Goal: Task Accomplishment & Management: Complete application form

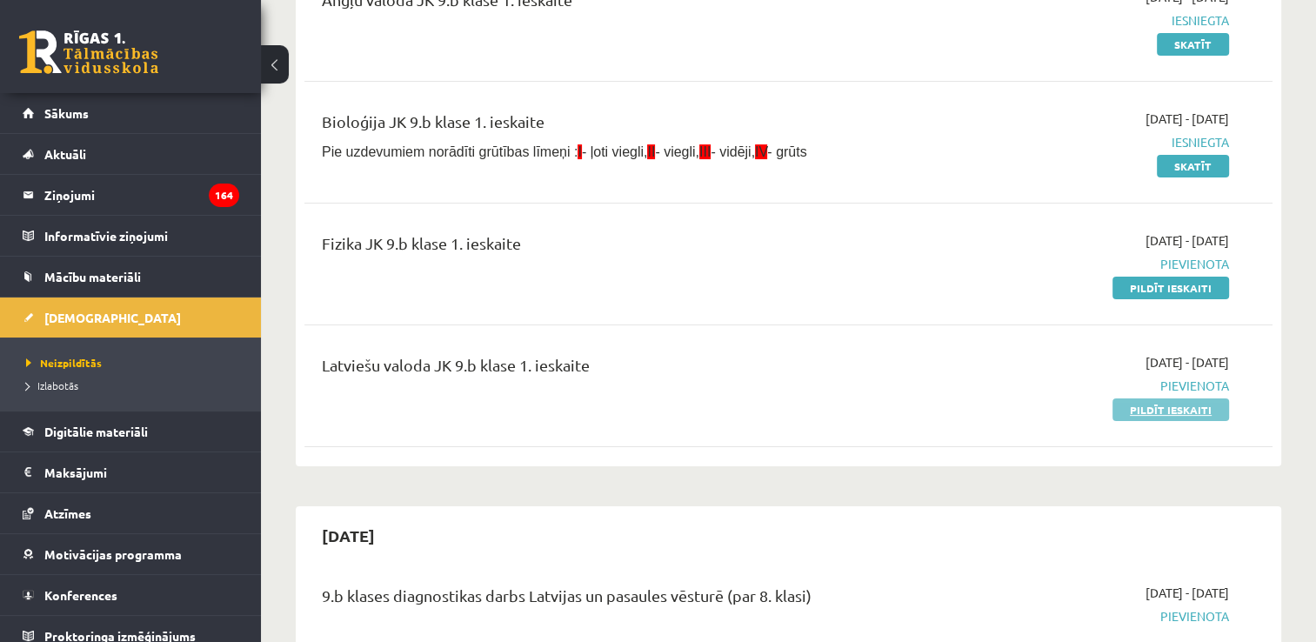
scroll to position [261, 0]
drag, startPoint x: 1146, startPoint y: 288, endPoint x: 742, endPoint y: 73, distance: 457.2
click at [1146, 288] on link "Pildīt ieskaiti" at bounding box center [1171, 288] width 117 height 23
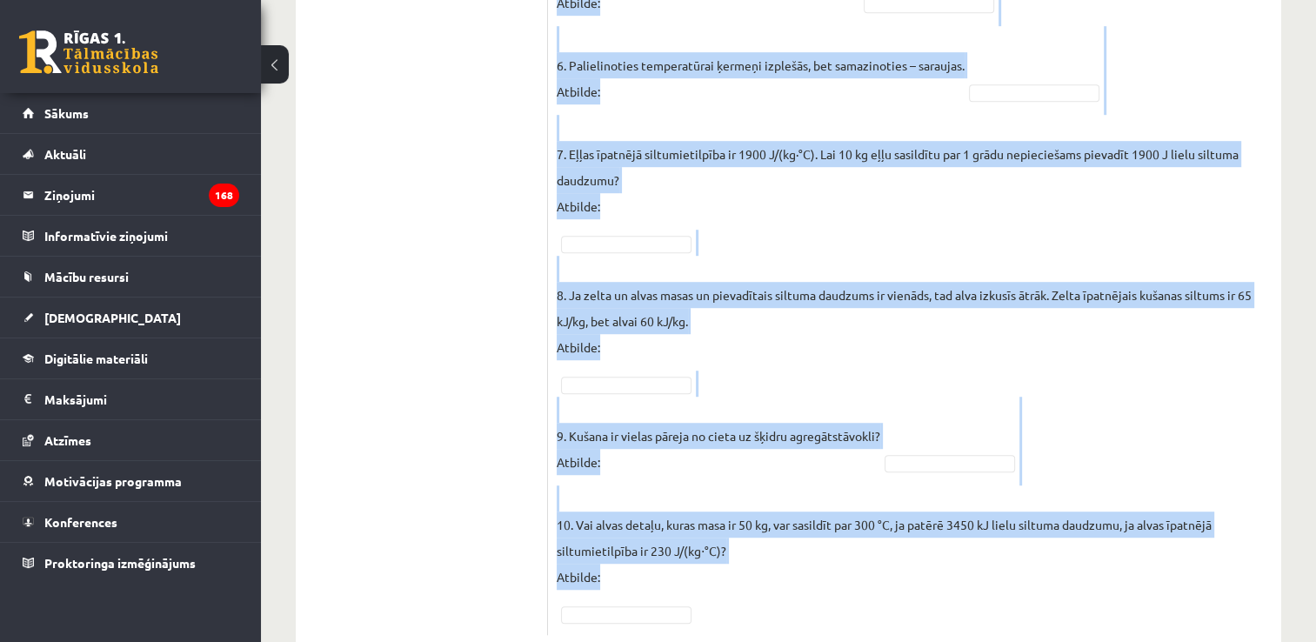
scroll to position [1046, 0]
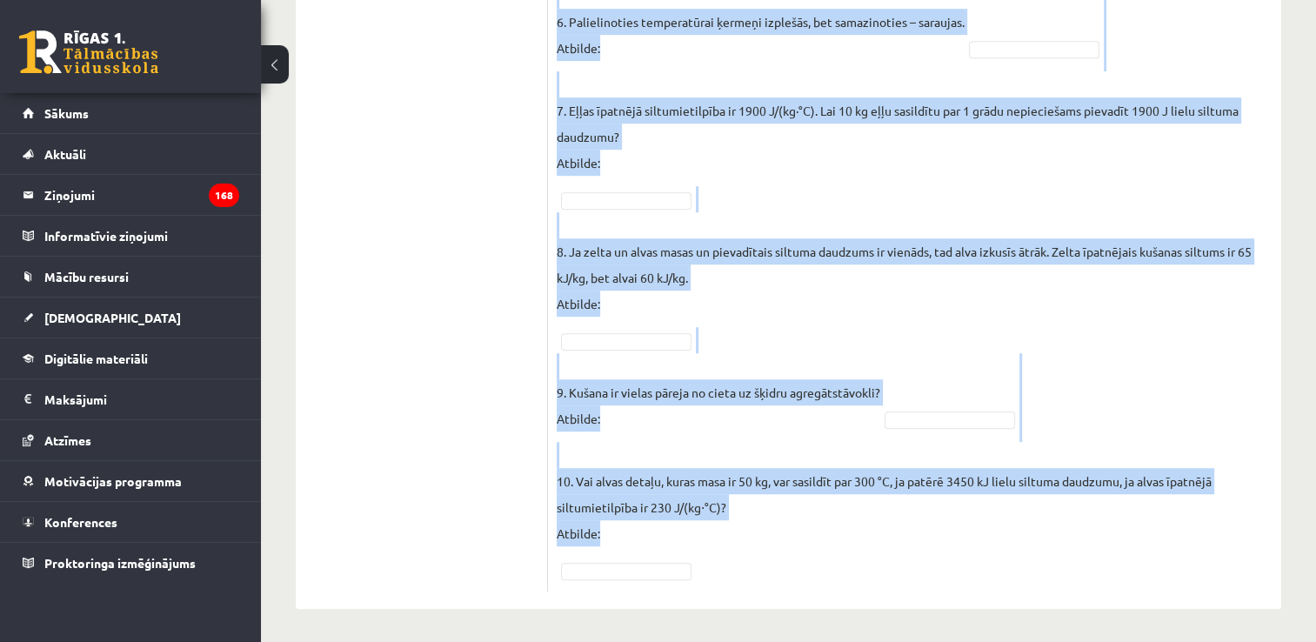
drag, startPoint x: 557, startPoint y: 153, endPoint x: 981, endPoint y: 544, distance: 576.8
copy div "Vai apgalvojums ir patiess? Pieejamie vārdi Jā Jā Nē Jā Jā Jā Nē Nē Nē Nē Jā Jā…"
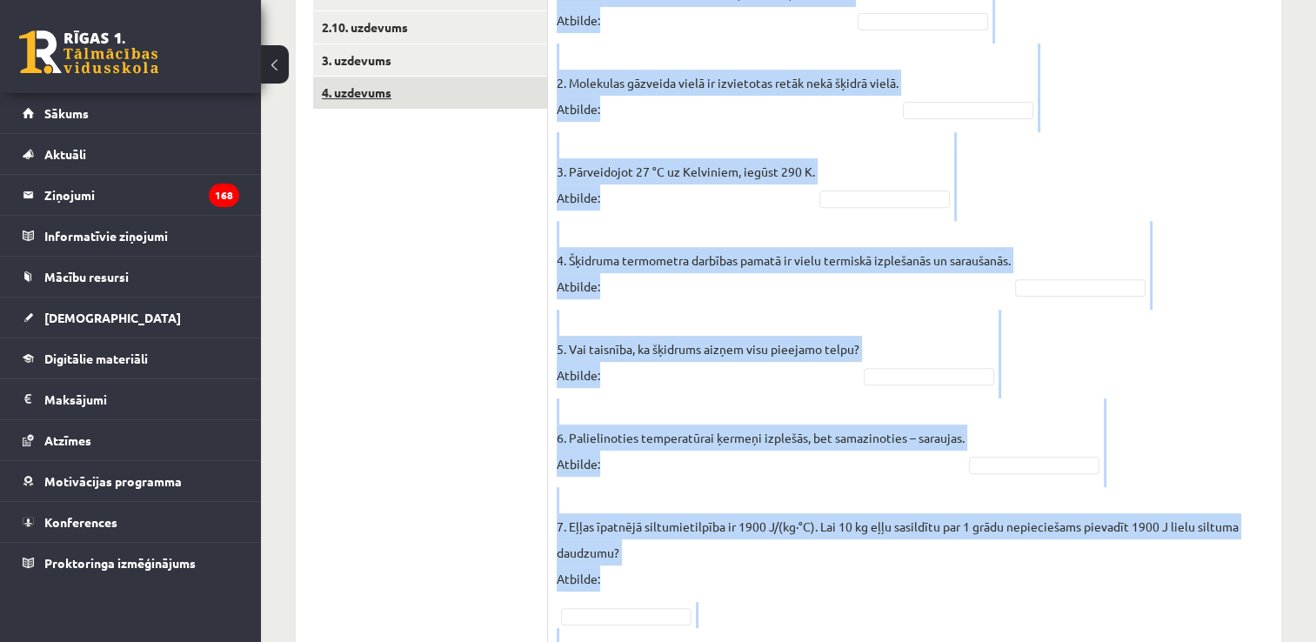
scroll to position [437, 0]
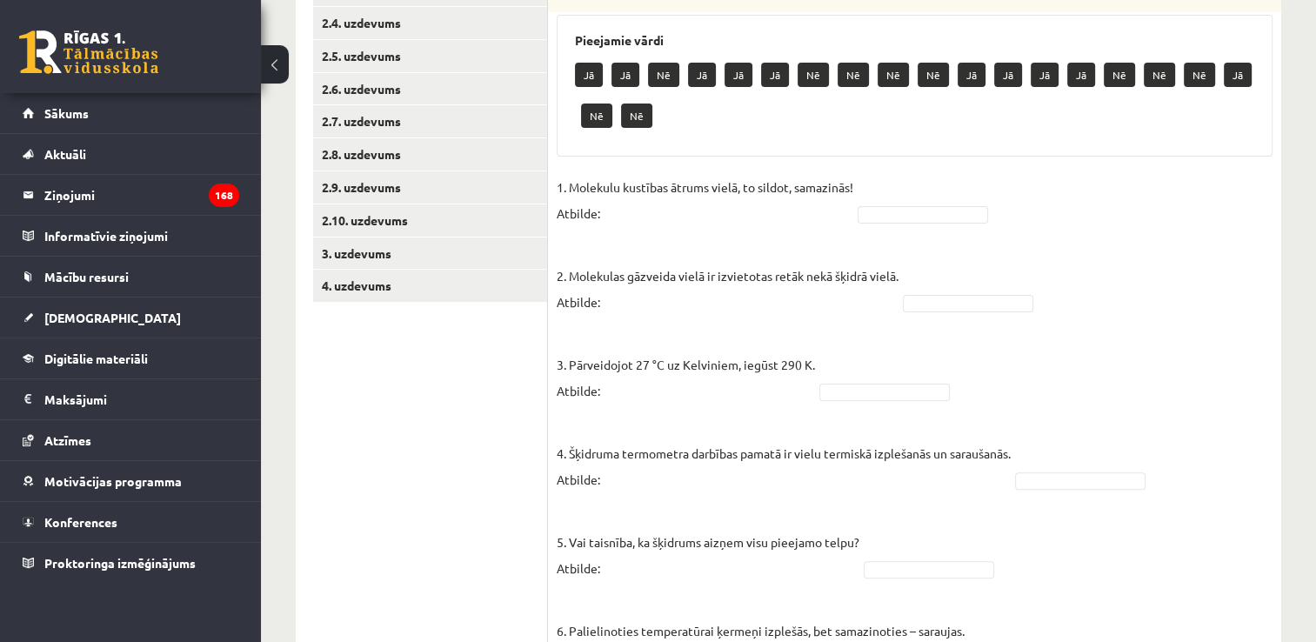
click at [459, 424] on ul "1. uzdevums 2.1. uzdevums 2.2. uzdevums 2.3. uzdevums 2.4. uzdevums 2.5. uzdevu…" at bounding box center [430, 538] width 235 height 1325
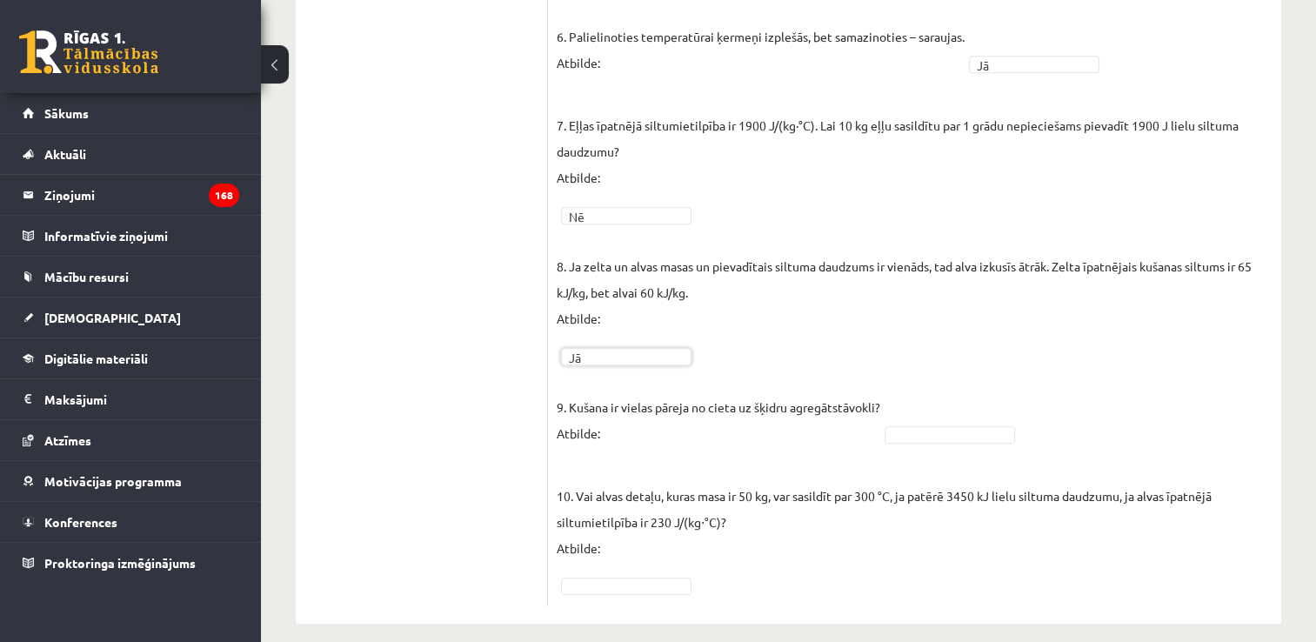
scroll to position [1006, 0]
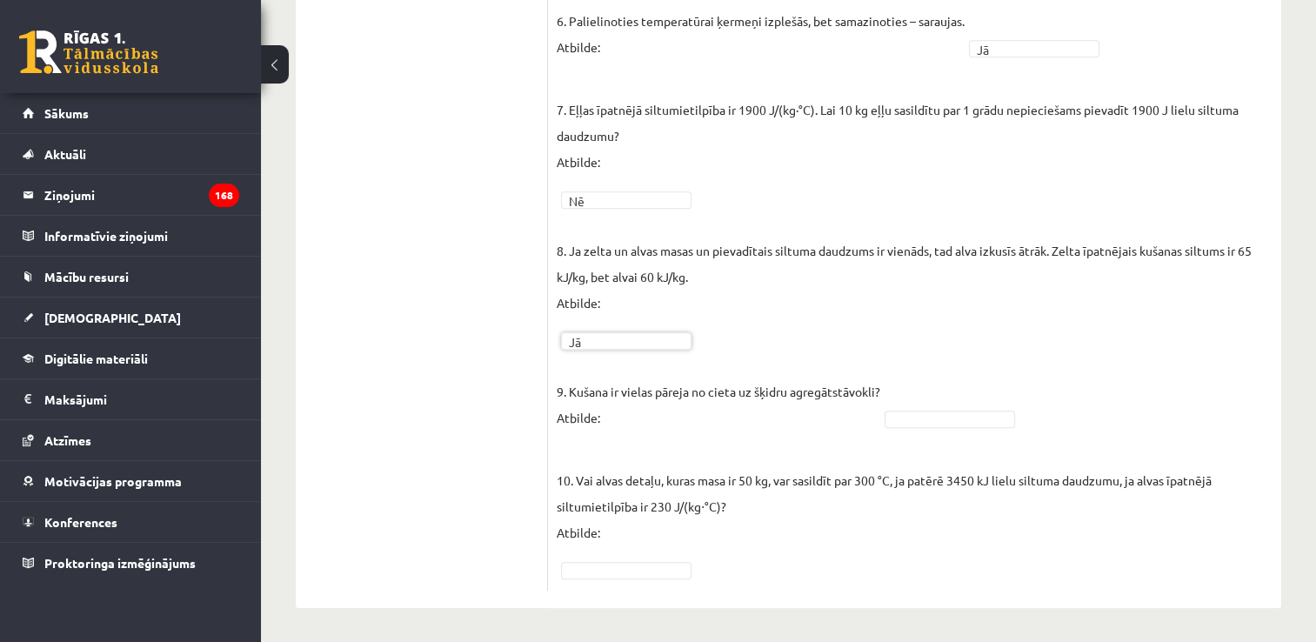
click at [929, 426] on fieldset "1. Molekulu kustības ātrums vielā, to sildot, samazinās! Atbilde: Nē ** 2. Mole…" at bounding box center [915, 73] width 716 height 1018
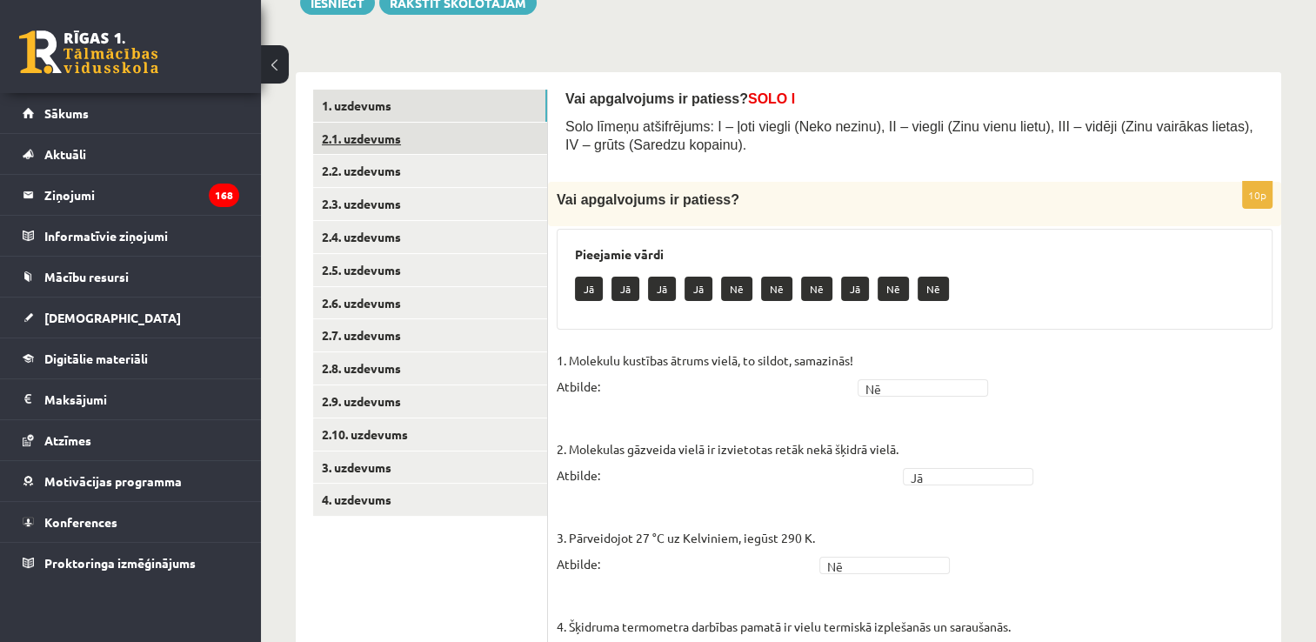
click at [447, 141] on link "2.1. uzdevums" at bounding box center [430, 139] width 234 height 32
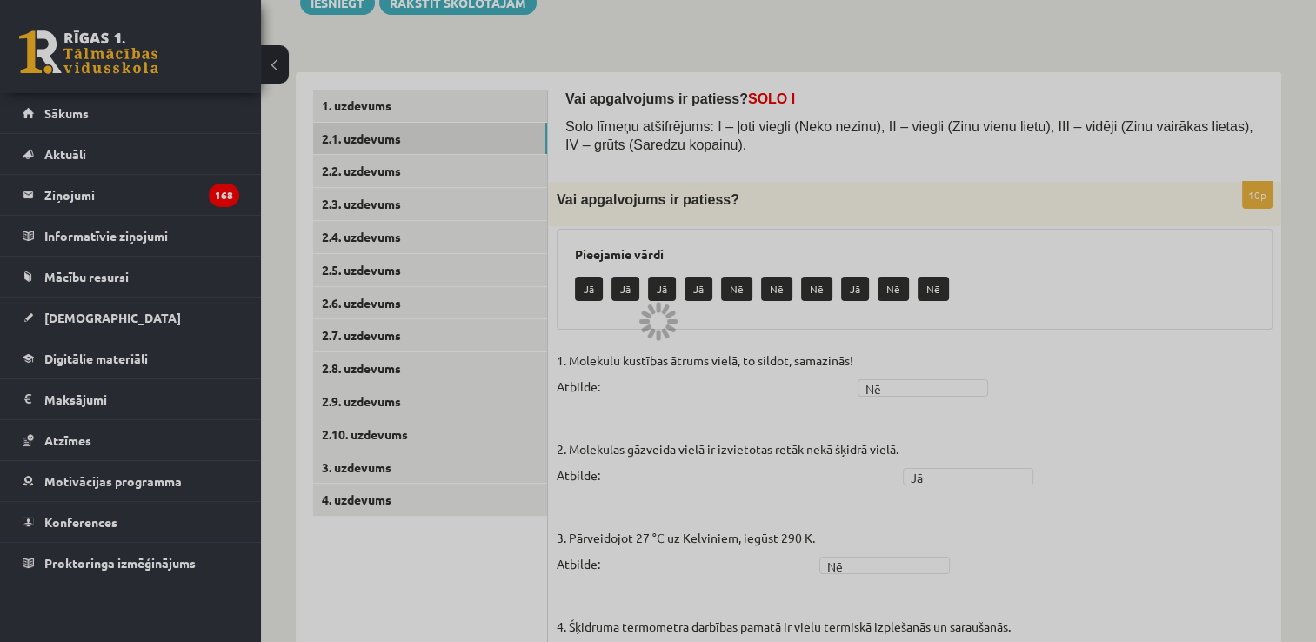
scroll to position [150, 0]
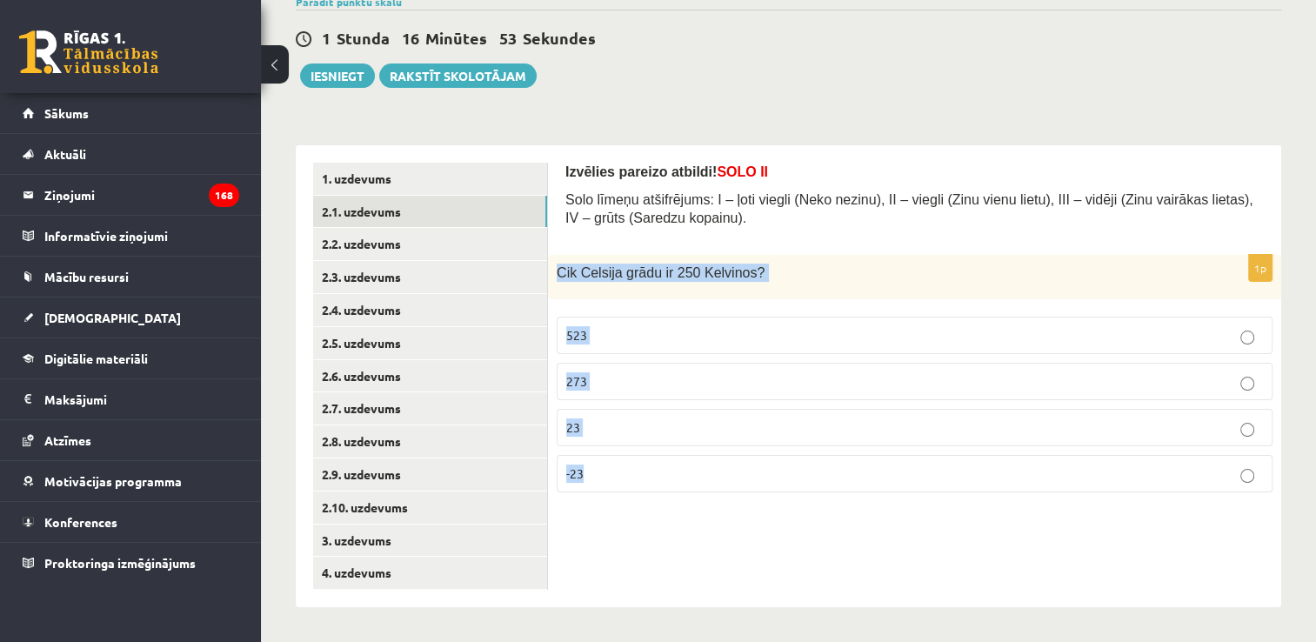
drag, startPoint x: 553, startPoint y: 263, endPoint x: 740, endPoint y: 530, distance: 326.0
click at [740, 530] on div "Izvēlies pareizo atbildi! SOLO II Solo līmeņu atšifrējums: I – ļoti viegli (Nek…" at bounding box center [914, 376] width 733 height 462
copy div "Cik Celsija grādu ir 250 Kelvinos? 523 273 23 -23"
click at [637, 472] on p "-23" at bounding box center [914, 474] width 697 height 18
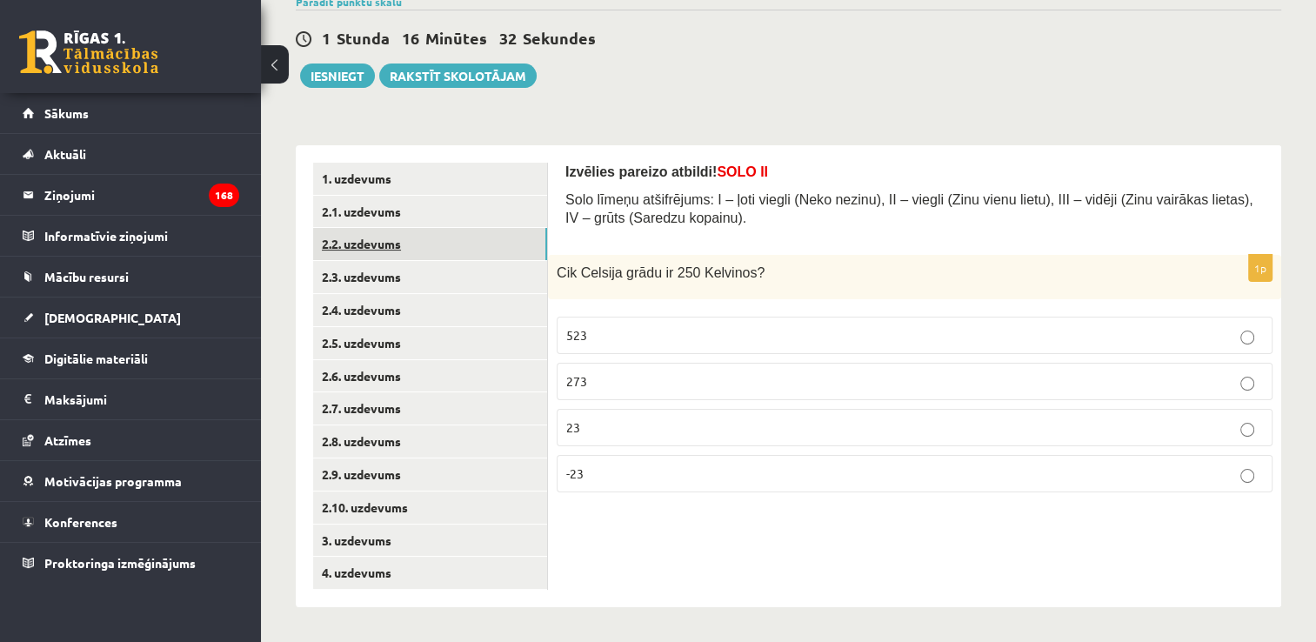
click at [425, 244] on link "2.2. uzdevums" at bounding box center [430, 244] width 234 height 32
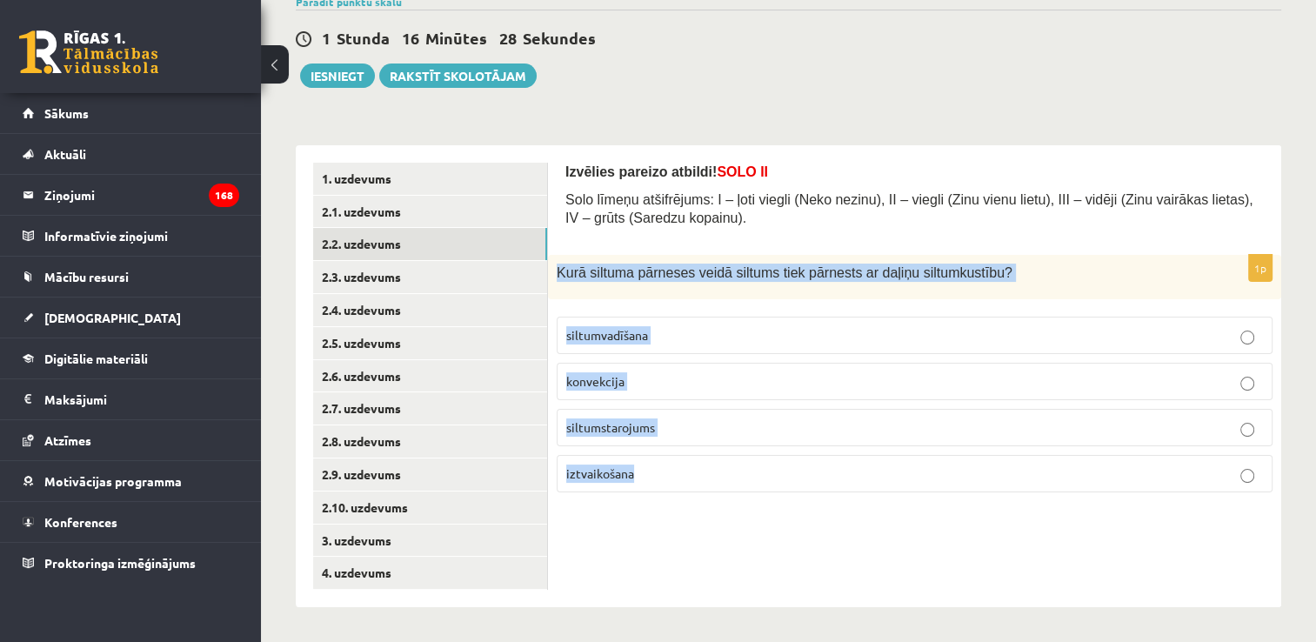
drag, startPoint x: 551, startPoint y: 263, endPoint x: 775, endPoint y: 590, distance: 396.2
click at [775, 590] on div "Izvēlies pareizo atbildi! SOLO II Solo līmeņu atšifrējums: I – ļoti viegli (Nek…" at bounding box center [914, 376] width 733 height 462
copy div "Kurā siltuma pārneses veidā siltums tiek pārnests ar daļiņu siltumkustību? silt…"
click at [715, 426] on p "siltumstarojums" at bounding box center [914, 427] width 697 height 18
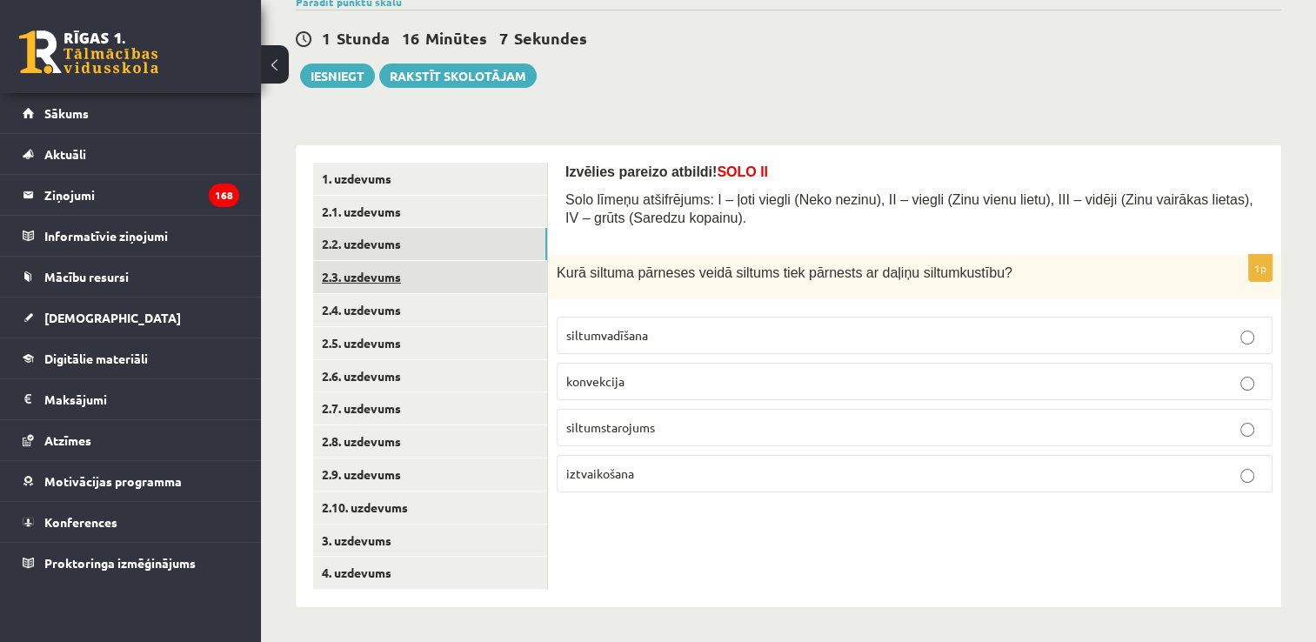
click at [440, 280] on link "2.3. uzdevums" at bounding box center [430, 277] width 234 height 32
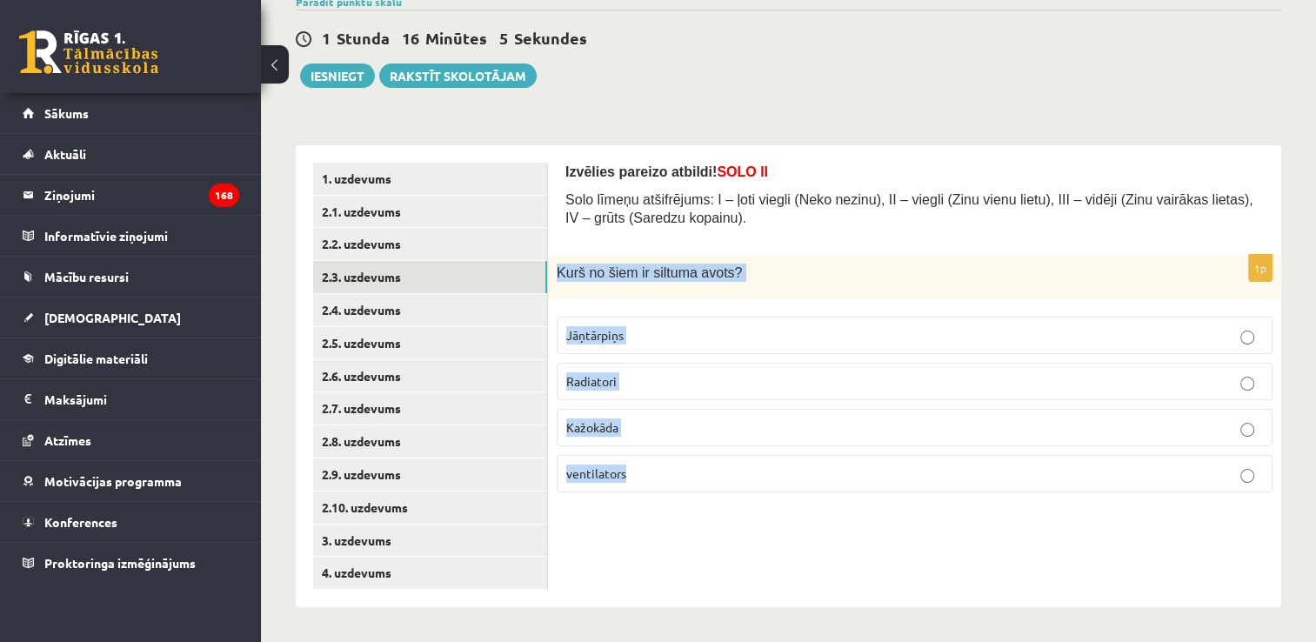
drag, startPoint x: 551, startPoint y: 265, endPoint x: 691, endPoint y: 499, distance: 272.7
click at [691, 499] on div "1p Kurš no šiem ir siltuma avots? Jāņtārpiņs Radiatori Kažokāda ventilators" at bounding box center [914, 380] width 733 height 251
copy div "Kurš no šiem ir siltuma avots? Jāņtārpiņs Radiatori Kažokāda ventilators"
click at [701, 333] on p "Jāņtārpiņs" at bounding box center [914, 335] width 697 height 18
click at [675, 331] on p "Jāņtārpiņs" at bounding box center [914, 335] width 697 height 18
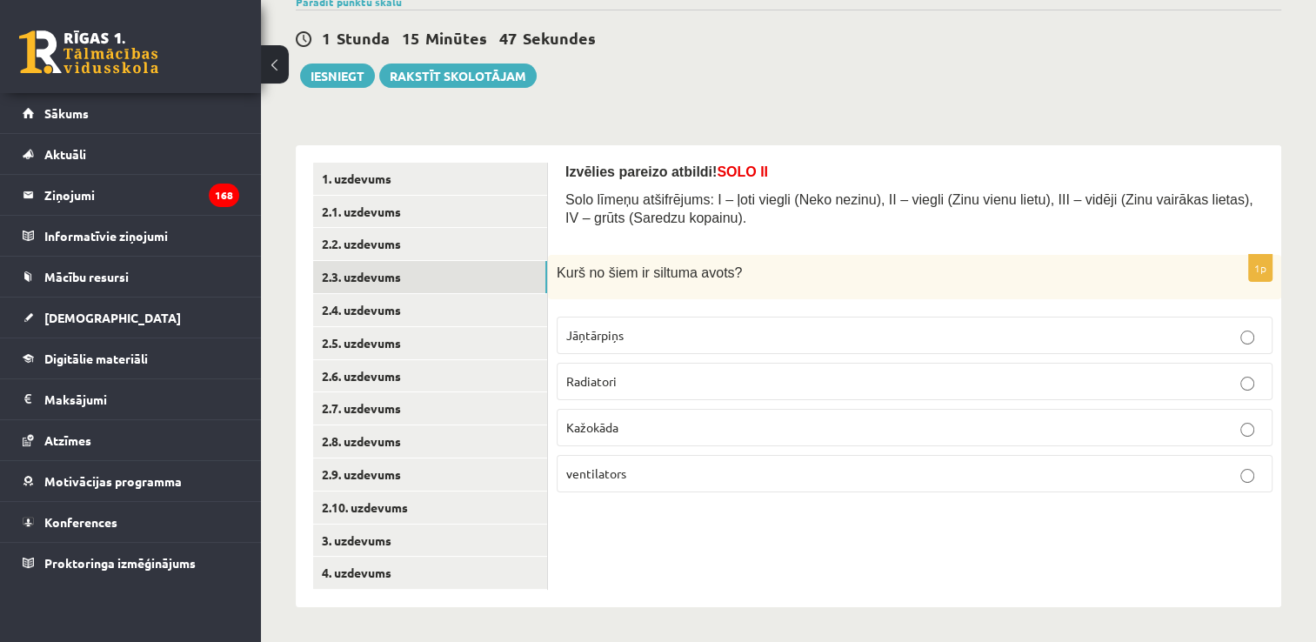
click at [685, 304] on div "1p Kurš no šiem ir siltuma avots? Jāņtārpiņs Radiatori Kažokāda ventilators" at bounding box center [914, 380] width 733 height 251
click at [471, 308] on link "2.4. uzdevums" at bounding box center [430, 310] width 234 height 32
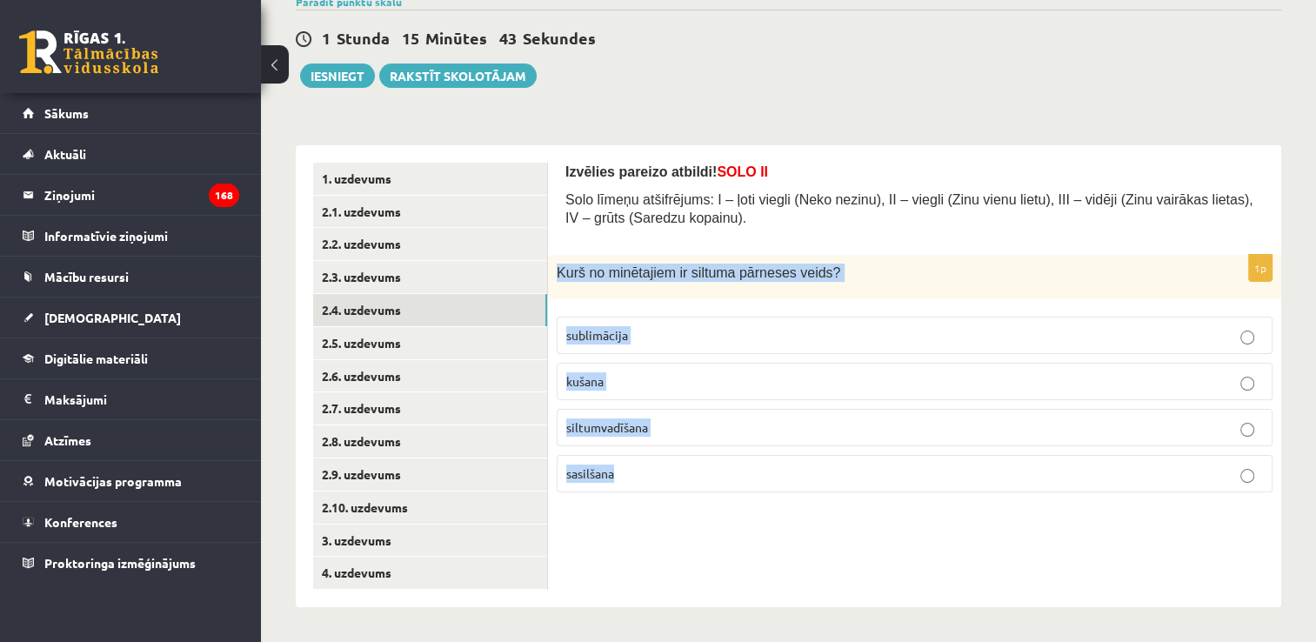
drag, startPoint x: 557, startPoint y: 261, endPoint x: 717, endPoint y: 471, distance: 263.8
click at [717, 471] on div "1p Kurš no minētajiem ir siltuma pārneses veids? sublimācija kušana siltumvadīš…" at bounding box center [914, 380] width 733 height 251
copy div "Kurš no minētajiem ir siltuma pārneses veids? sublimācija kušana siltumvadīšana…"
click at [736, 425] on p "siltumvadīšana" at bounding box center [914, 427] width 697 height 18
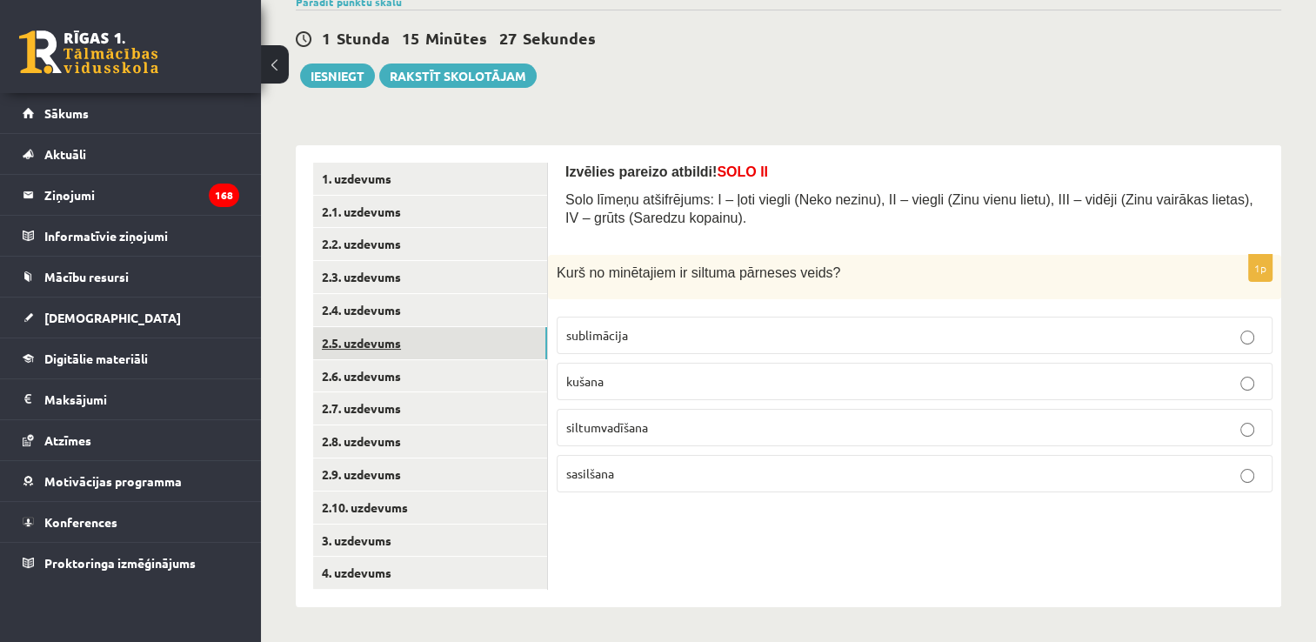
click at [498, 342] on link "2.5. uzdevums" at bounding box center [430, 343] width 234 height 32
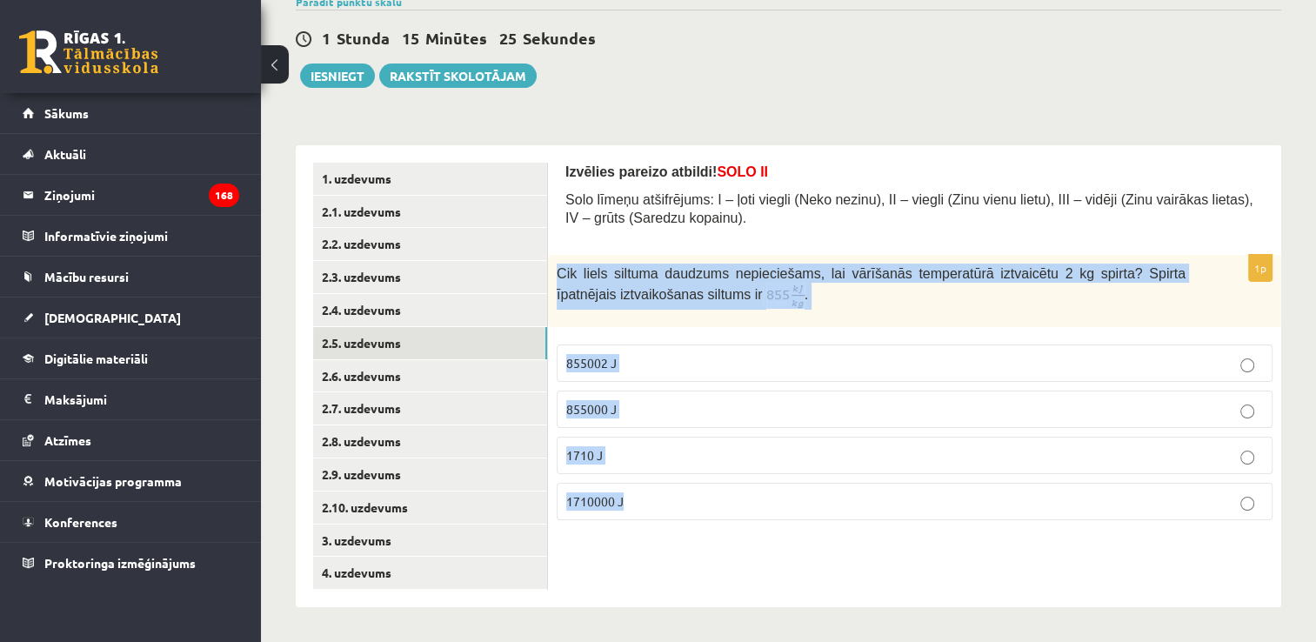
drag, startPoint x: 557, startPoint y: 263, endPoint x: 758, endPoint y: 548, distance: 349.0
click at [758, 548] on div "Izvēlies pareizo atbildi! SOLO II Solo līmeņu atšifrējums: I – ļoti viegli (Nek…" at bounding box center [914, 376] width 733 height 462
copy div "Cik liels siltuma daudzums nepieciešams, lai vārīšanās temperatūrā iztvaicētu 2…"
click at [734, 503] on p "1710000 J" at bounding box center [914, 501] width 697 height 18
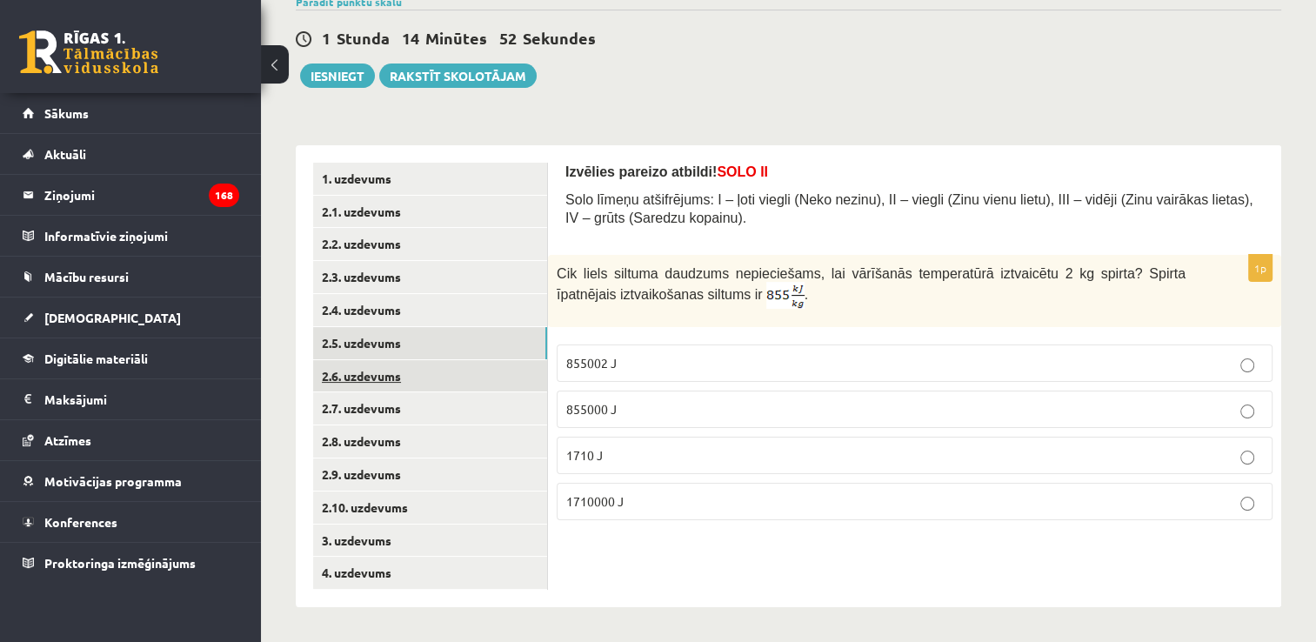
click at [466, 386] on link "2.6. uzdevums" at bounding box center [430, 376] width 234 height 32
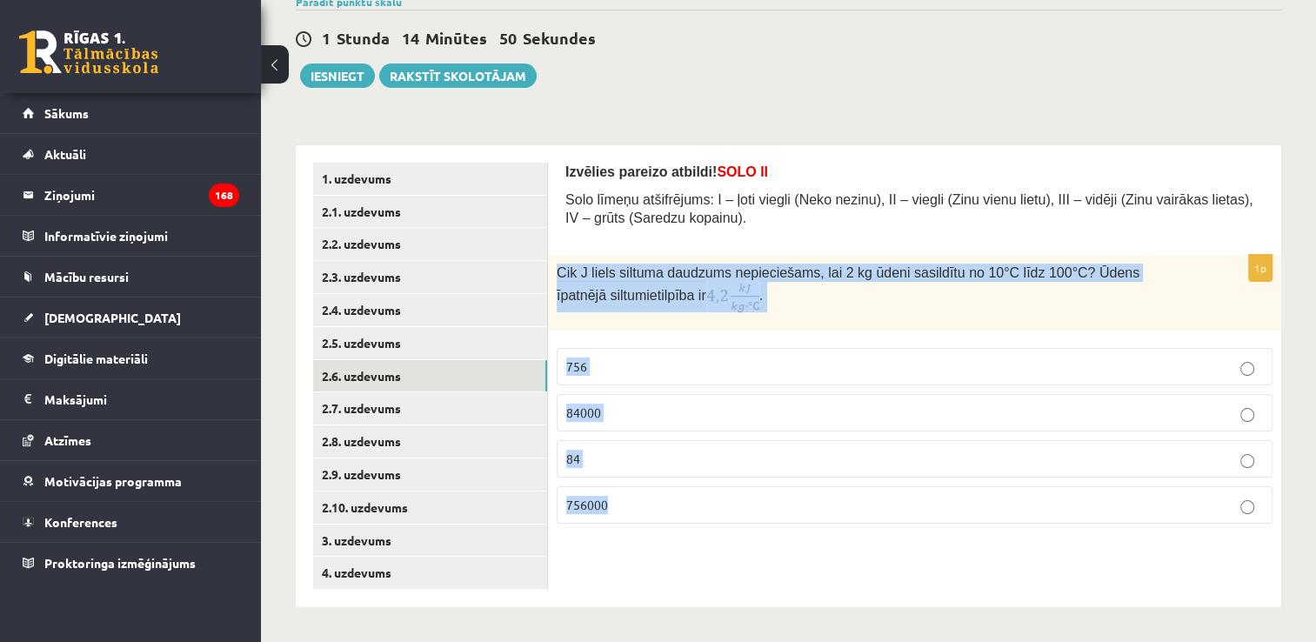
drag, startPoint x: 551, startPoint y: 270, endPoint x: 711, endPoint y: 679, distance: 439.5
click at [711, 492] on html "0 Dāvanas 1993 mP 712 xp Danila Suslovs Sākums Aktuāli Kā mācīties eSKOLĀ Konta…" at bounding box center [658, 171] width 1316 height 642
copy div "Cik J liels siltuma daudzums nepieciešams, lai 2 kg ūdeni sasildītu no 10°C līd…"
click at [662, 505] on p "756000" at bounding box center [914, 505] width 697 height 18
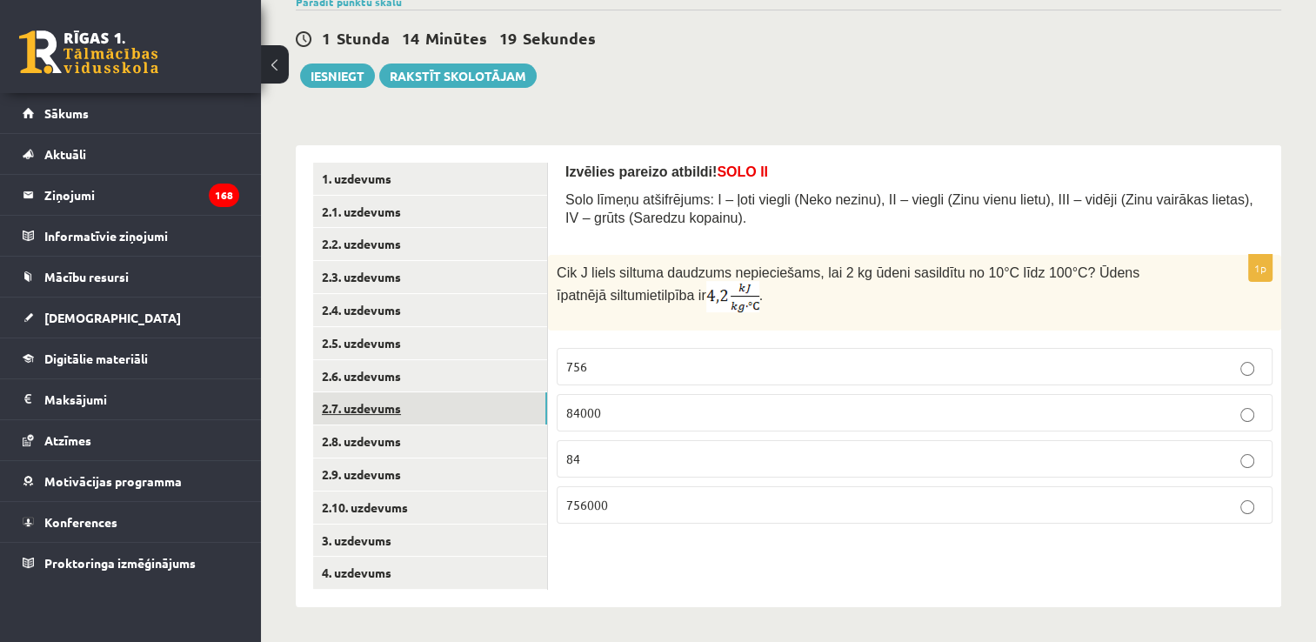
click at [406, 412] on link "2.7. uzdevums" at bounding box center [430, 408] width 234 height 32
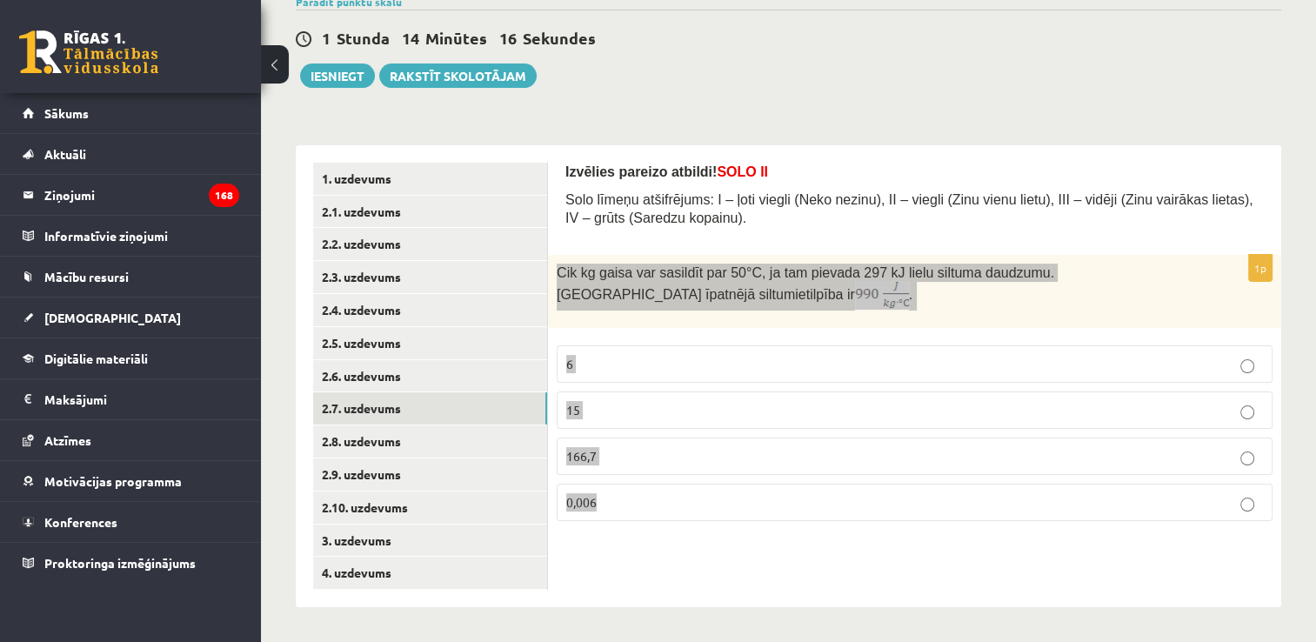
drag, startPoint x: 553, startPoint y: 267, endPoint x: 691, endPoint y: 495, distance: 266.1
click at [691, 495] on div "1p Cik kg gaisa var sasildīt par 50 °C, ja tam pievada 297 kJ lielu siltuma dau…" at bounding box center [914, 395] width 733 height 280
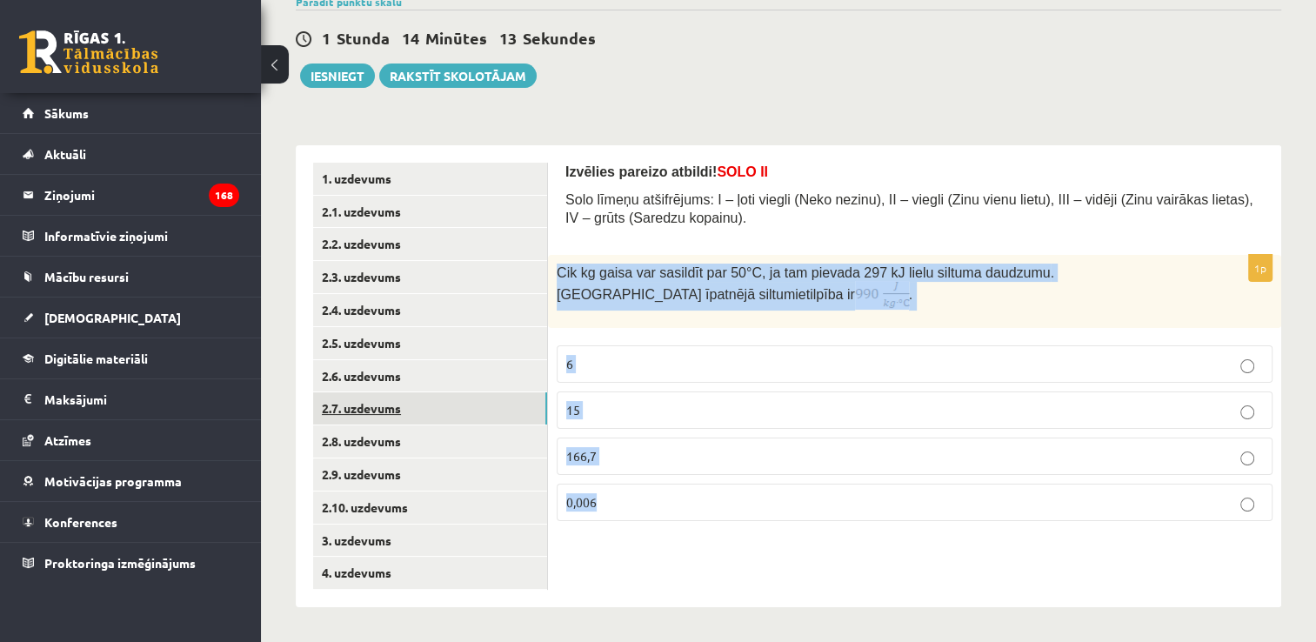
copy div "Cik kg gaisa var sasildīt par 50 °C, ja tam pievada 297 kJ lielu siltuma daudzu…"
click at [664, 362] on p "6" at bounding box center [914, 364] width 697 height 18
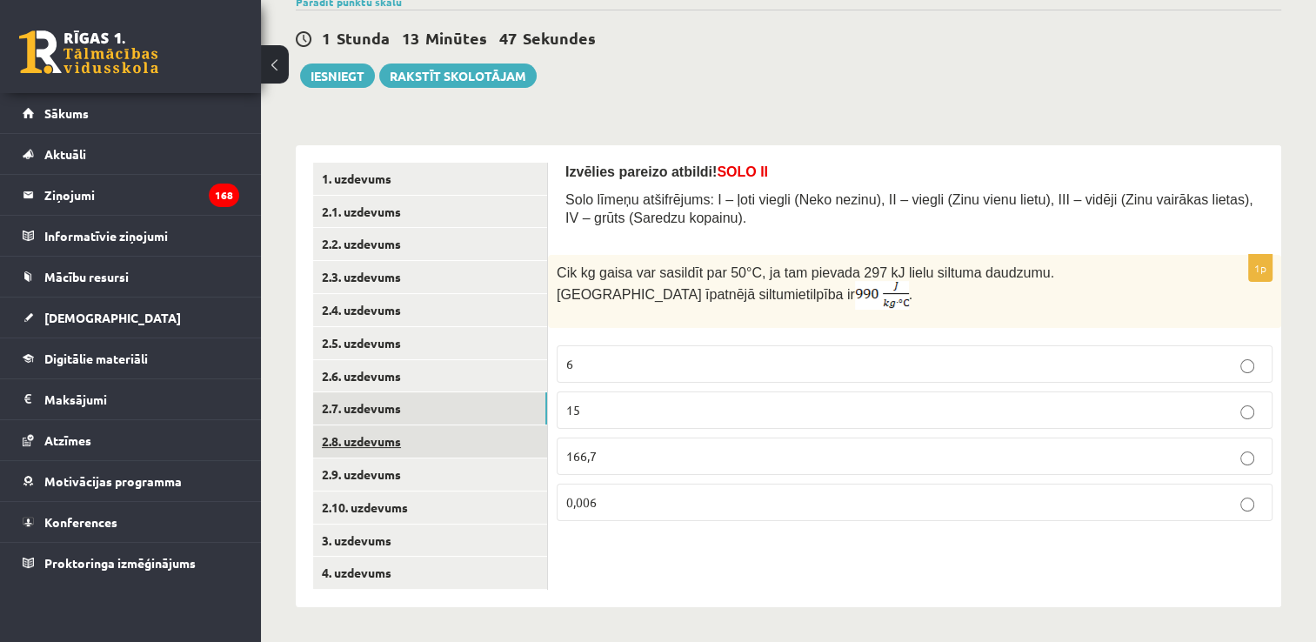
click at [424, 447] on link "2.8. uzdevums" at bounding box center [430, 441] width 234 height 32
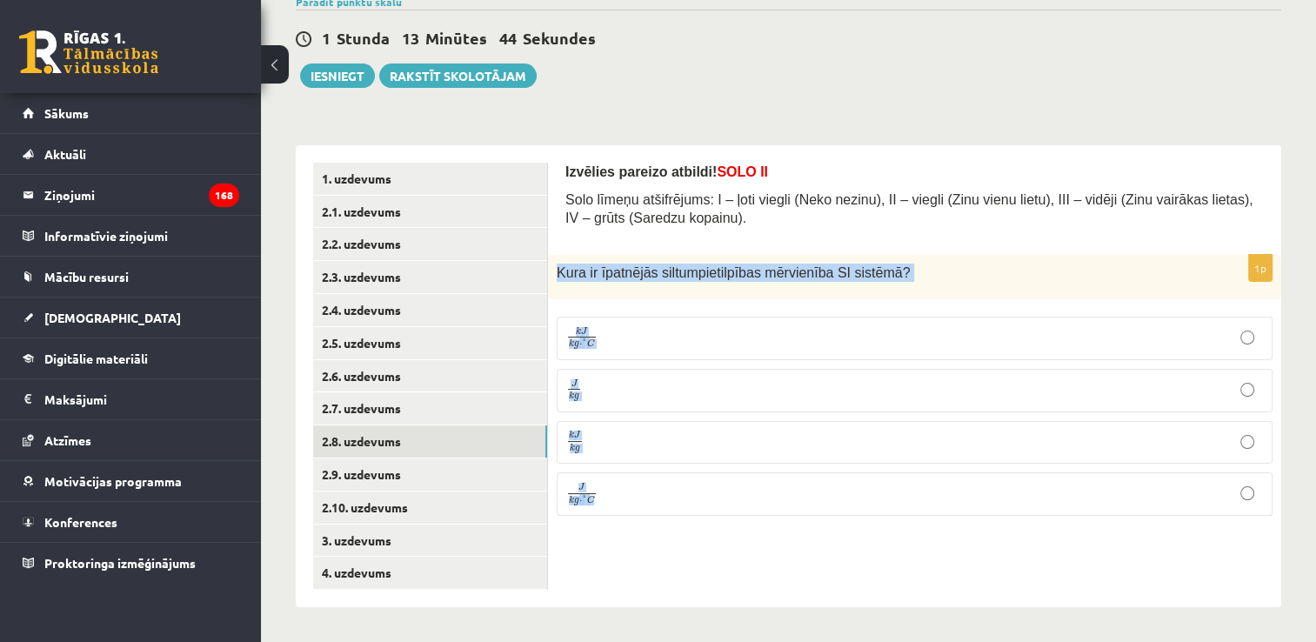
drag, startPoint x: 552, startPoint y: 280, endPoint x: 655, endPoint y: 526, distance: 266.7
click at [655, 526] on div "1p Kura ir īpatnējās siltumpietilpības mērvienība SI sistēmā ? k J k g ⋅ ° C k …" at bounding box center [914, 393] width 733 height 276
copy div "Kura ir īpatnējās siltumpietilpības mērvienība SI sistēmā ? k J k g ⋅ ° C k J k…"
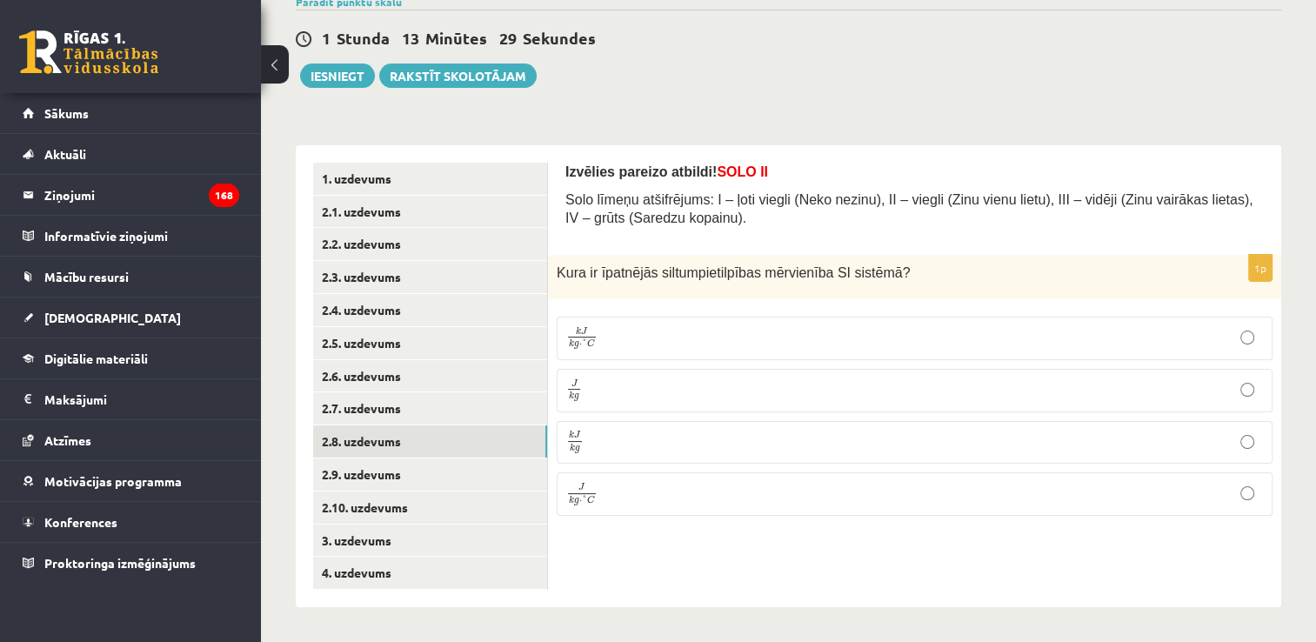
click at [699, 555] on div "Izvēlies pareizo atbildi! SOLO II Solo līmeņu atšifrējums: I – ļoti viegli (Nek…" at bounding box center [914, 376] width 733 height 462
click at [706, 504] on p "J k g ⋅ ° C J k g ⋅ ° C" at bounding box center [914, 494] width 697 height 24
click at [434, 480] on link "2.9. uzdevums" at bounding box center [430, 474] width 234 height 32
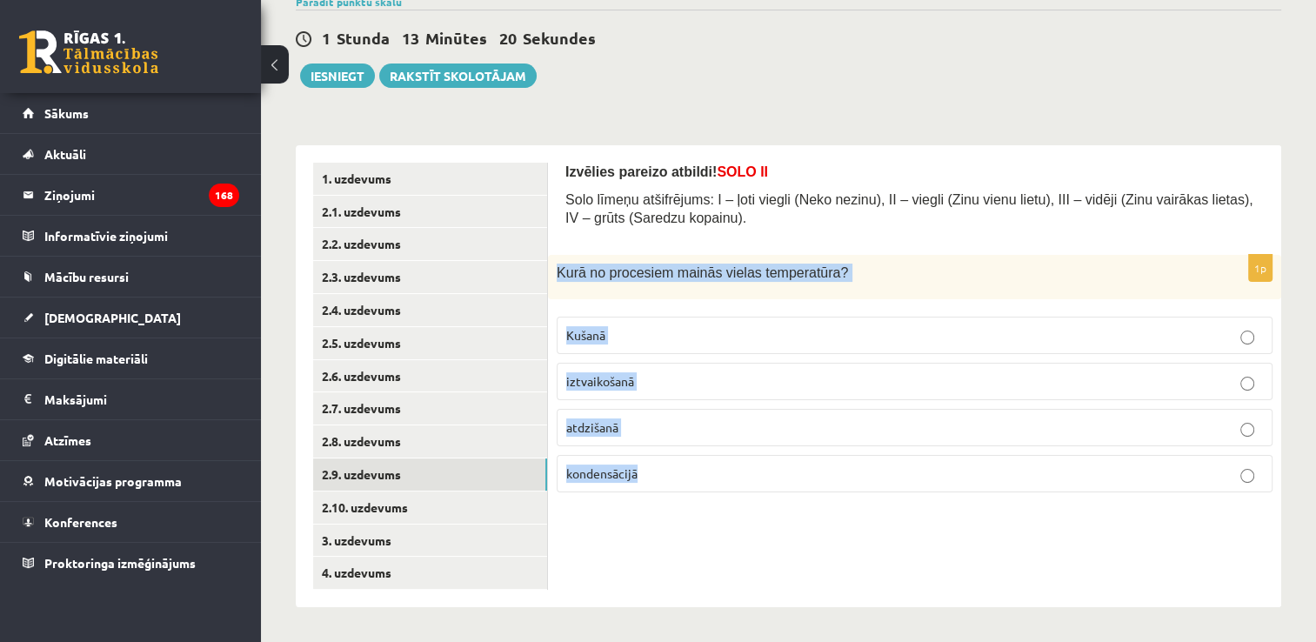
drag, startPoint x: 552, startPoint y: 266, endPoint x: 682, endPoint y: 518, distance: 282.8
click at [682, 518] on div "Izvēlies pareizo atbildi! SOLO II Solo līmeņu atšifrējums: I – ļoti viegli (Nek…" at bounding box center [914, 376] width 733 height 462
copy div "Kurā no procesiem mainās vielas temperatūra? Kušanā iztvaikošanā atdzišanā kond…"
click at [689, 426] on p "atdzišanā" at bounding box center [914, 427] width 697 height 18
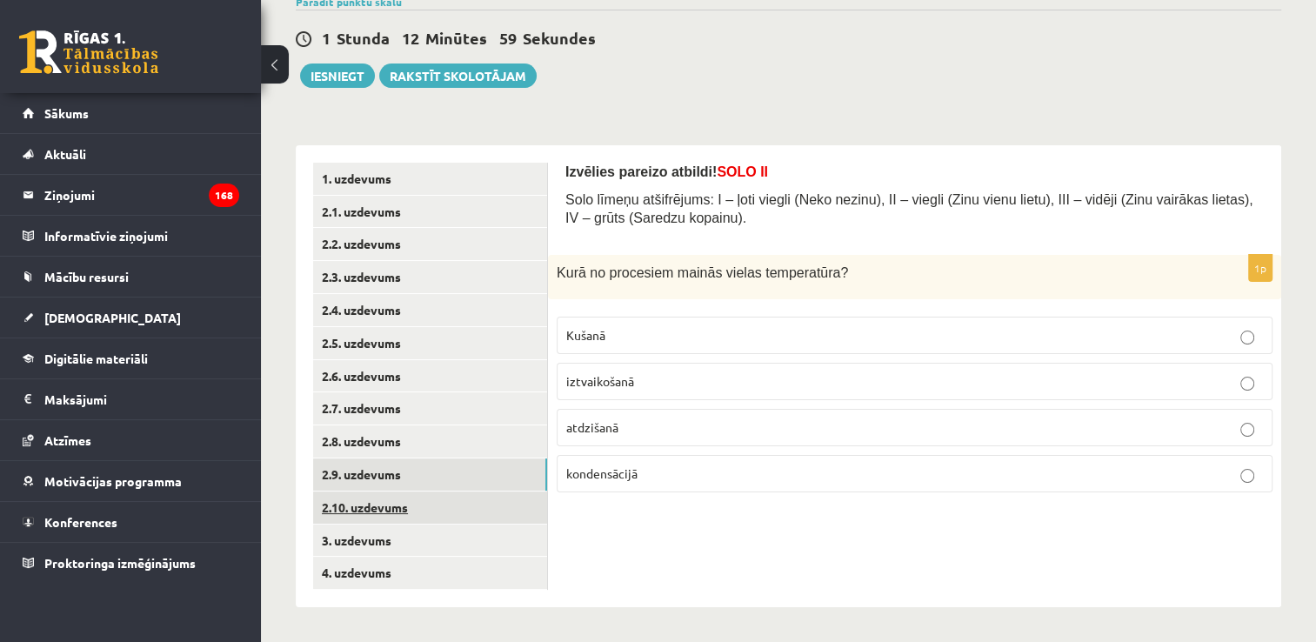
click at [435, 515] on link "2.10. uzdevums" at bounding box center [430, 507] width 234 height 32
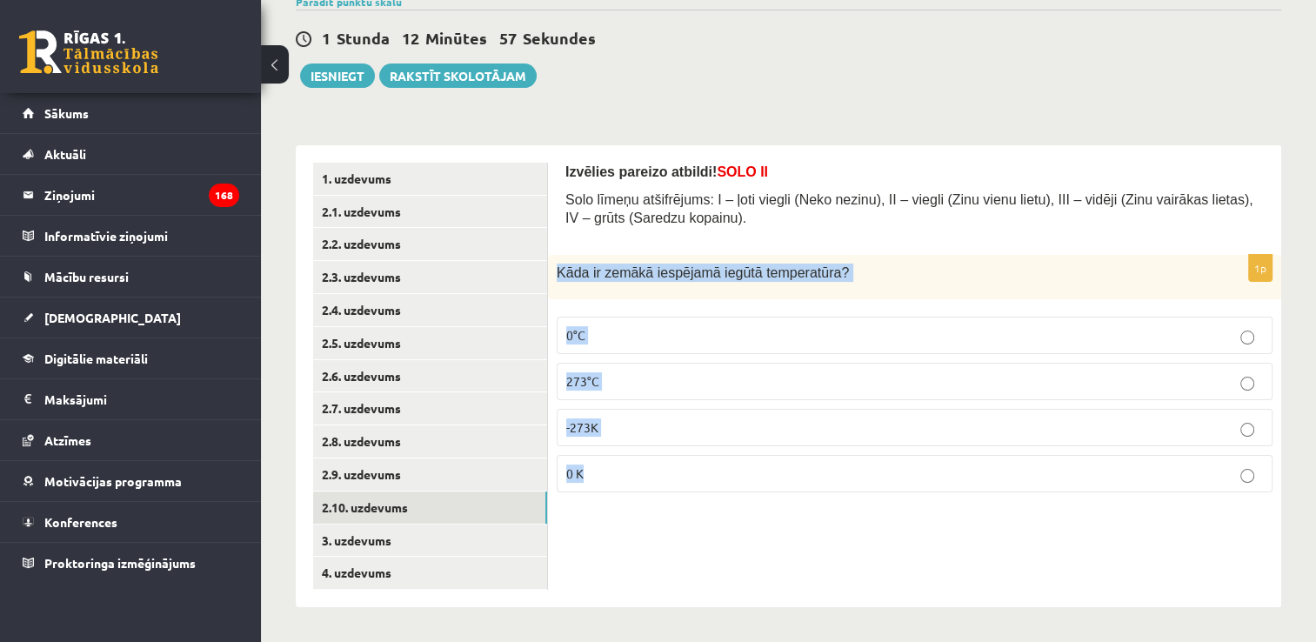
drag, startPoint x: 552, startPoint y: 269, endPoint x: 675, endPoint y: 506, distance: 267.3
click at [675, 506] on div "Izvēlies pareizo atbildi! SOLO II Solo līmeņu atšifrējums: I – ļoti viegli (Nek…" at bounding box center [914, 376] width 733 height 462
click at [625, 465] on p "0 K" at bounding box center [914, 474] width 697 height 18
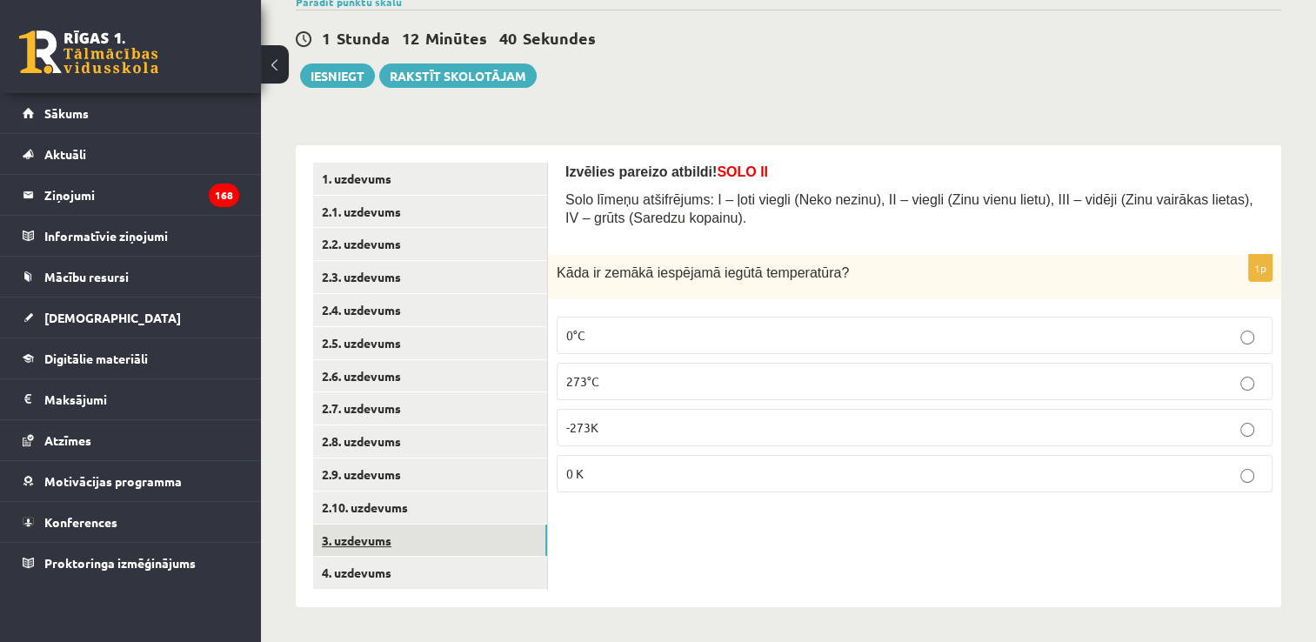
click at [505, 546] on link "3. uzdevums" at bounding box center [430, 541] width 234 height 32
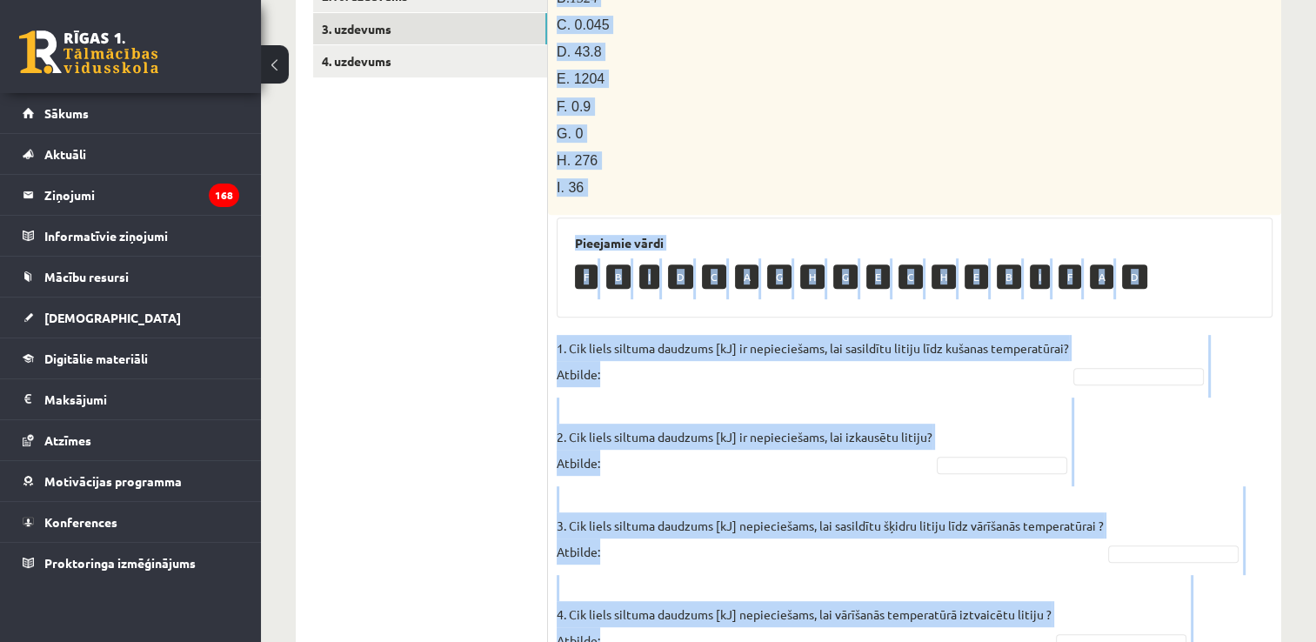
scroll to position [979, 0]
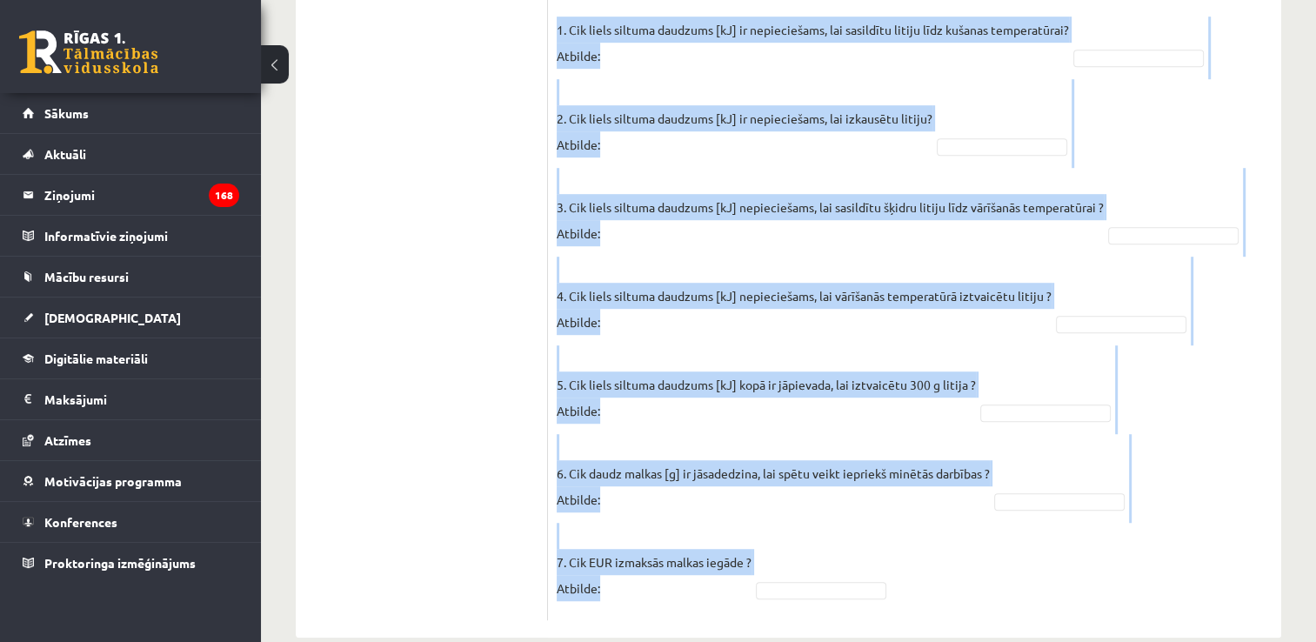
drag, startPoint x: 554, startPoint y: 134, endPoint x: 816, endPoint y: 603, distance: 537.0
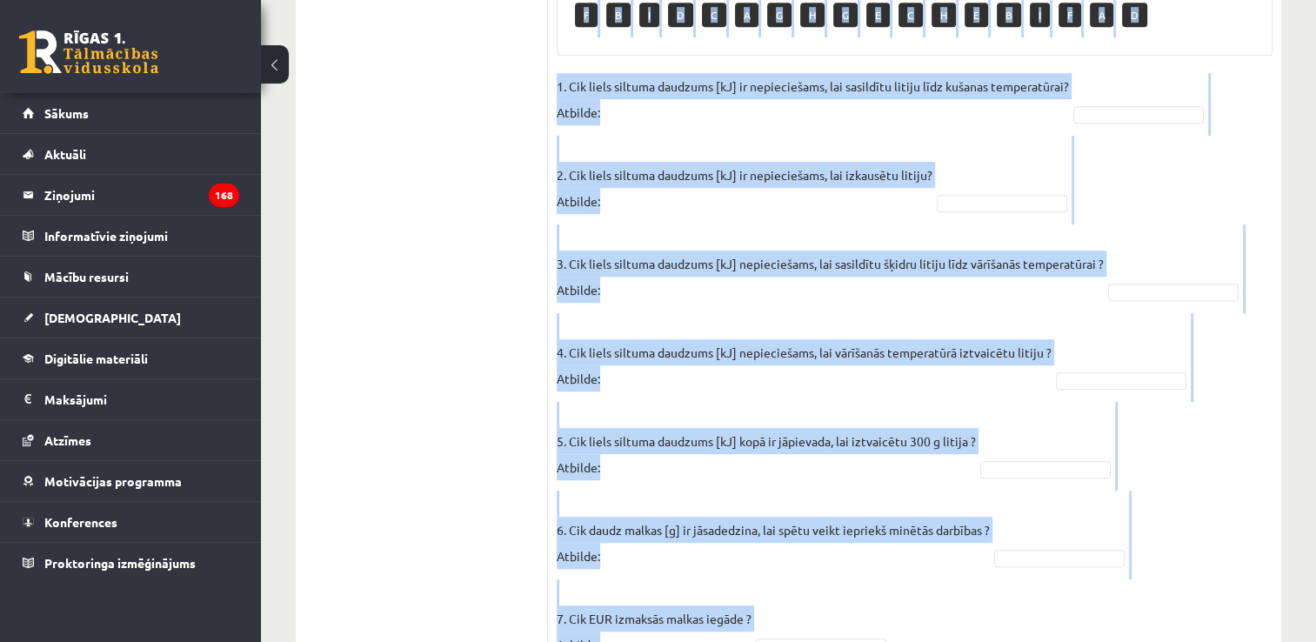
scroll to position [892, 0]
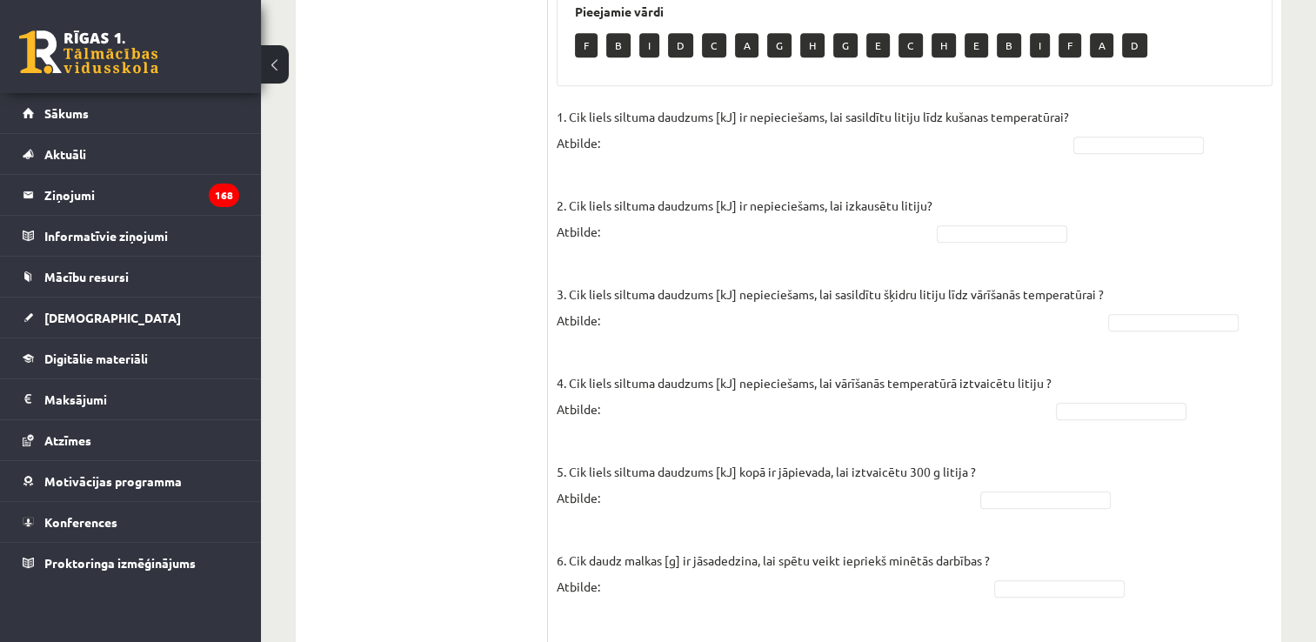
click at [480, 281] on ul "1. uzdevums 2.1. uzdevums 2.2. uzdevums 2.3. uzdevums 2.4. uzdevums 2.5. uzdevu…" at bounding box center [430, 64] width 235 height 1288
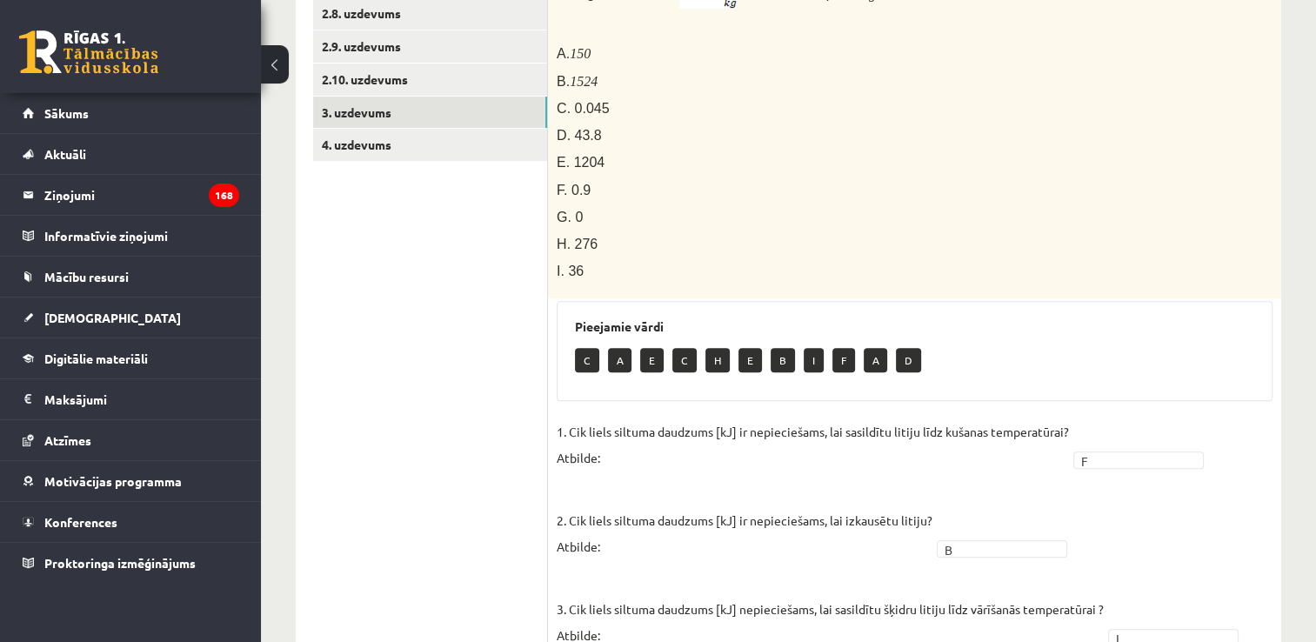
scroll to position [458, 0]
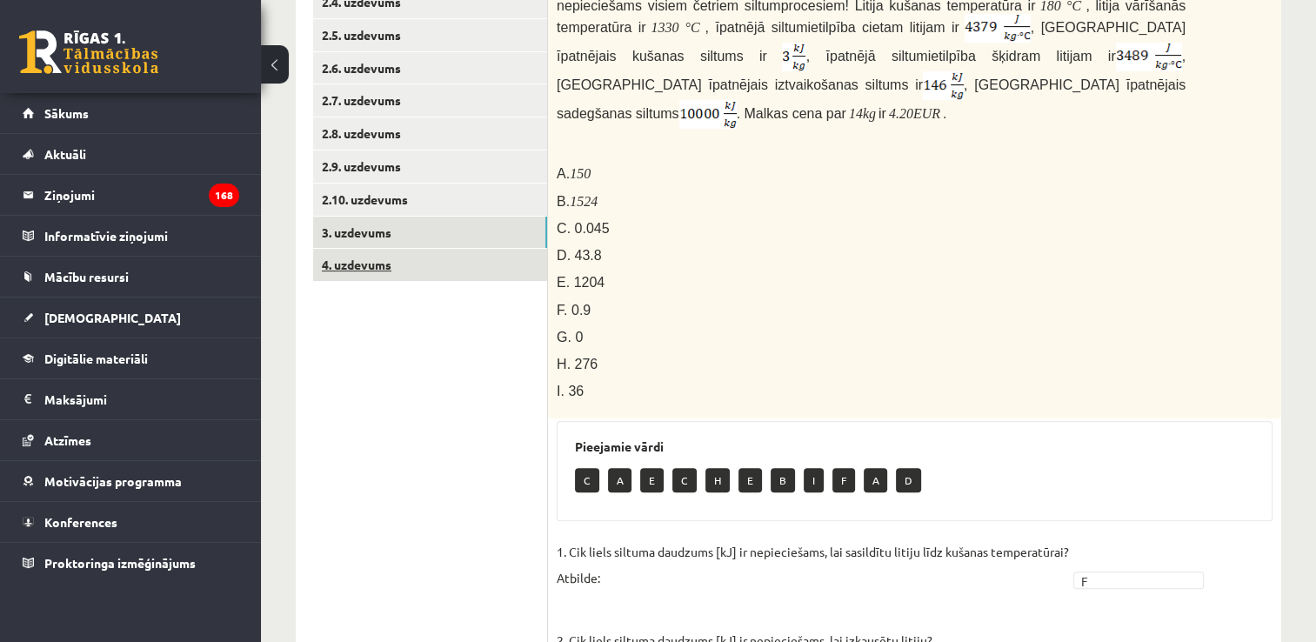
click at [390, 262] on link "4. uzdevums" at bounding box center [430, 265] width 234 height 32
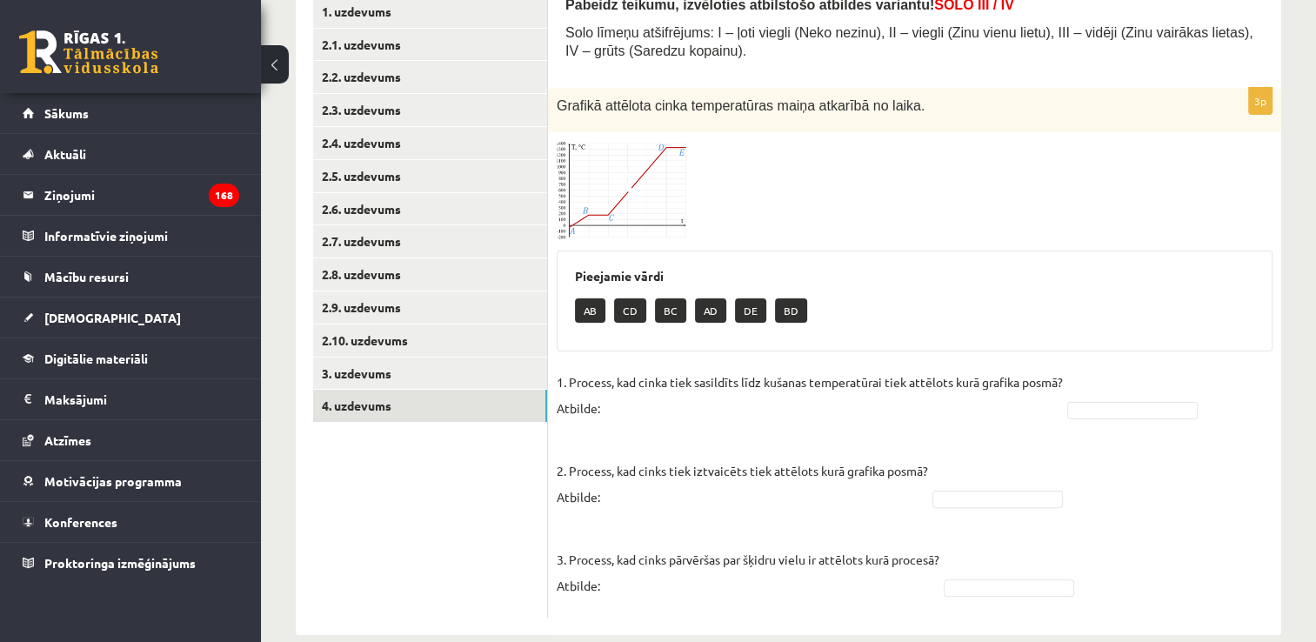
scroll to position [344, 0]
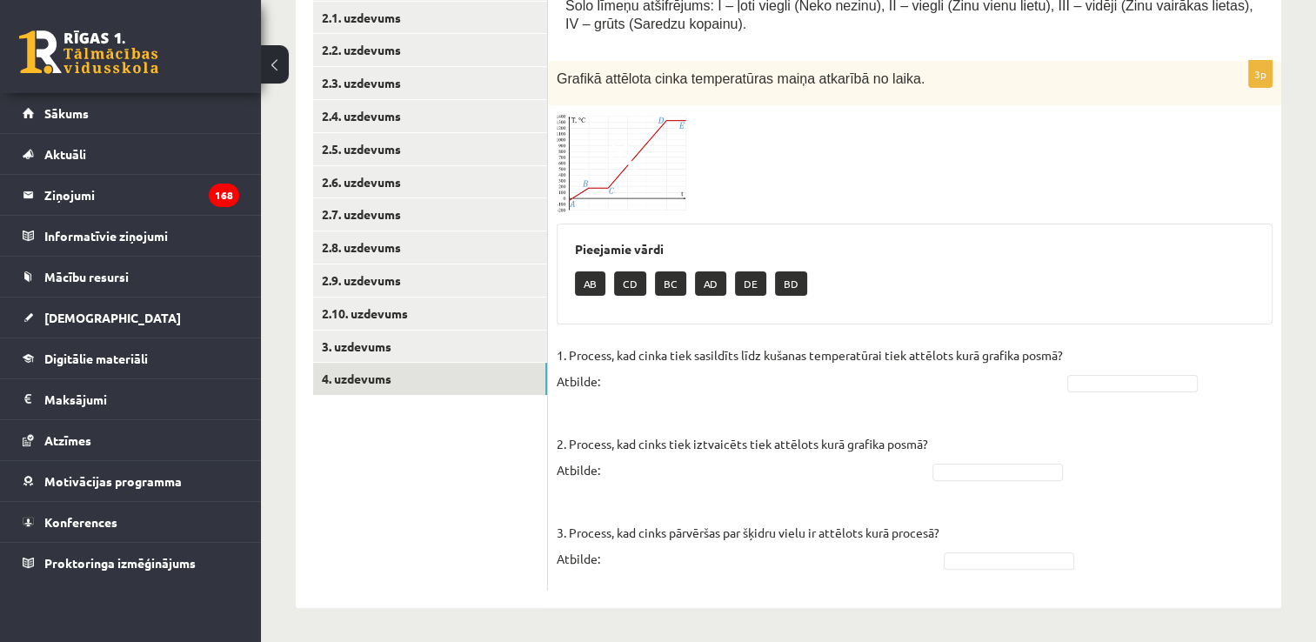
click at [598, 164] on img at bounding box center [622, 163] width 130 height 99
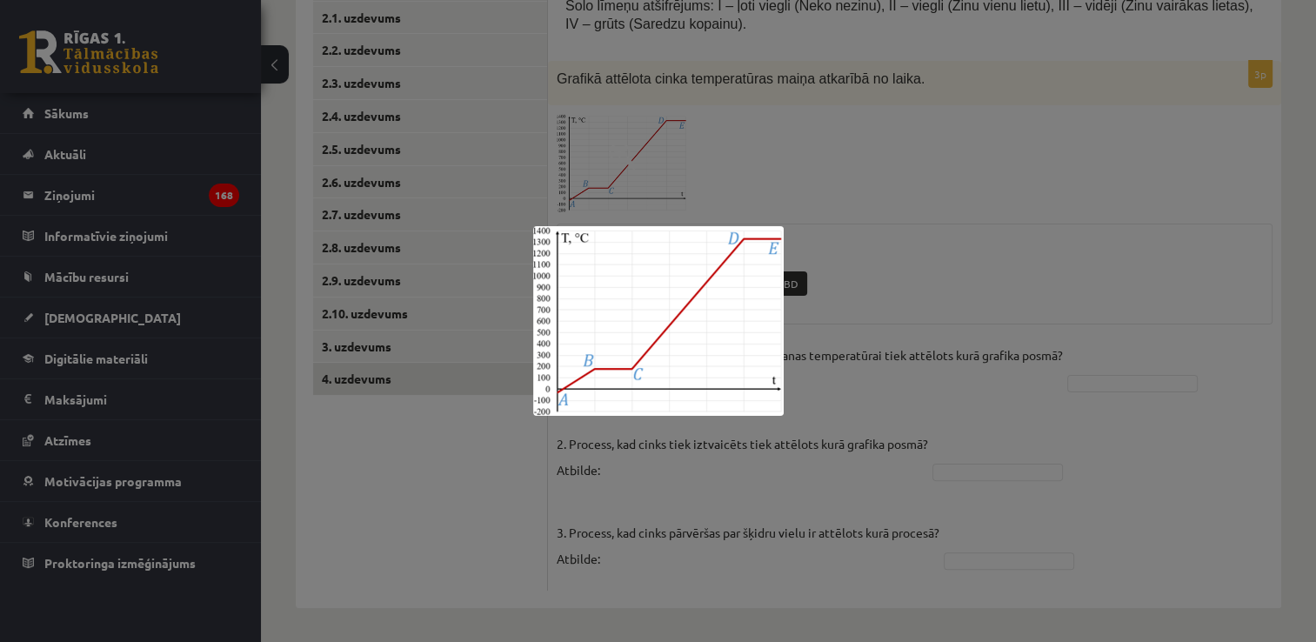
click at [905, 162] on div at bounding box center [658, 321] width 1316 height 642
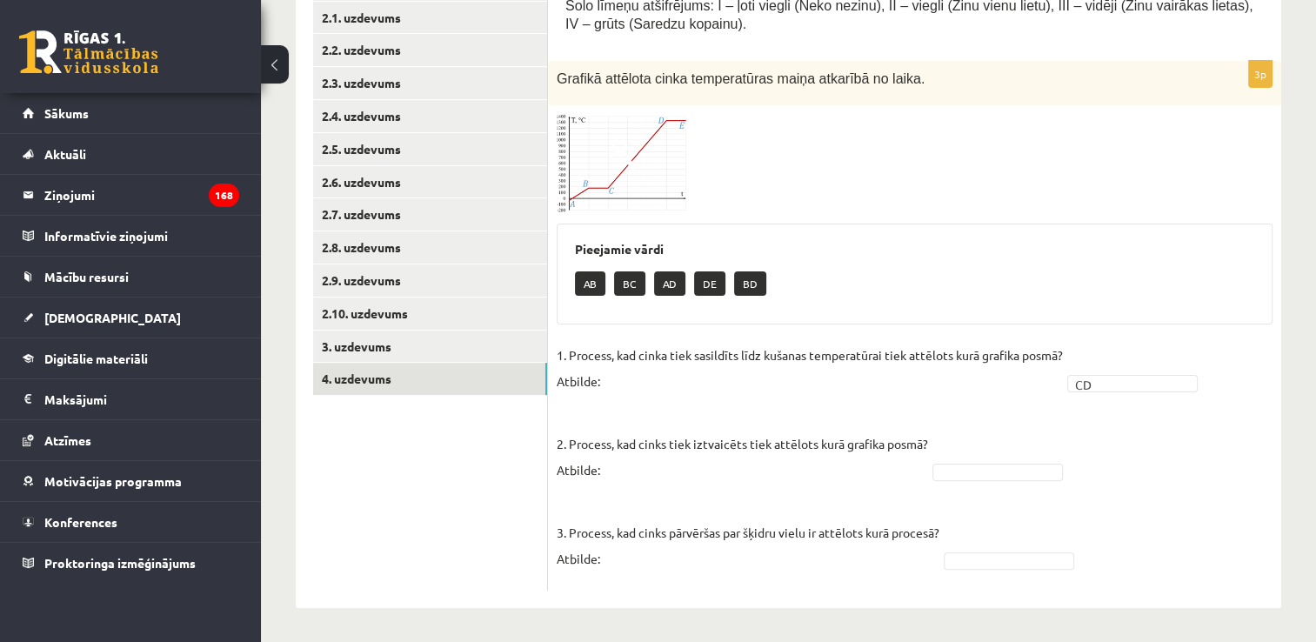
click at [622, 175] on img at bounding box center [622, 163] width 130 height 99
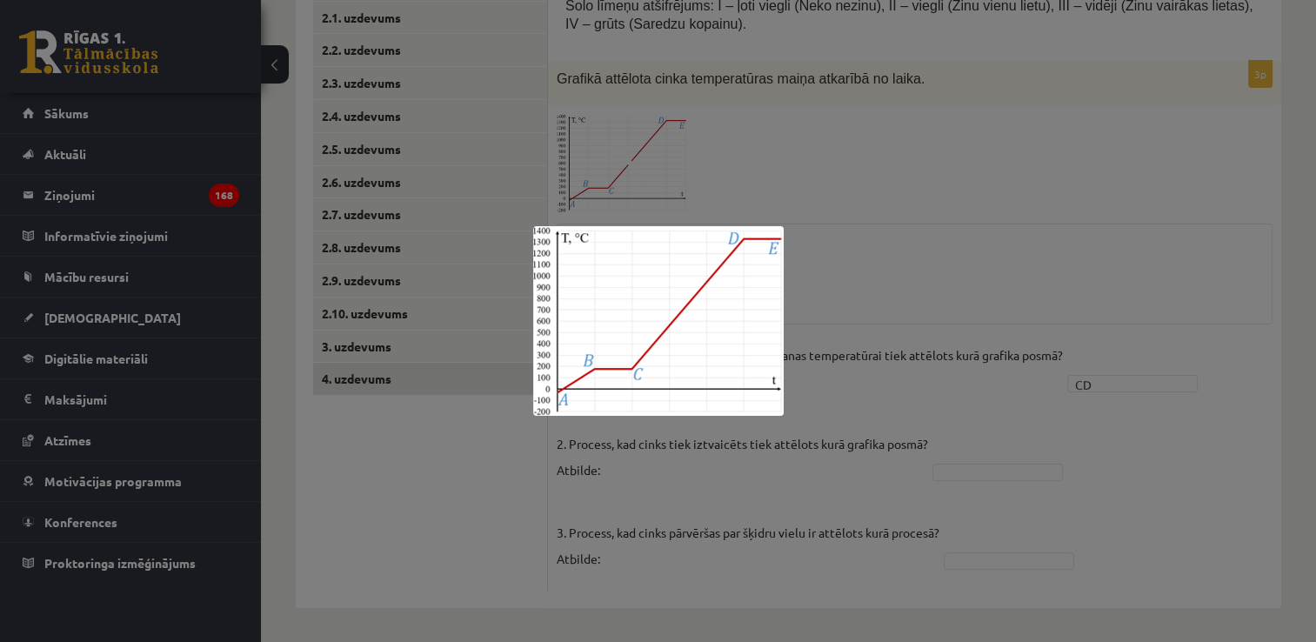
click at [967, 431] on div at bounding box center [658, 321] width 1316 height 642
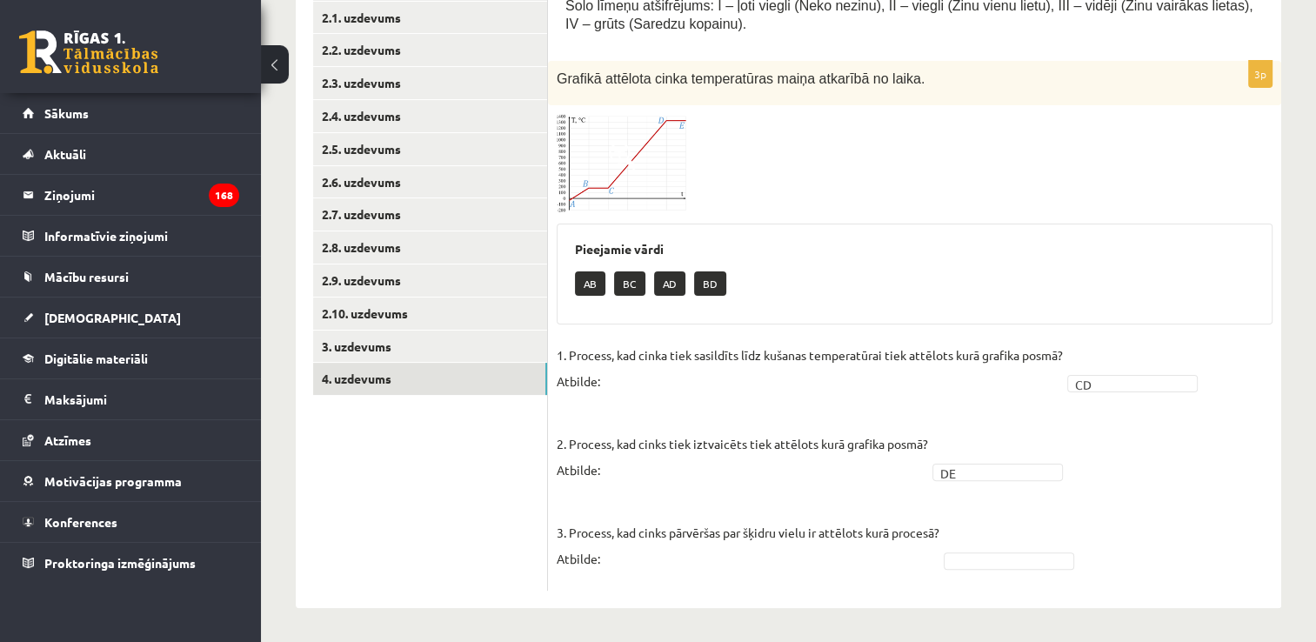
click at [602, 159] on img at bounding box center [622, 163] width 130 height 99
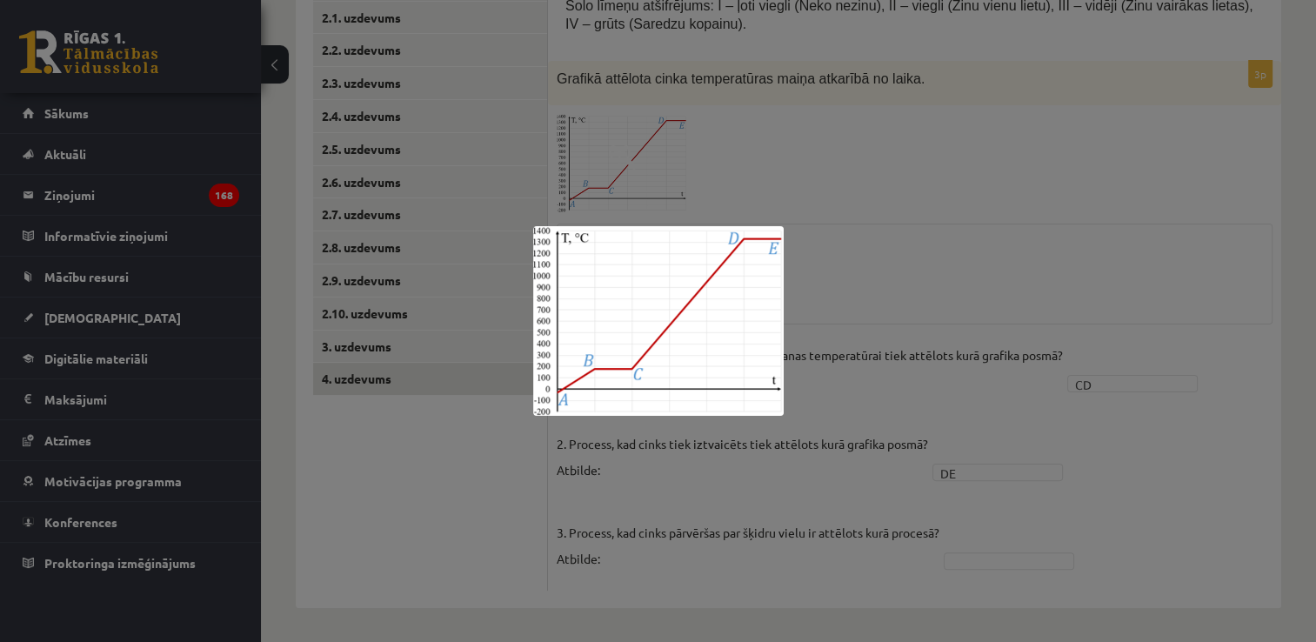
click at [494, 463] on div at bounding box center [658, 321] width 1316 height 642
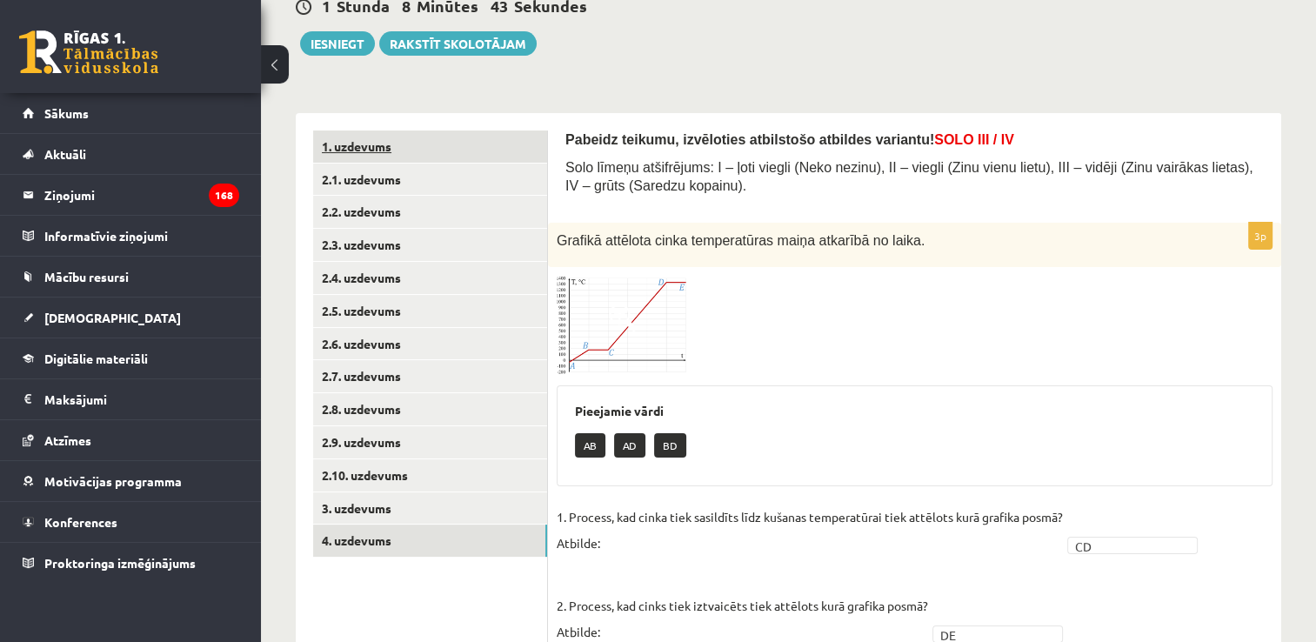
scroll to position [0, 0]
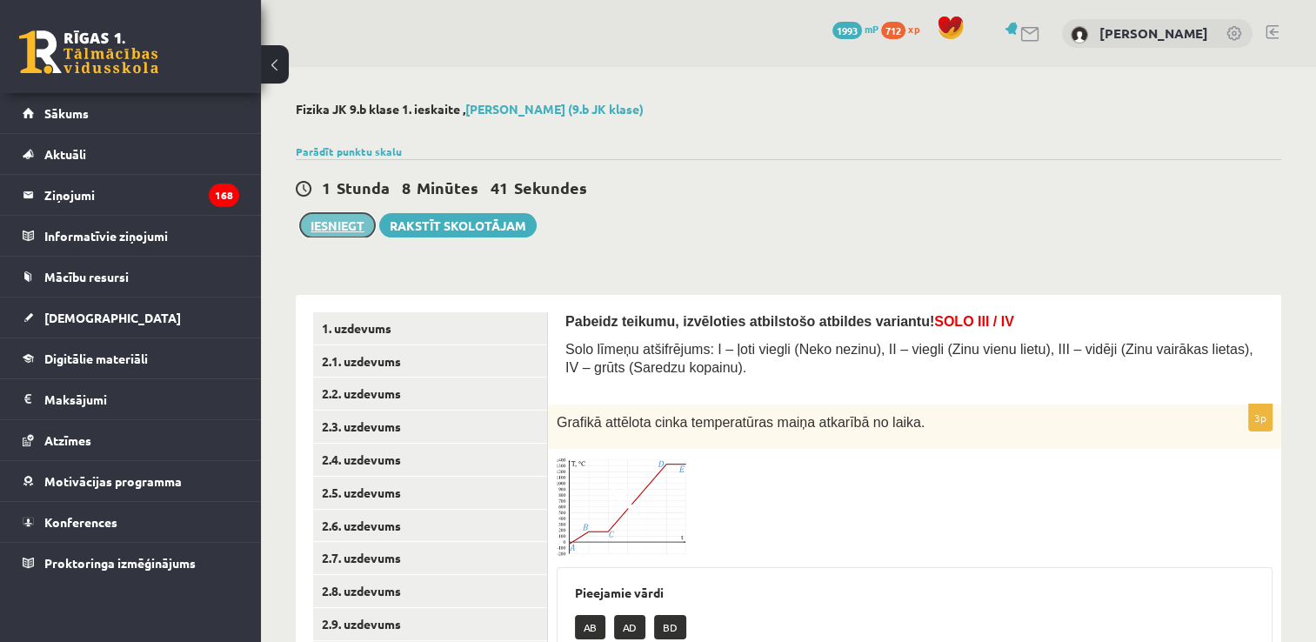
click at [356, 224] on button "Iesniegt" at bounding box center [337, 225] width 75 height 24
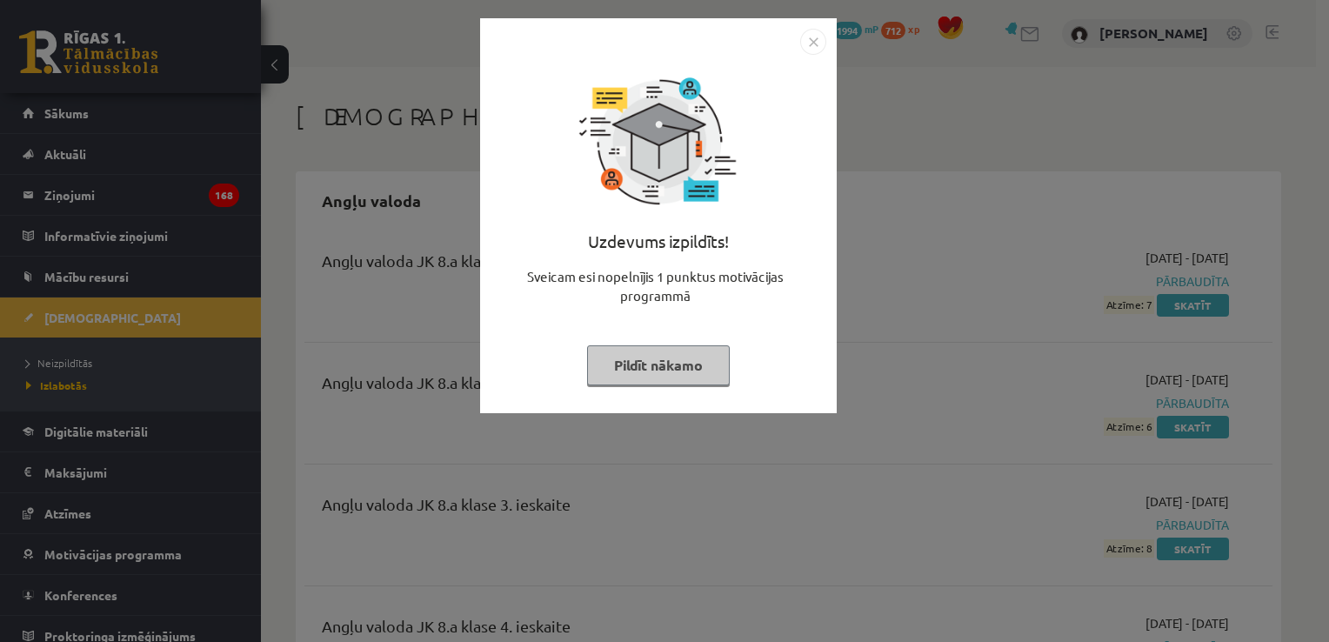
click at [814, 34] on img "Close" at bounding box center [813, 42] width 26 height 26
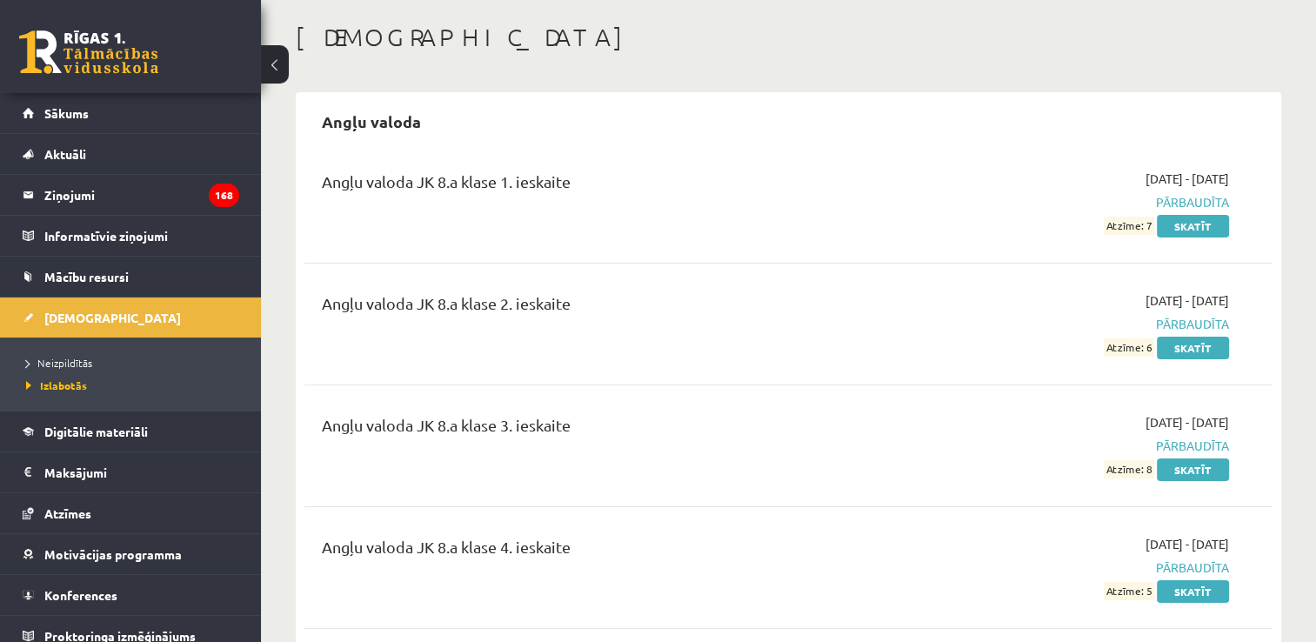
scroll to position [87, 0]
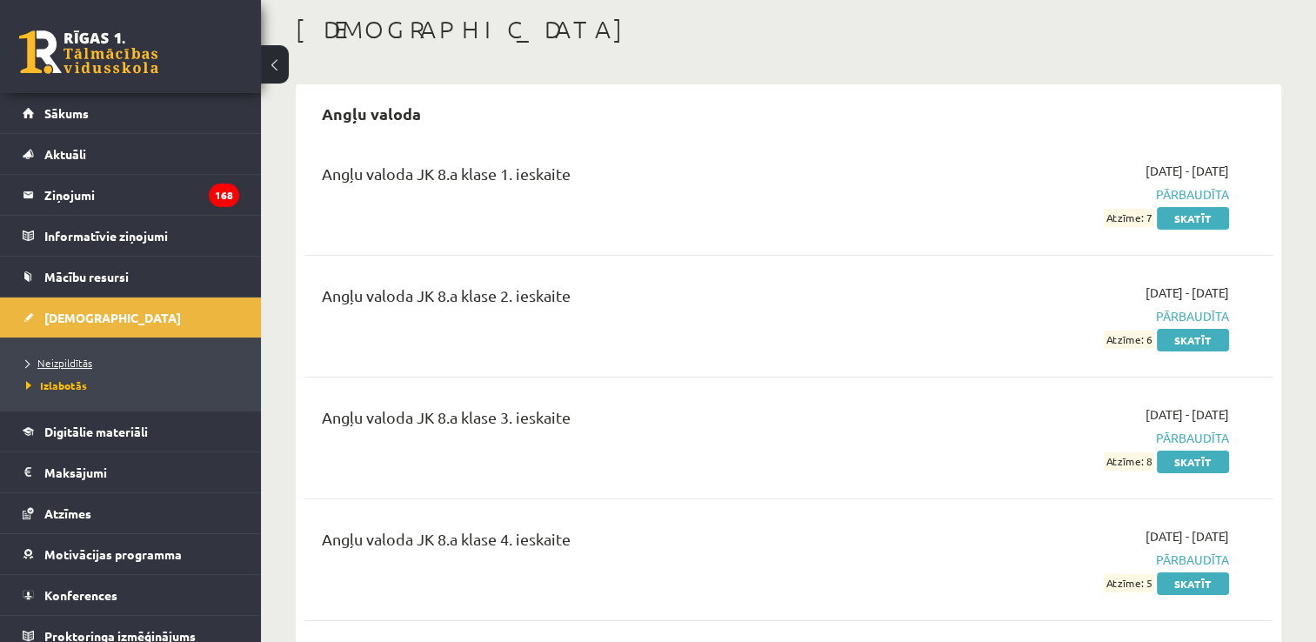
click at [56, 358] on span "Neizpildītās" at bounding box center [59, 363] width 66 height 14
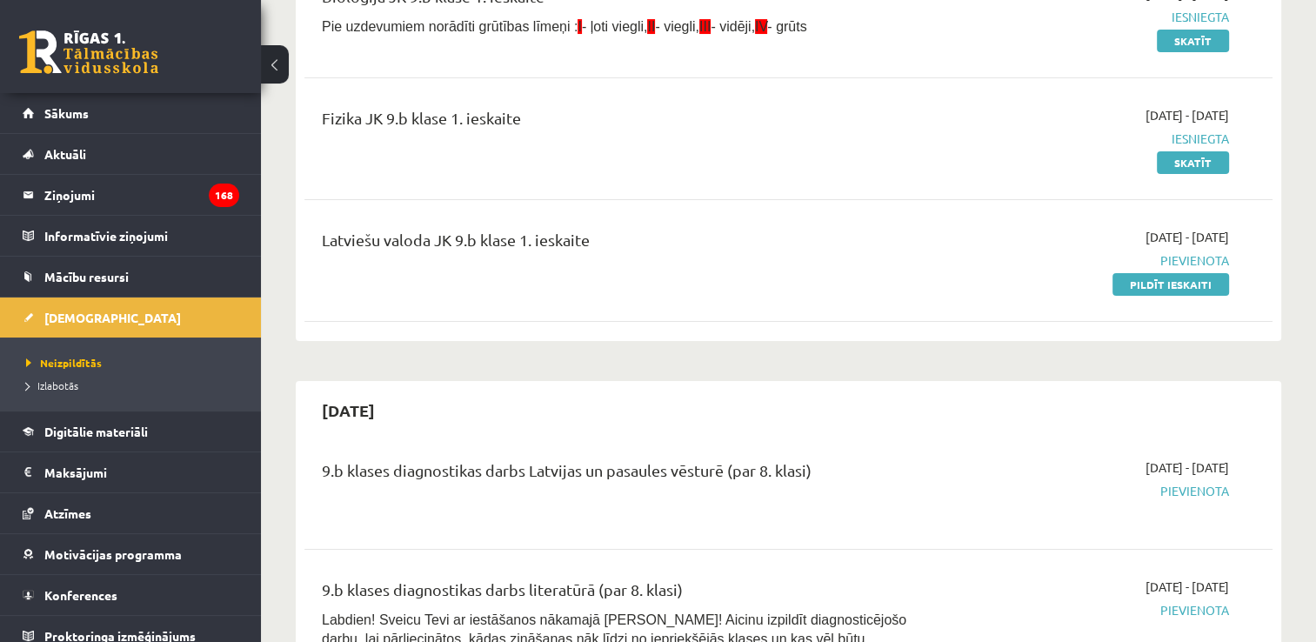
scroll to position [261, 0]
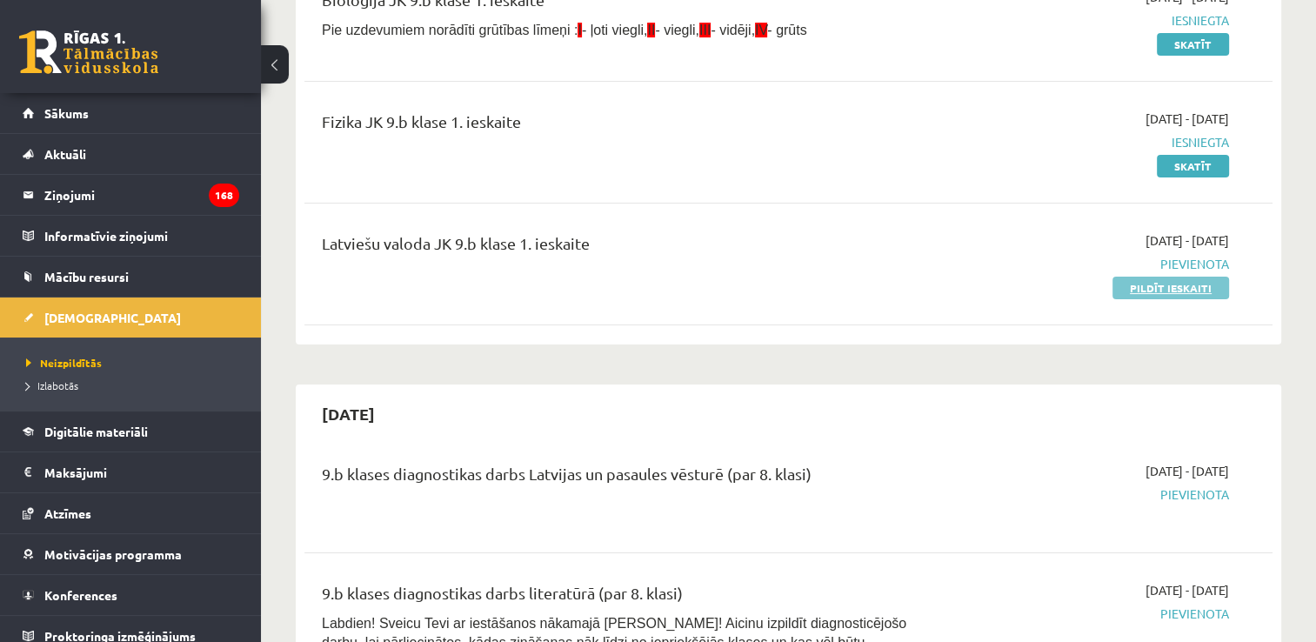
click at [1181, 285] on link "Pildīt ieskaiti" at bounding box center [1171, 288] width 117 height 23
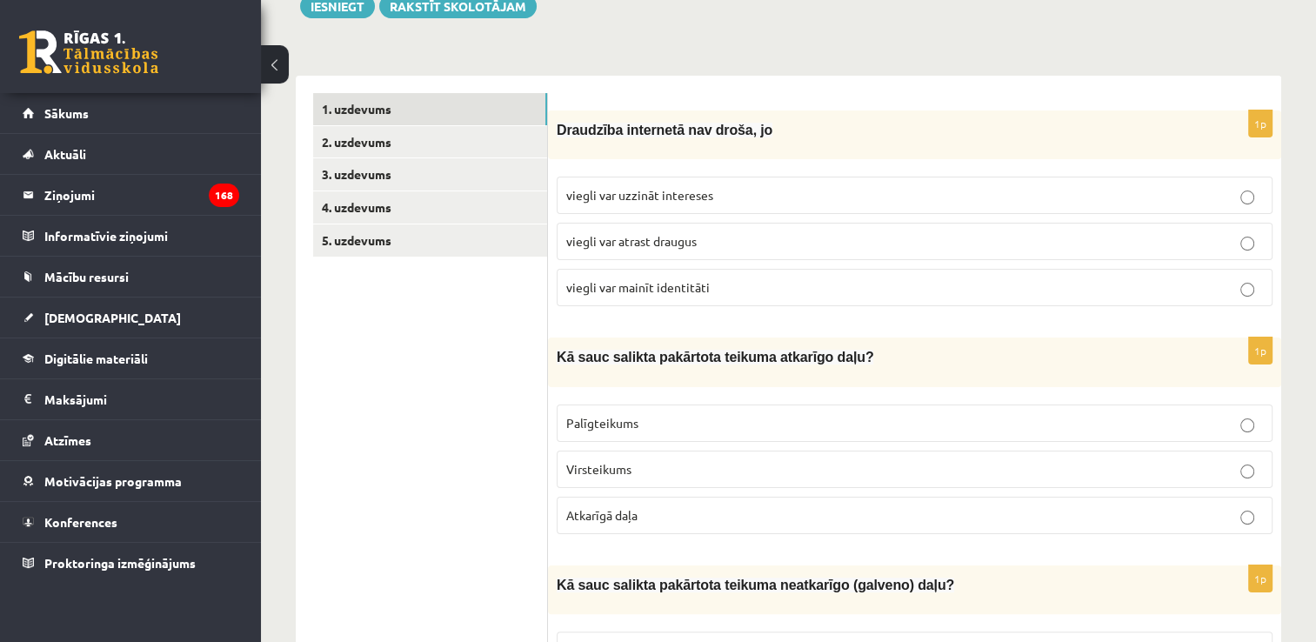
scroll to position [261, 0]
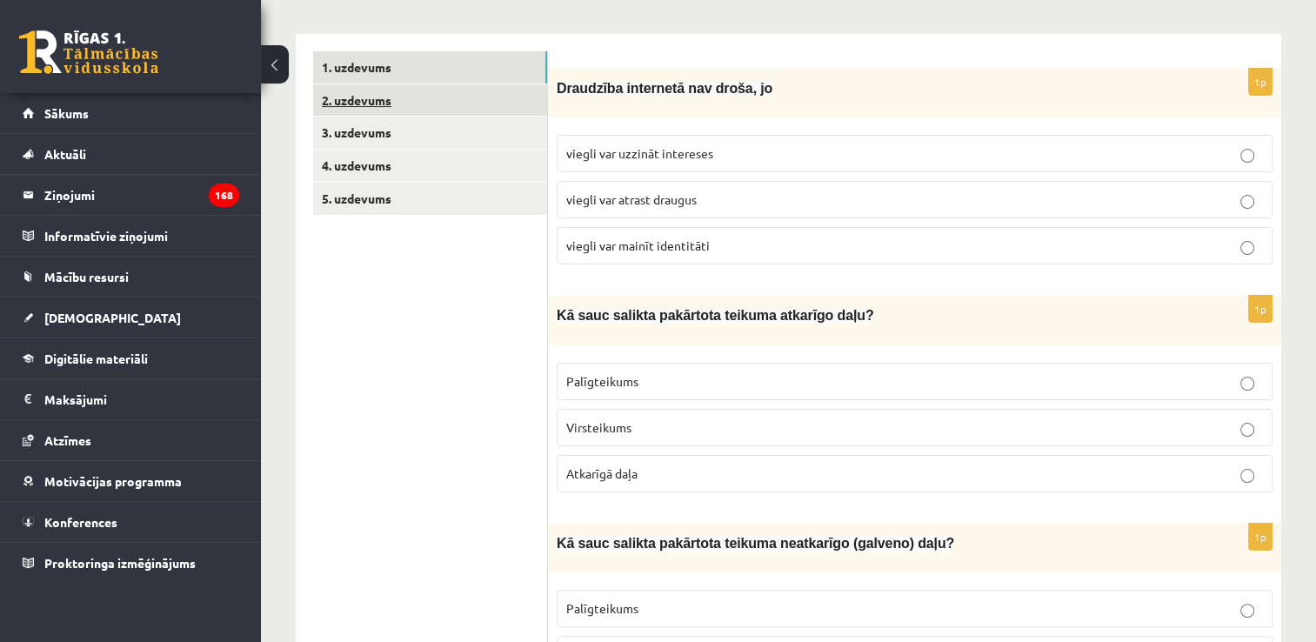
click at [438, 93] on link "2. uzdevums" at bounding box center [430, 100] width 234 height 32
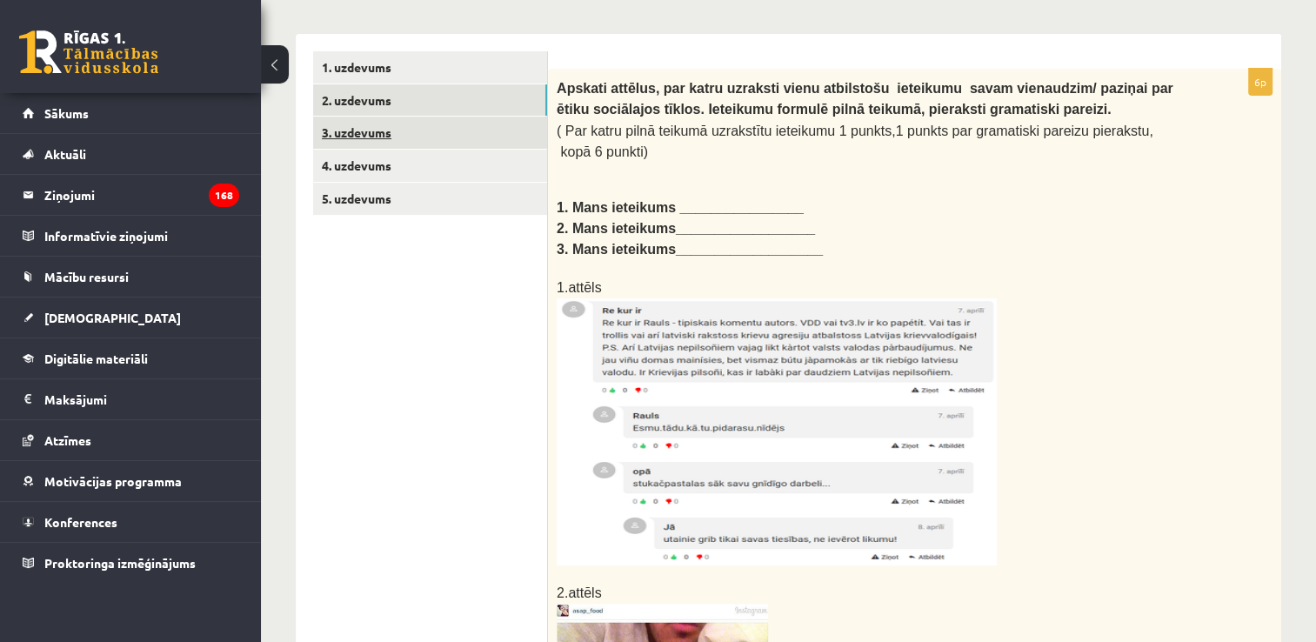
click at [453, 131] on link "3. uzdevums" at bounding box center [430, 133] width 234 height 32
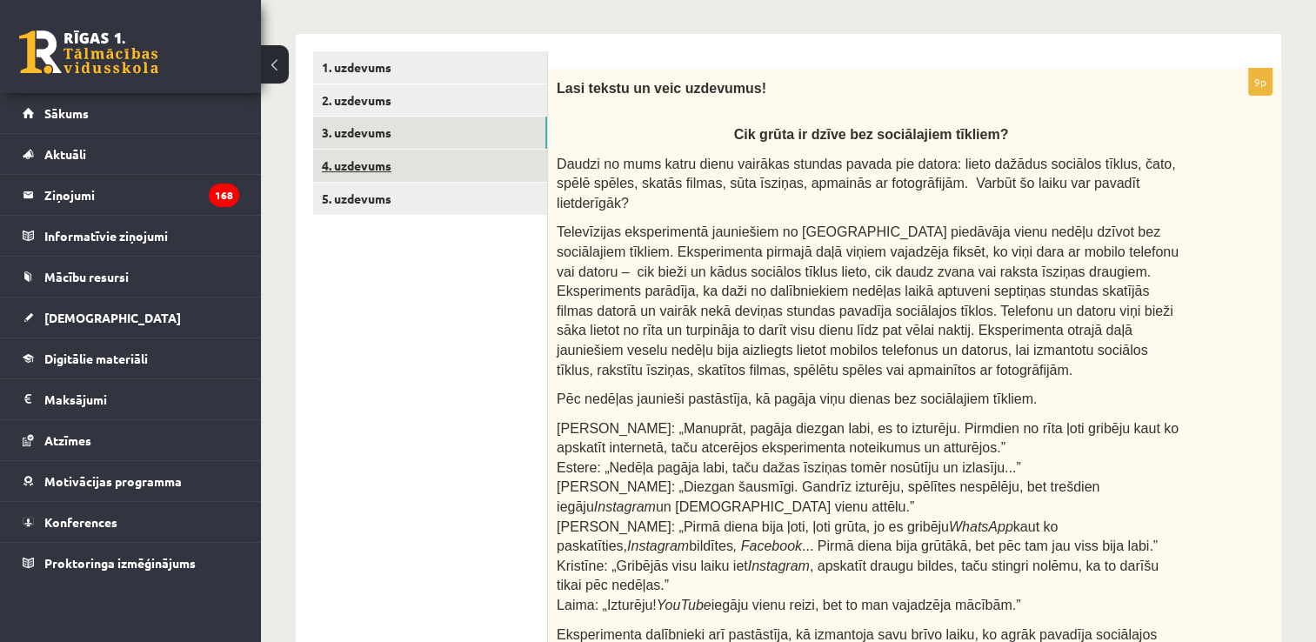
click at [453, 165] on link "4. uzdevums" at bounding box center [430, 166] width 234 height 32
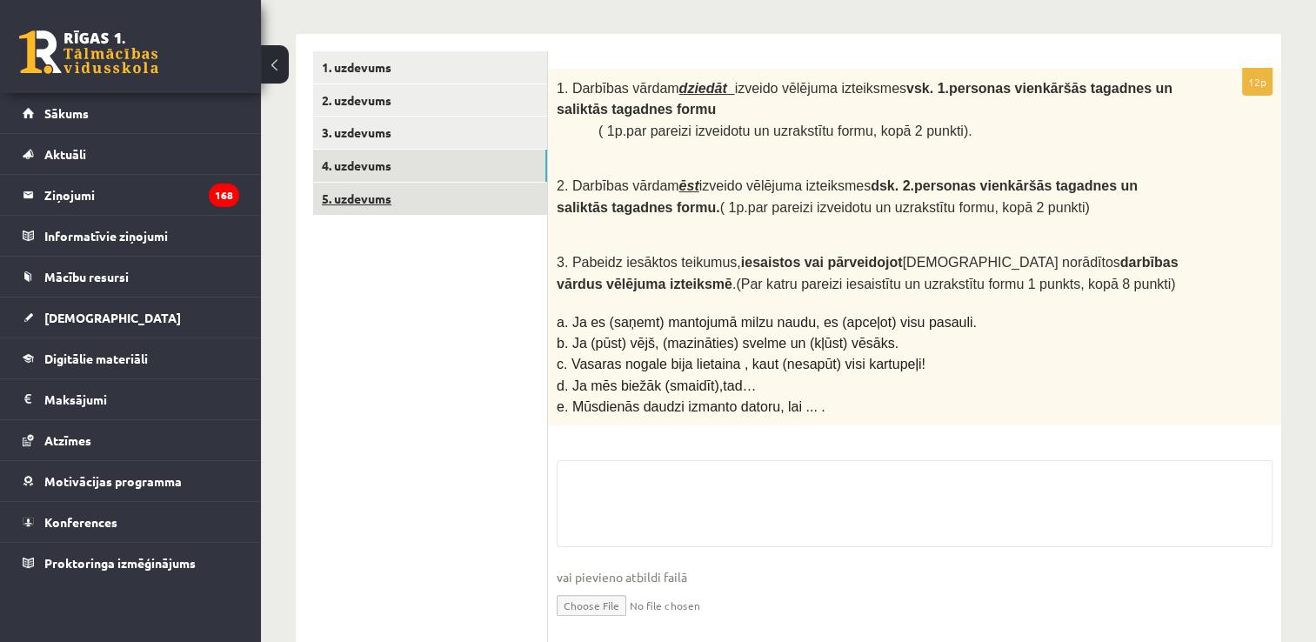
click at [453, 195] on link "5. uzdevums" at bounding box center [430, 199] width 234 height 32
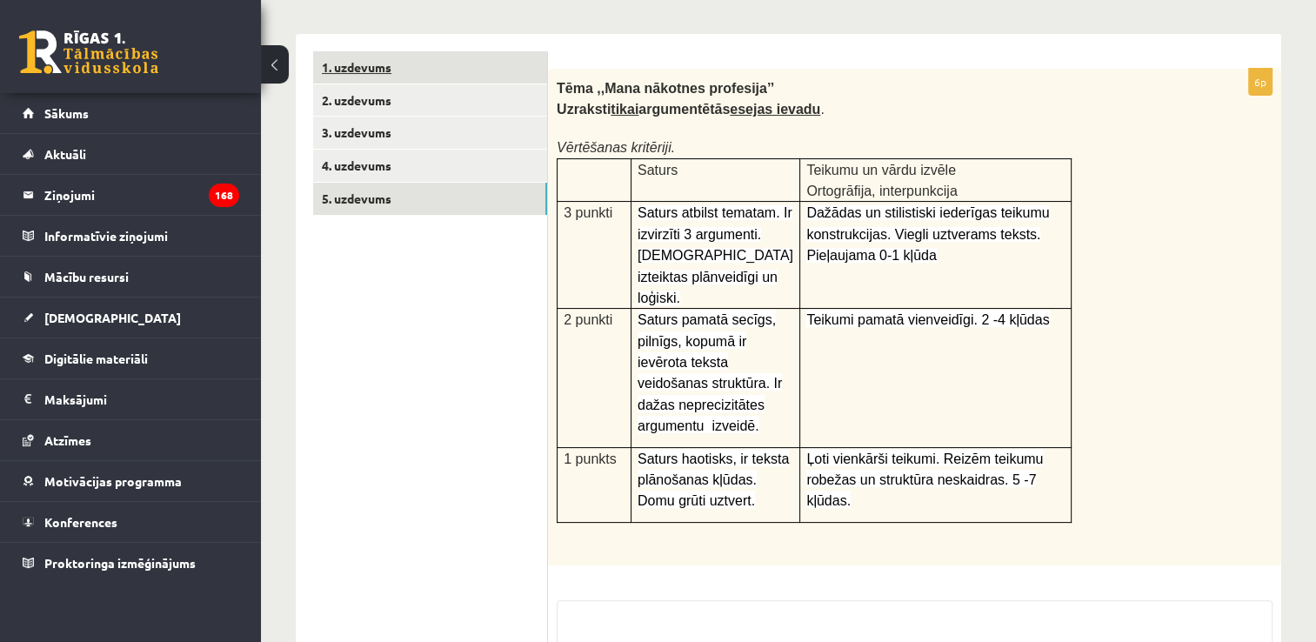
click at [457, 73] on link "1. uzdevums" at bounding box center [430, 67] width 234 height 32
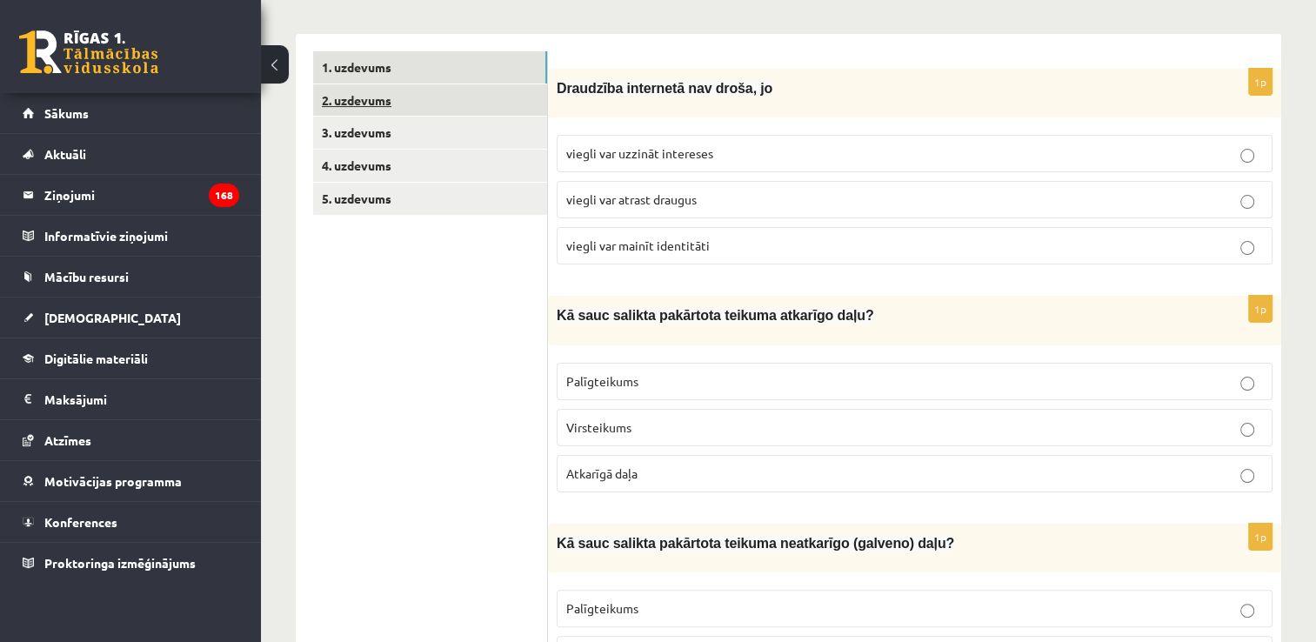
click at [418, 107] on link "2. uzdevums" at bounding box center [430, 100] width 234 height 32
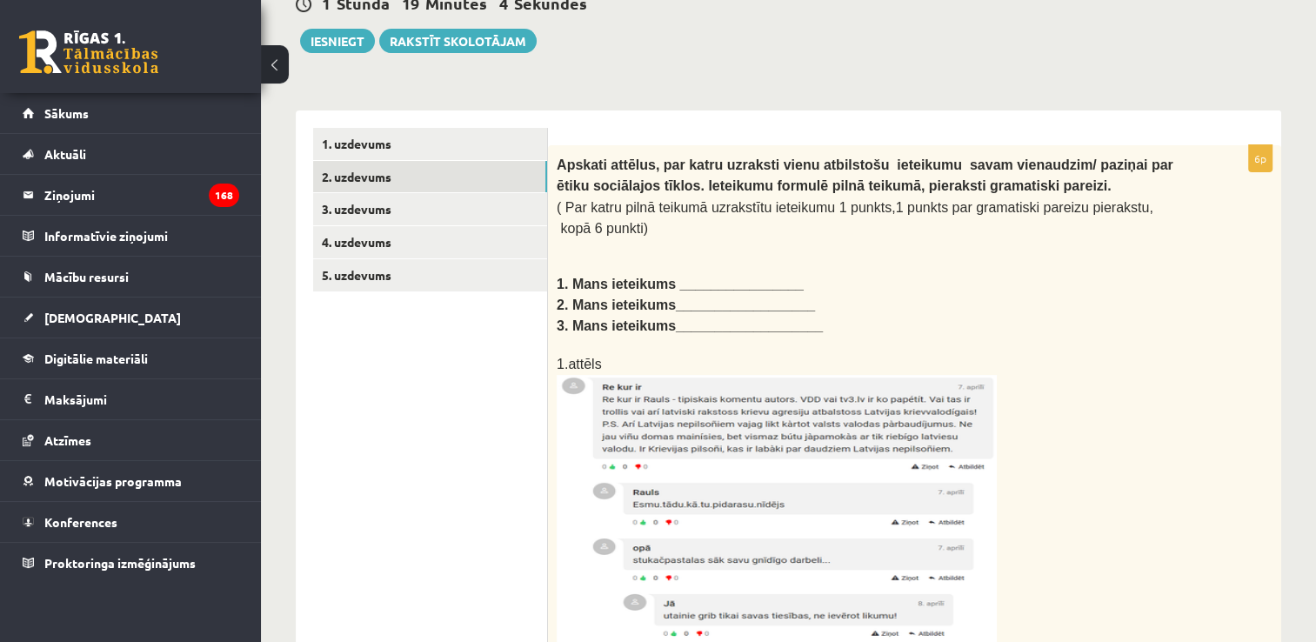
scroll to position [87, 0]
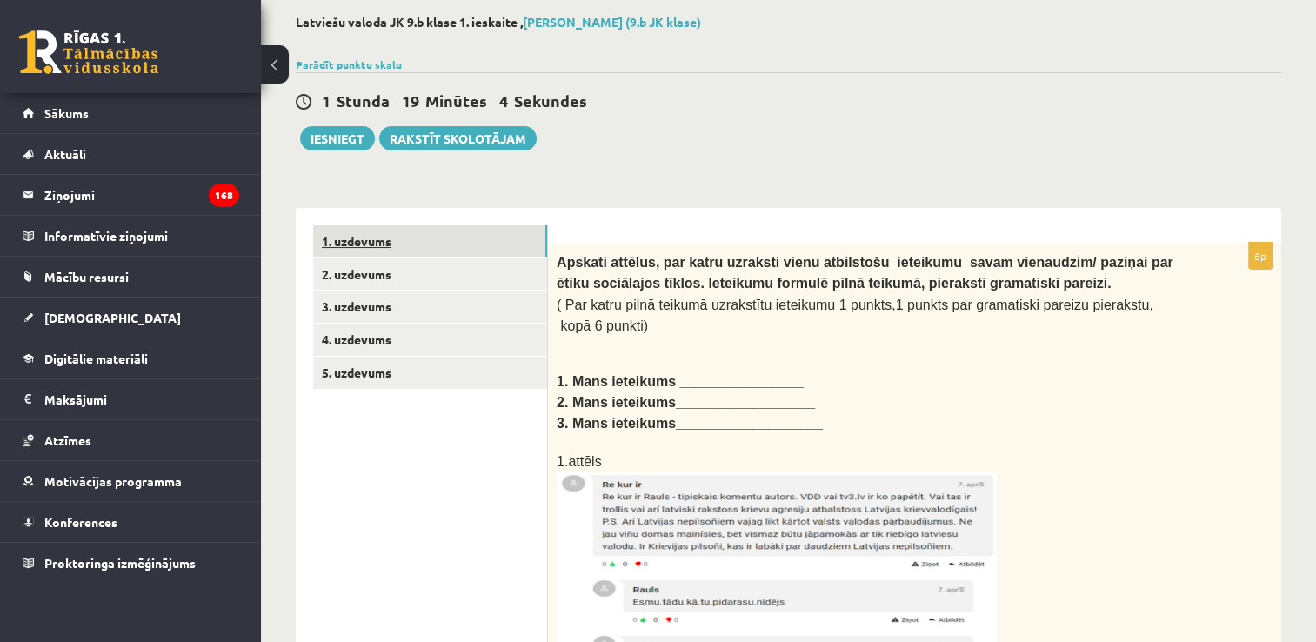
drag, startPoint x: 471, startPoint y: 231, endPoint x: 510, endPoint y: 238, distance: 39.1
click at [471, 231] on link "1. uzdevums" at bounding box center [430, 241] width 234 height 32
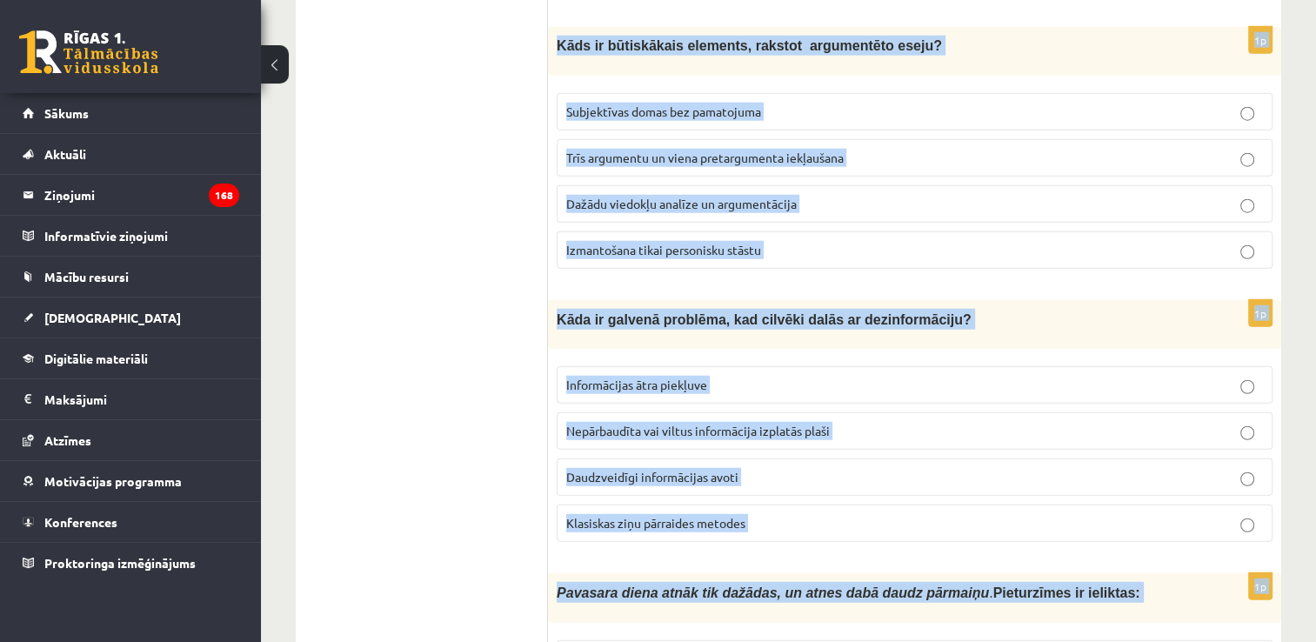
scroll to position [4627, 0]
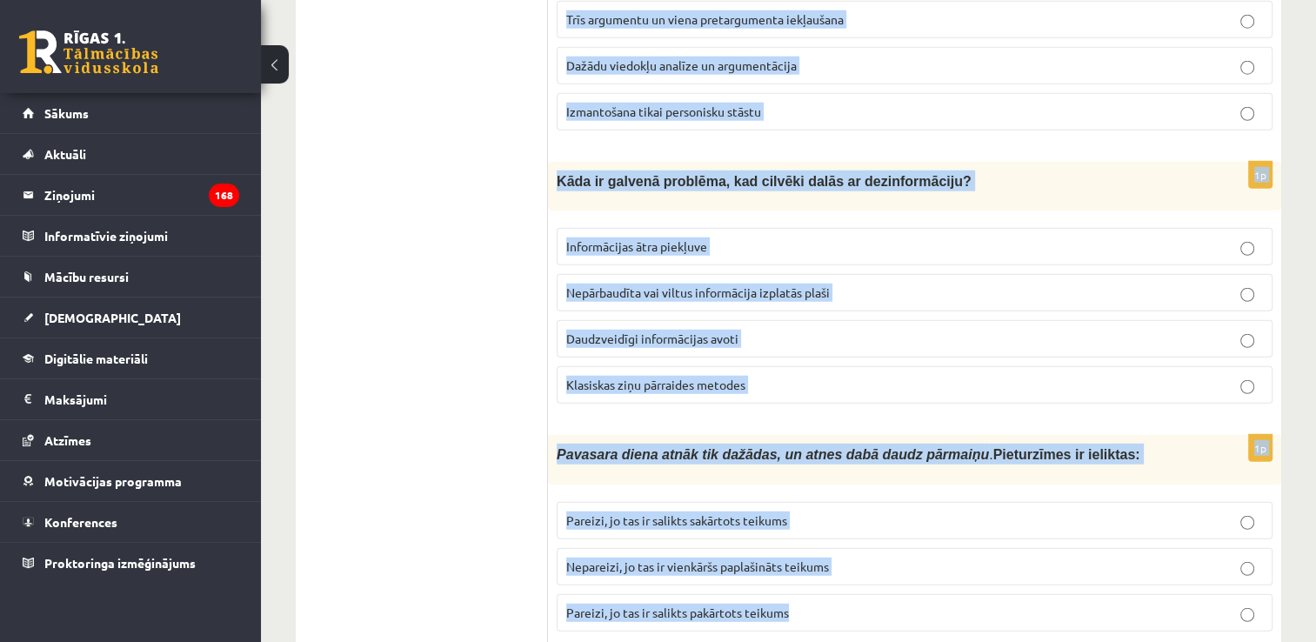
drag, startPoint x: 555, startPoint y: 256, endPoint x: 814, endPoint y: 561, distance: 400.5
copy form "Draudzība internetā nav droša, jo viegli var uzzināt intereses viegli var atras…"
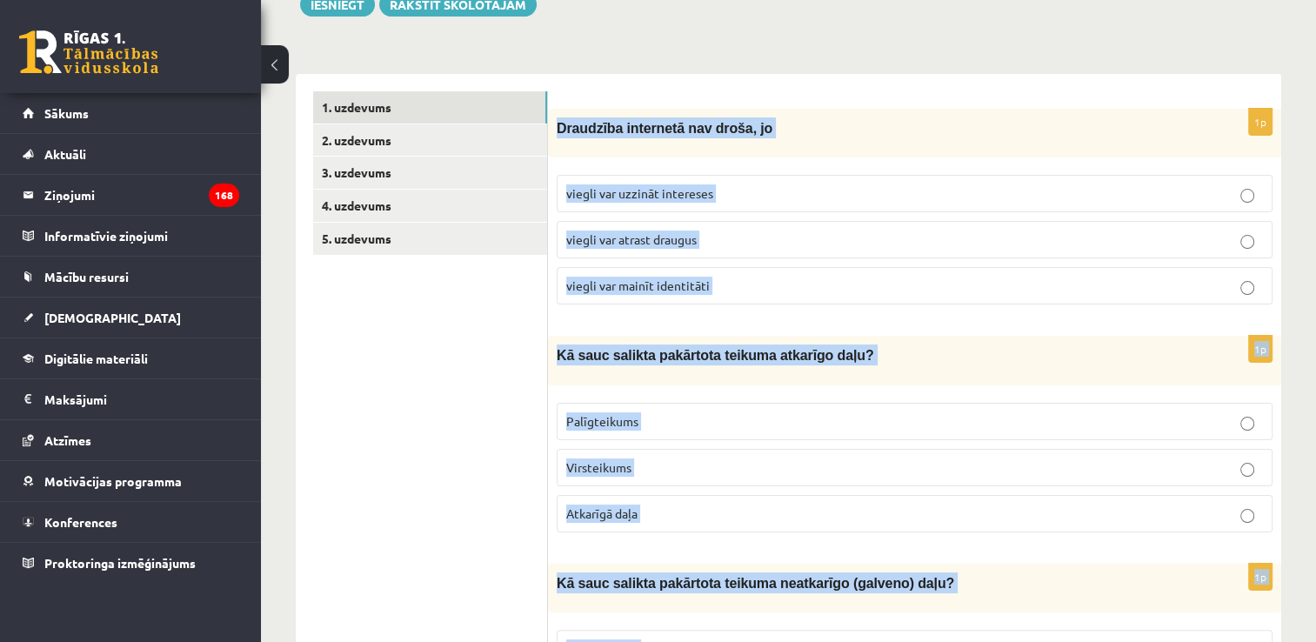
scroll to position [261, 0]
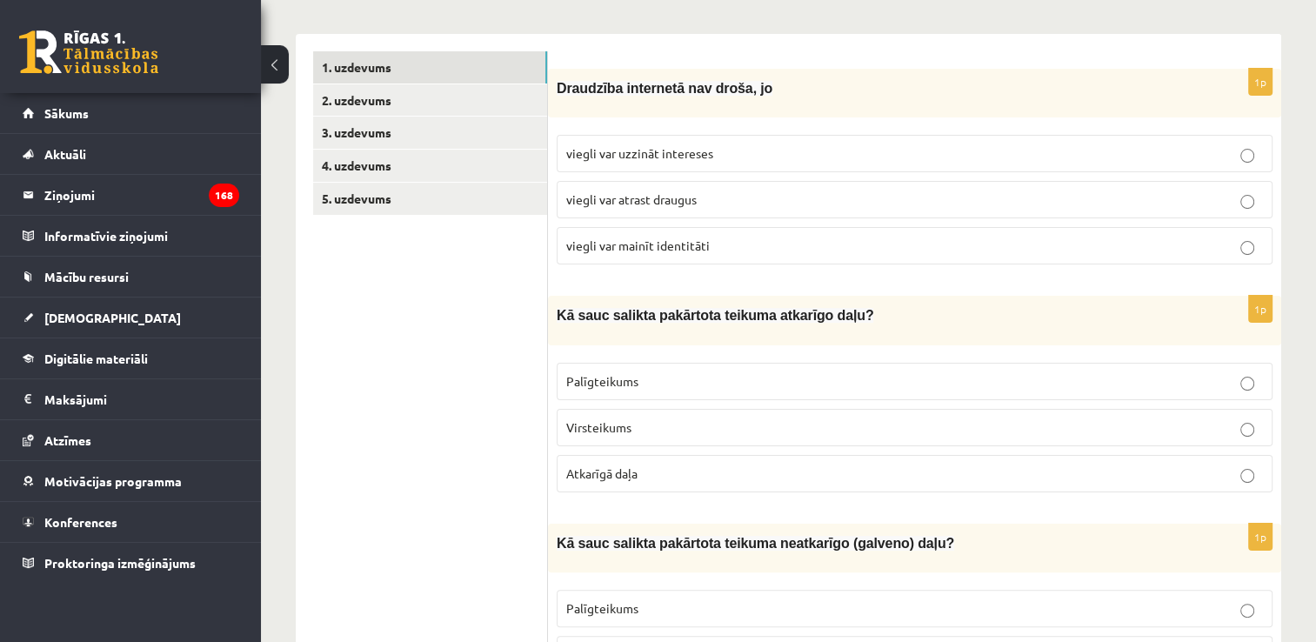
click at [772, 248] on p "viegli var mainīt identitāti" at bounding box center [914, 246] width 697 height 18
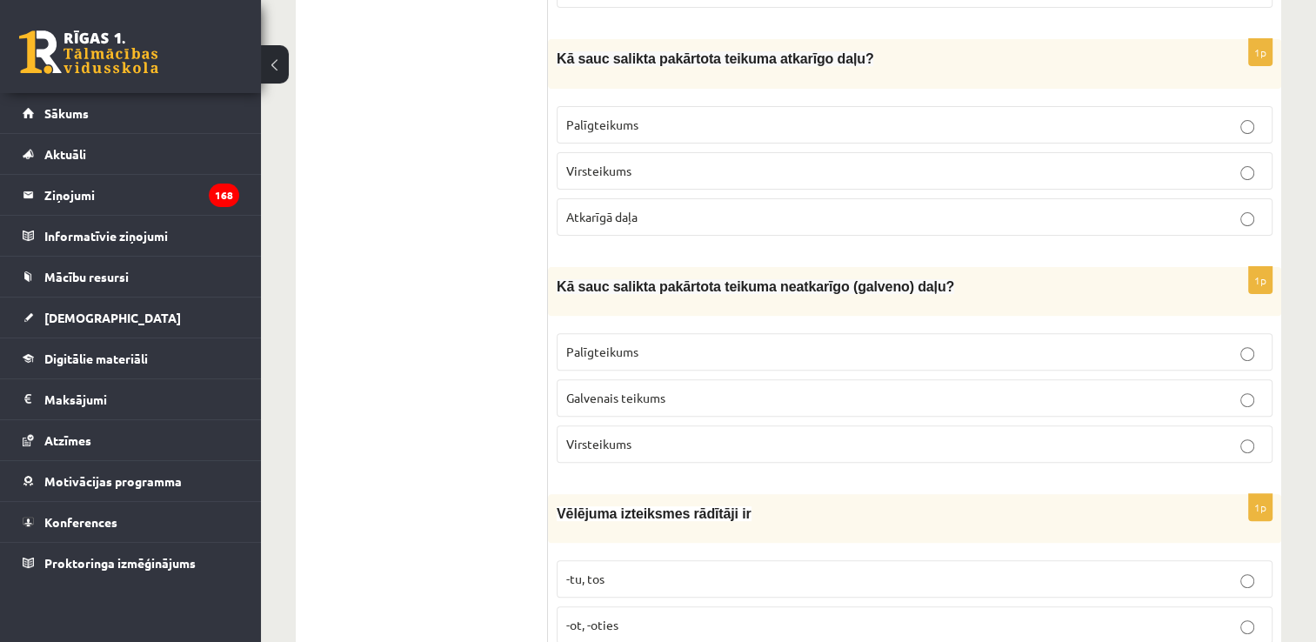
scroll to position [522, 0]
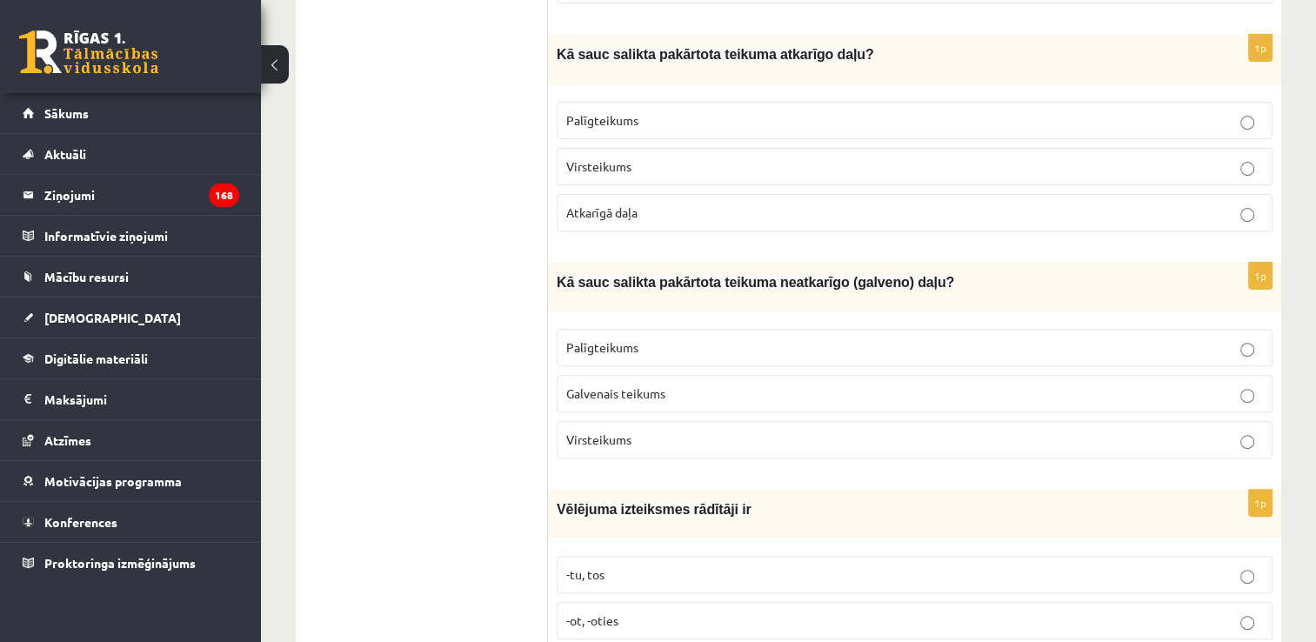
click at [682, 111] on p "Palīgteikums" at bounding box center [914, 120] width 697 height 18
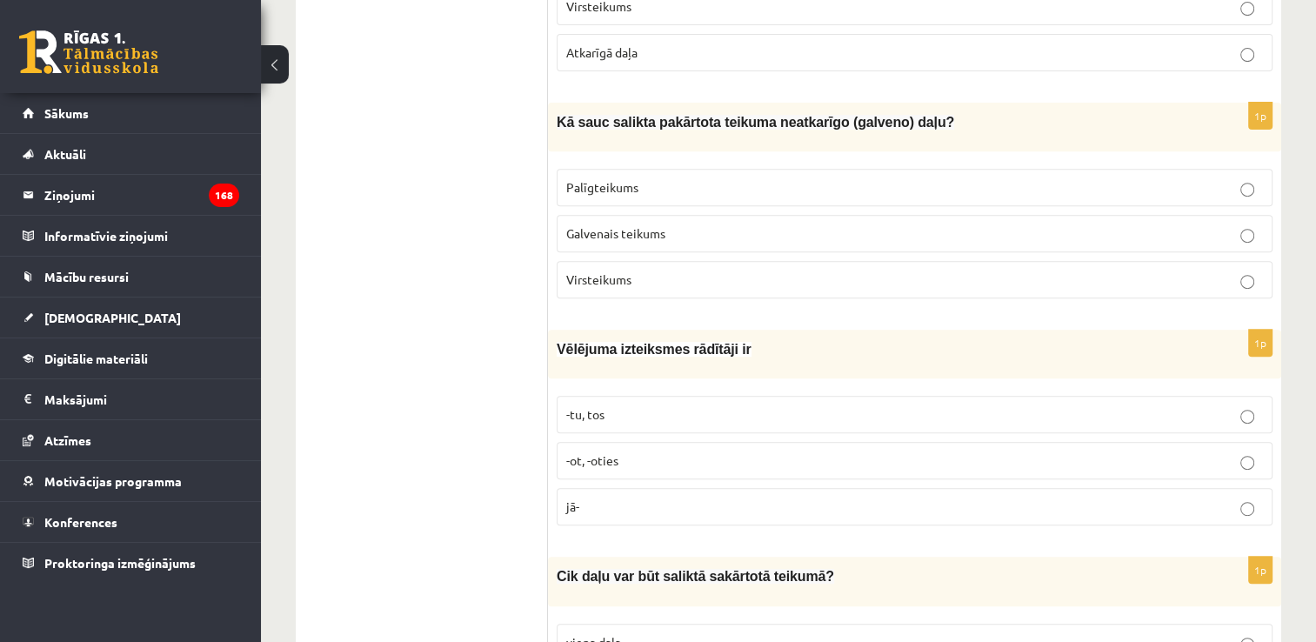
scroll to position [696, 0]
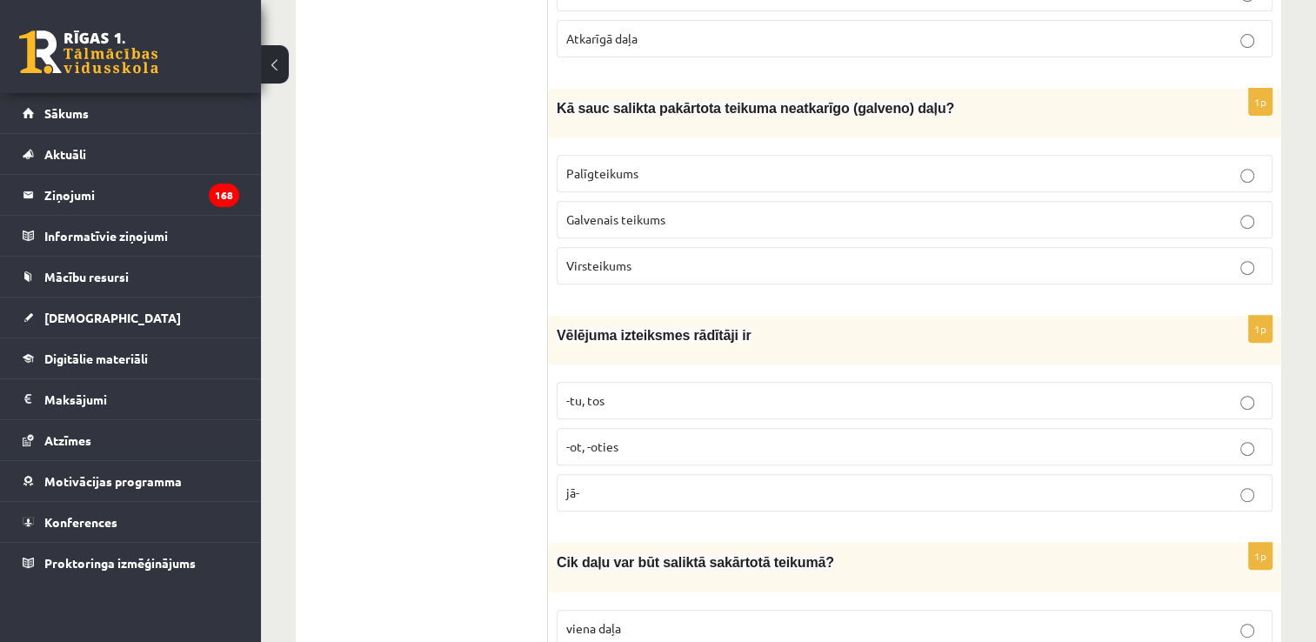
click at [688, 257] on p "Virsteikums" at bounding box center [914, 266] width 697 height 18
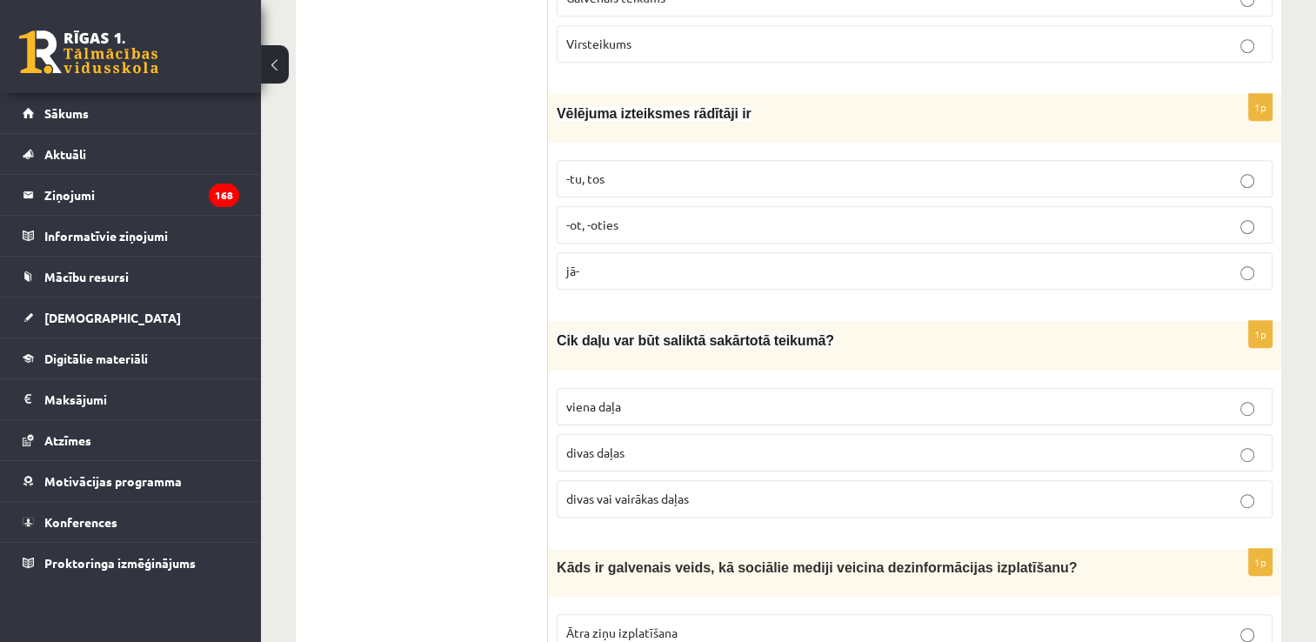
scroll to position [957, 0]
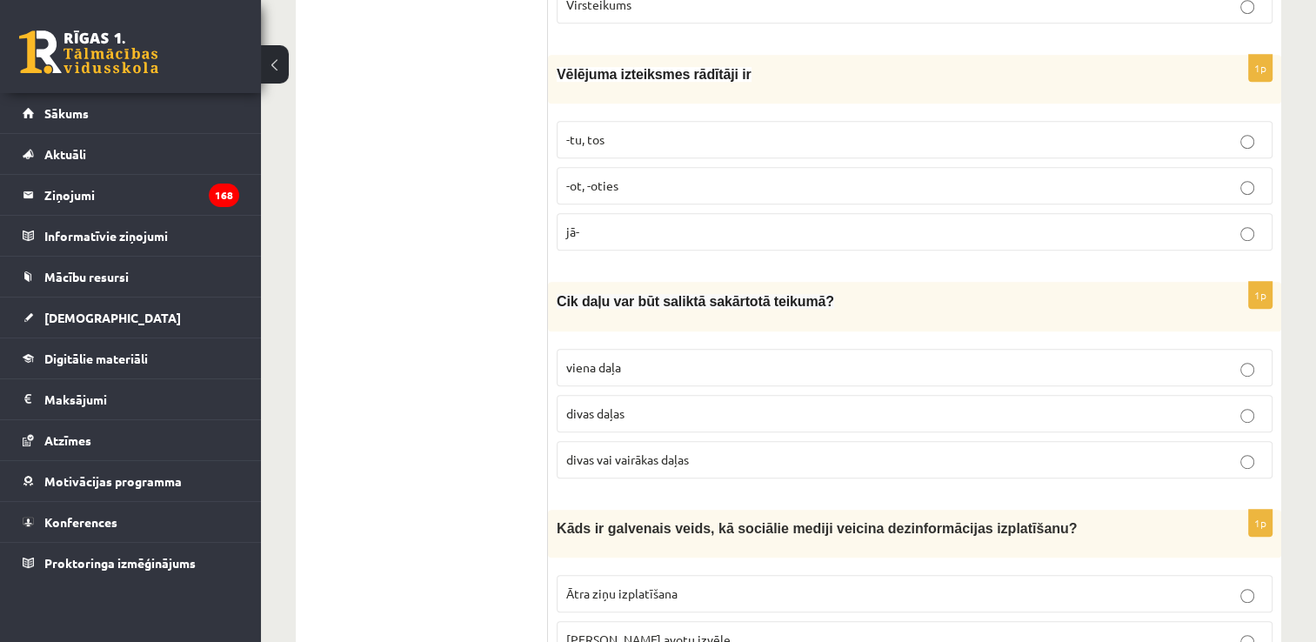
click at [632, 130] on p "-tu, tos" at bounding box center [914, 139] width 697 height 18
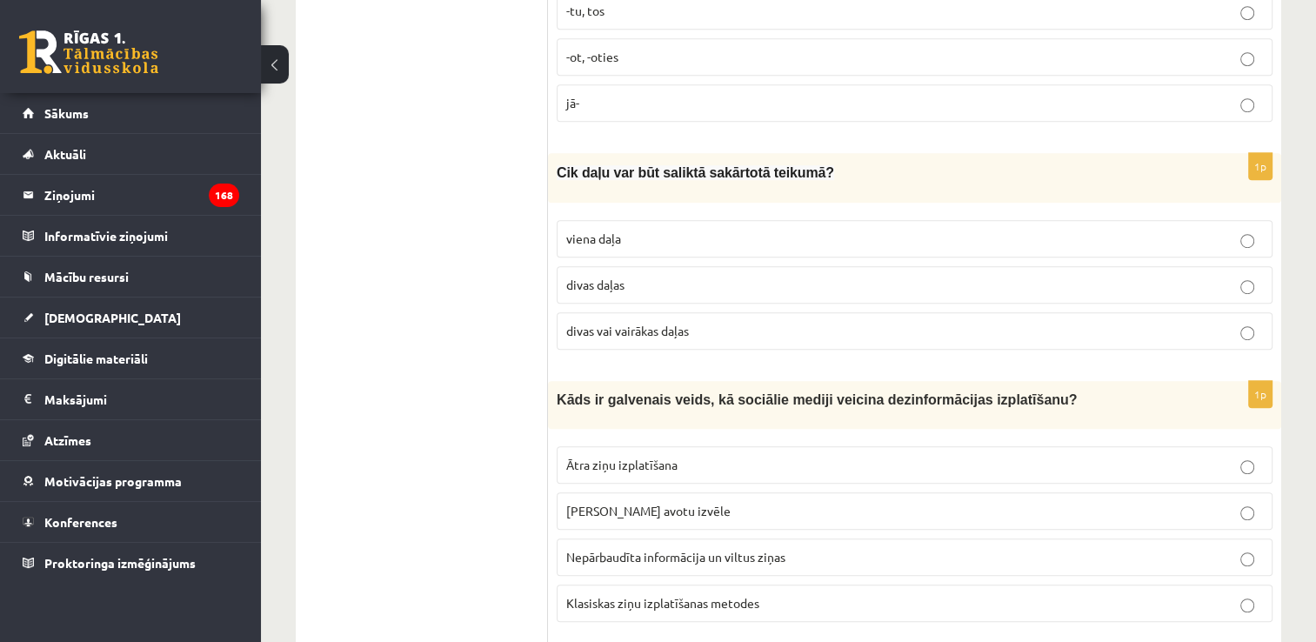
scroll to position [1131, 0]
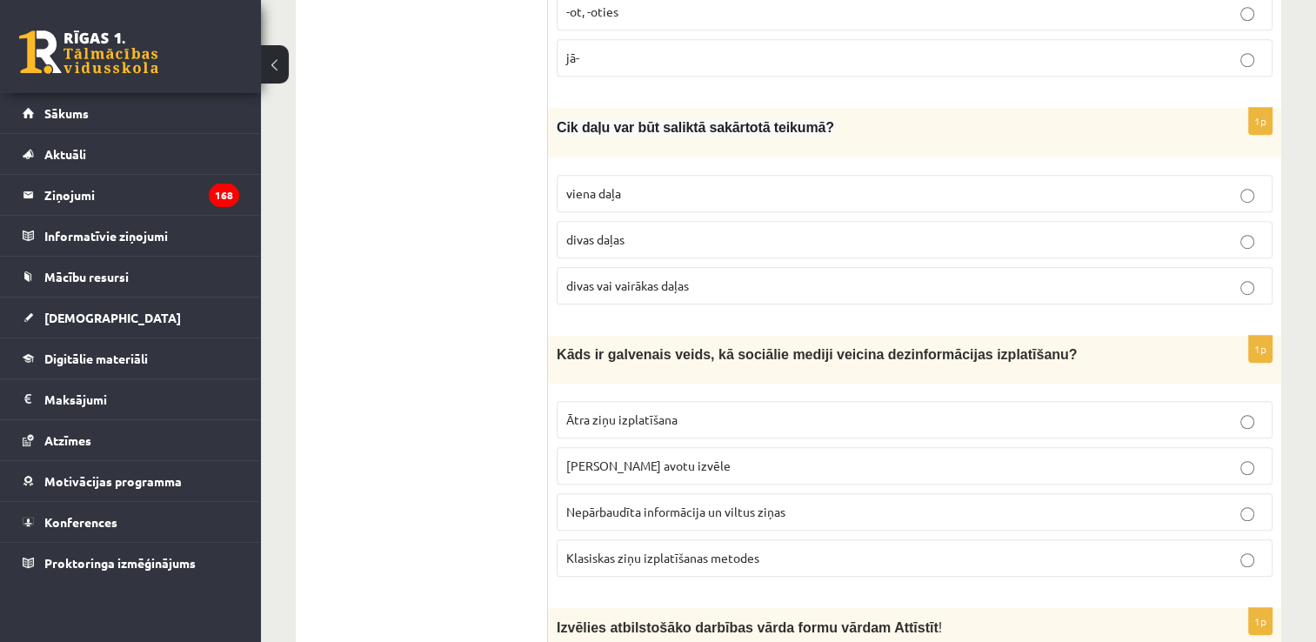
click at [740, 277] on p "divas vai vairākas daļas" at bounding box center [914, 286] width 697 height 18
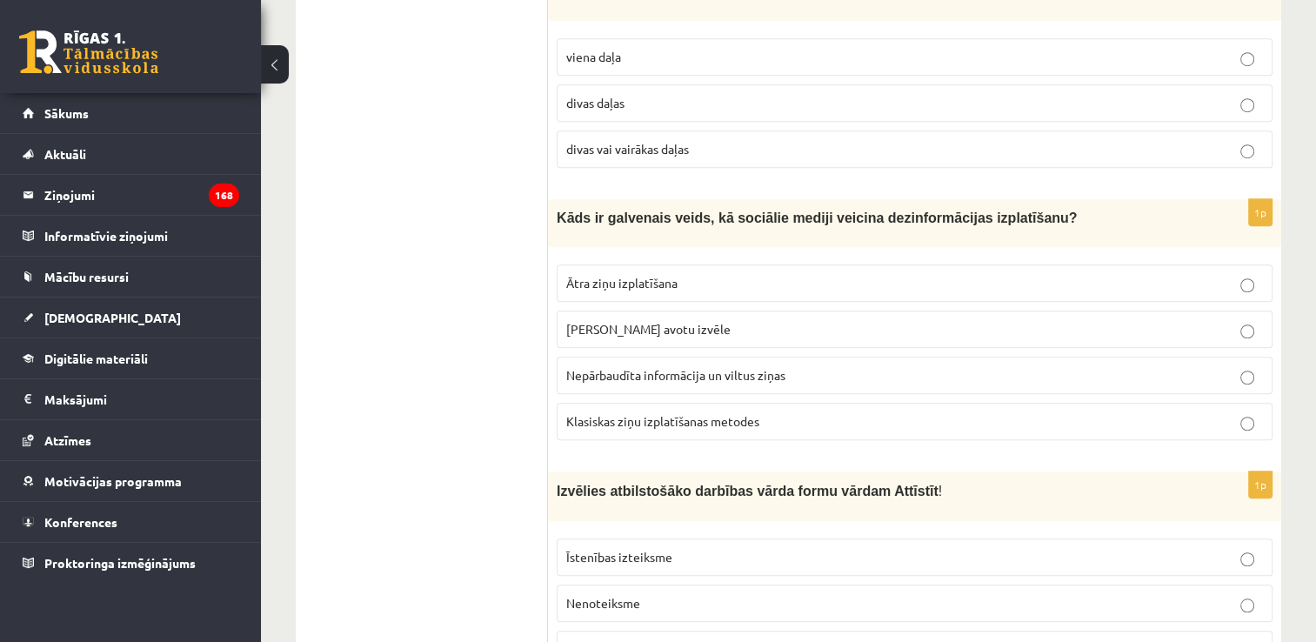
scroll to position [1305, 0]
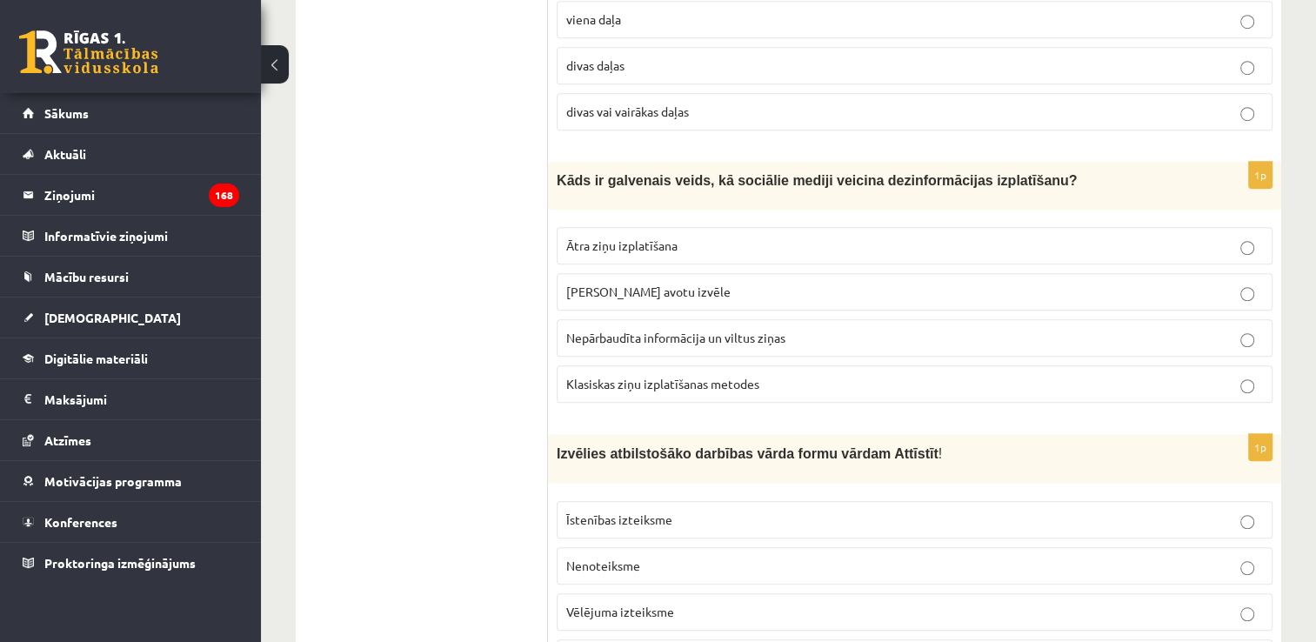
click at [850, 329] on p "Nepārbaudīta informācija un viltus ziņas" at bounding box center [914, 338] width 697 height 18
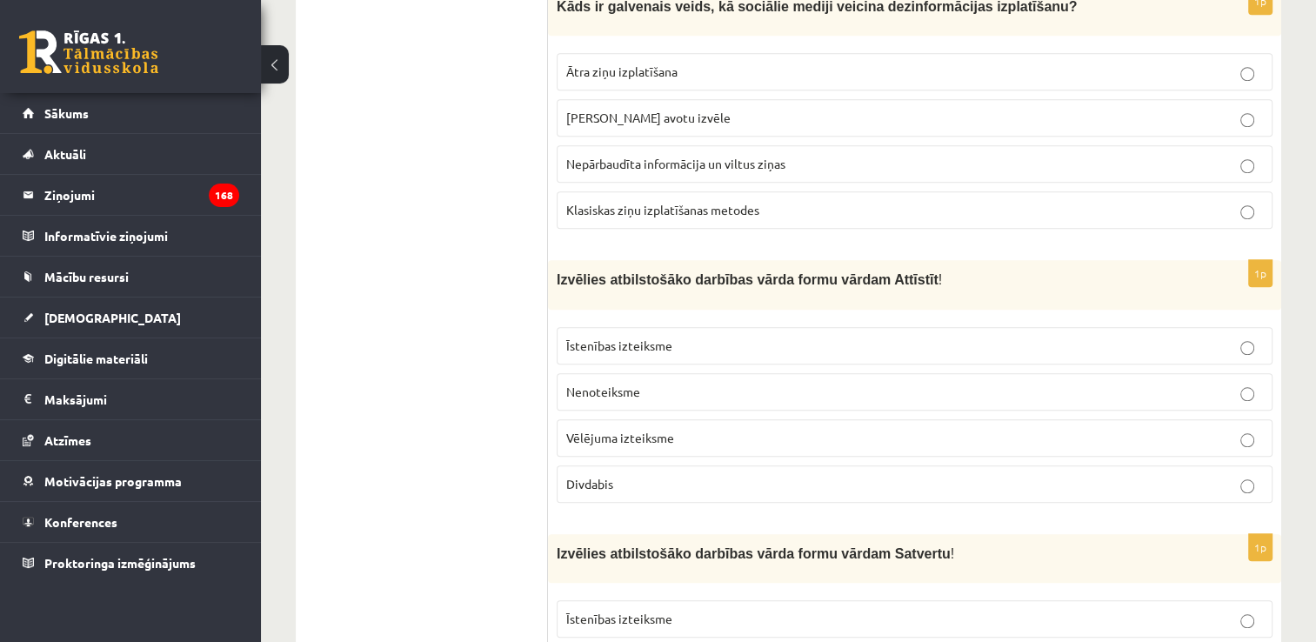
scroll to position [1566, 0]
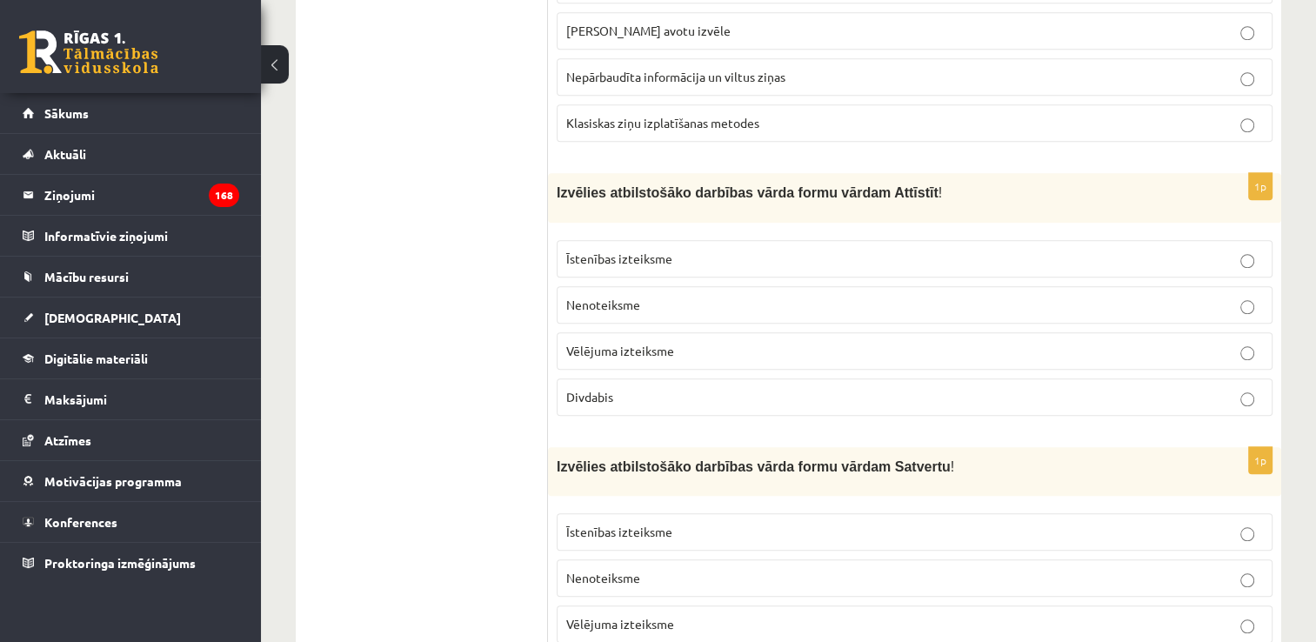
click at [654, 296] on p "Nenoteiksme" at bounding box center [914, 305] width 697 height 18
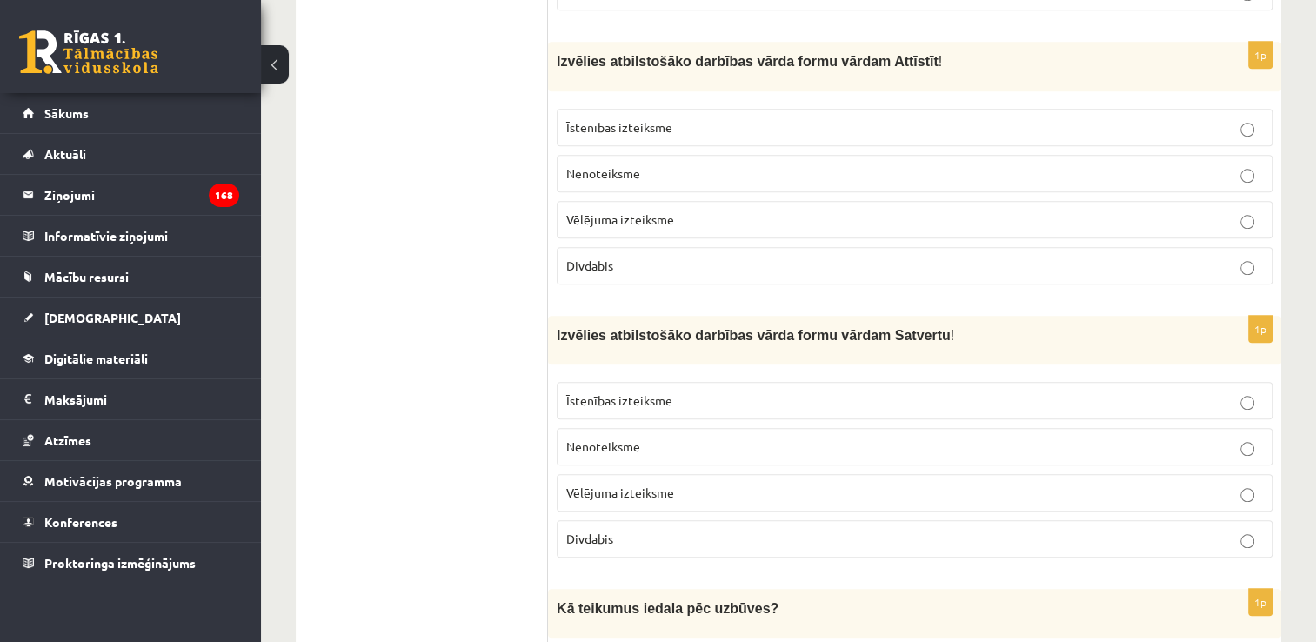
scroll to position [1740, 0]
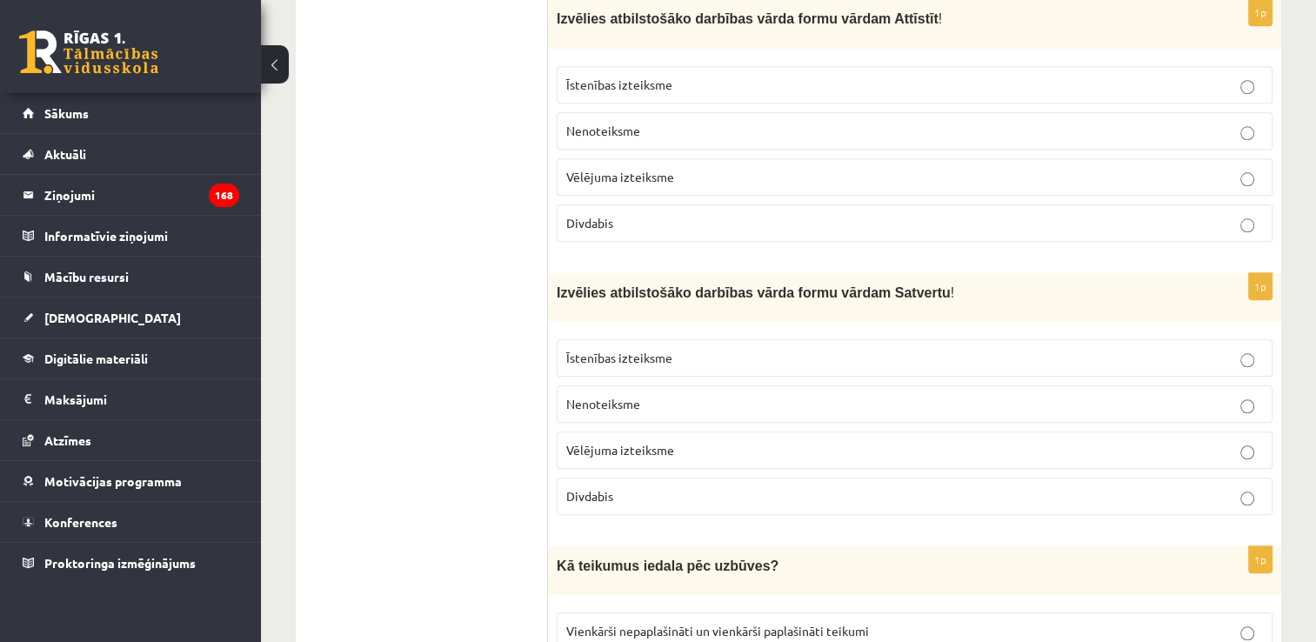
click at [708, 441] on p "Vēlējuma izteiksme" at bounding box center [914, 450] width 697 height 18
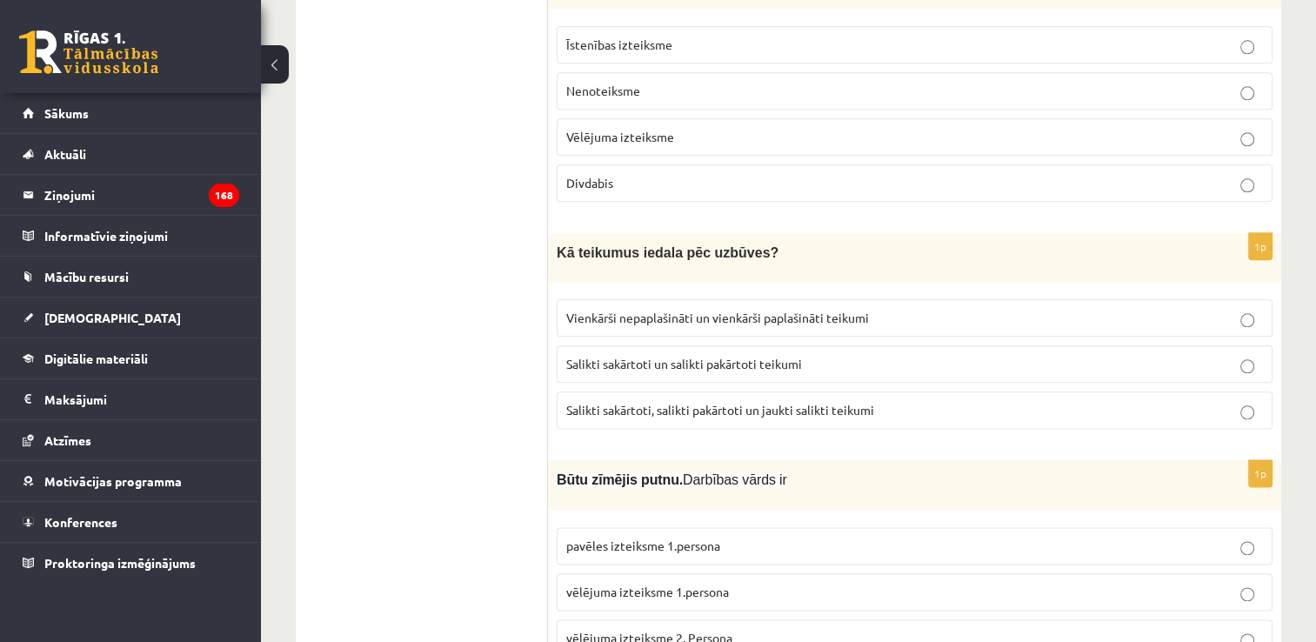
scroll to position [2088, 0]
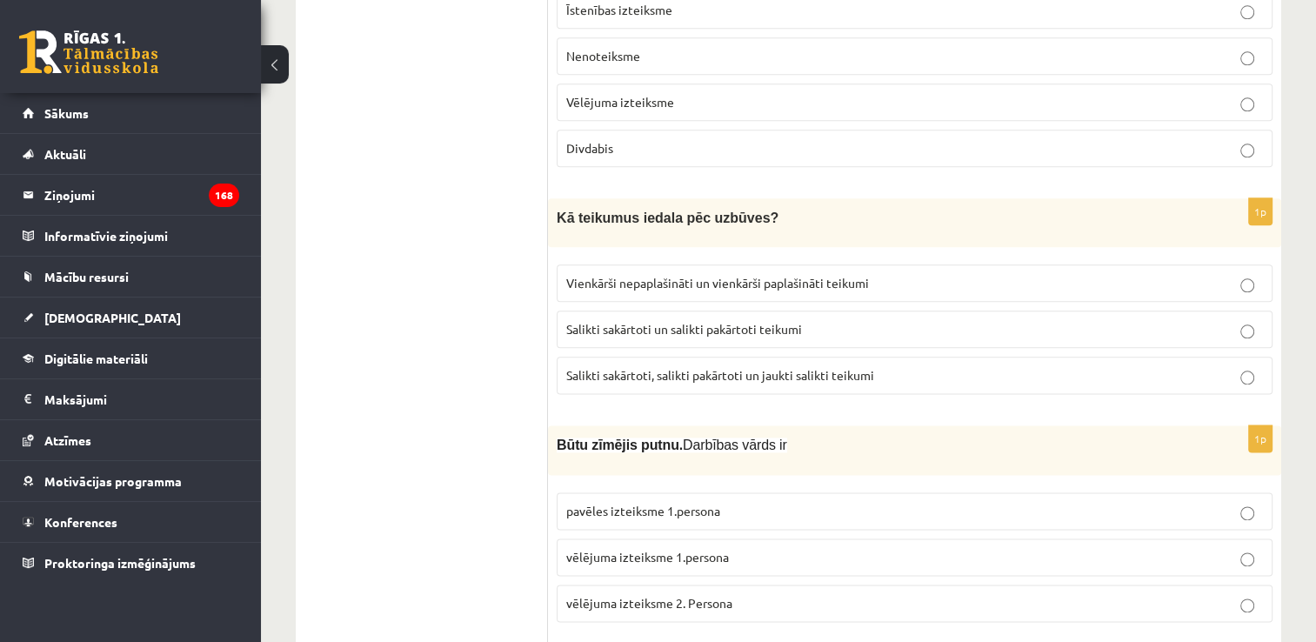
click at [720, 357] on label "Salikti sakārtoti, salikti pakārtoti un jaukti salikti teikumi" at bounding box center [915, 375] width 716 height 37
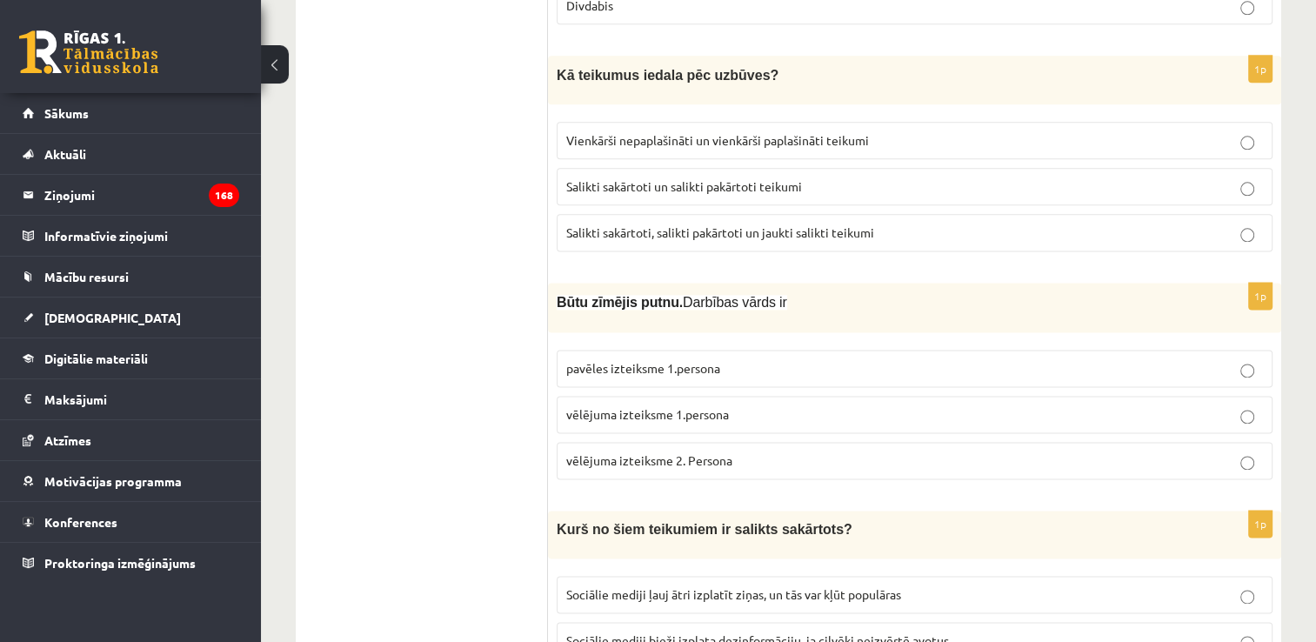
scroll to position [2262, 0]
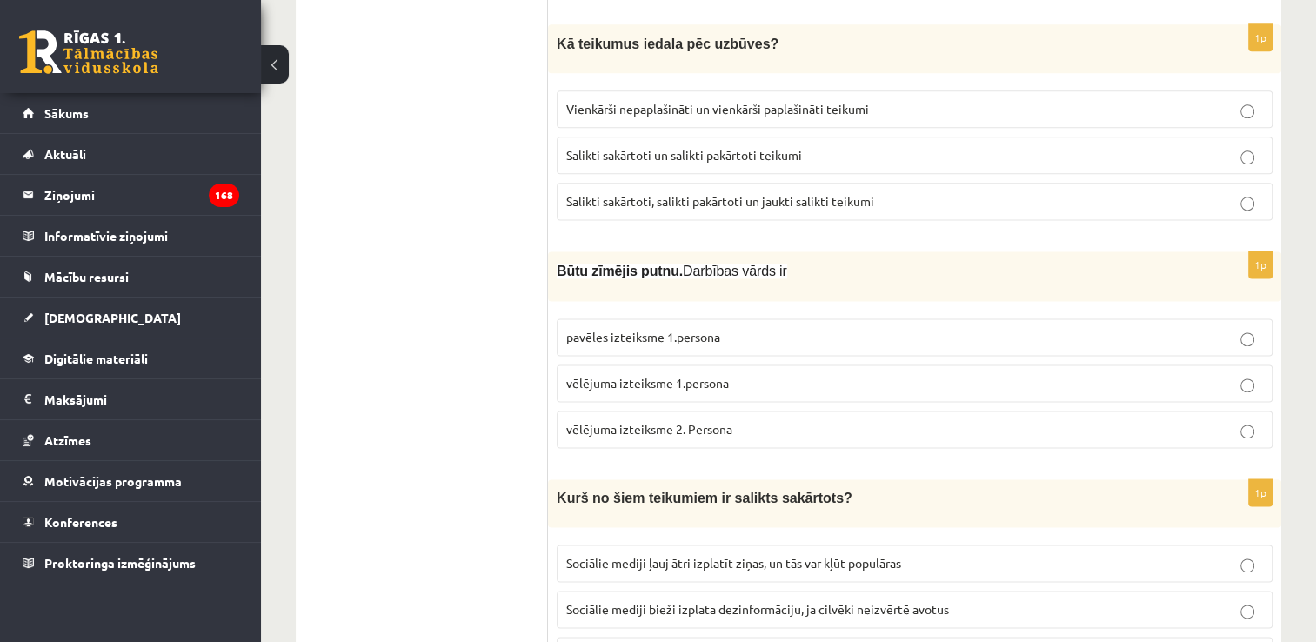
click at [725, 375] on span "vēlējuma izteiksme 1.persona" at bounding box center [647, 383] width 163 height 16
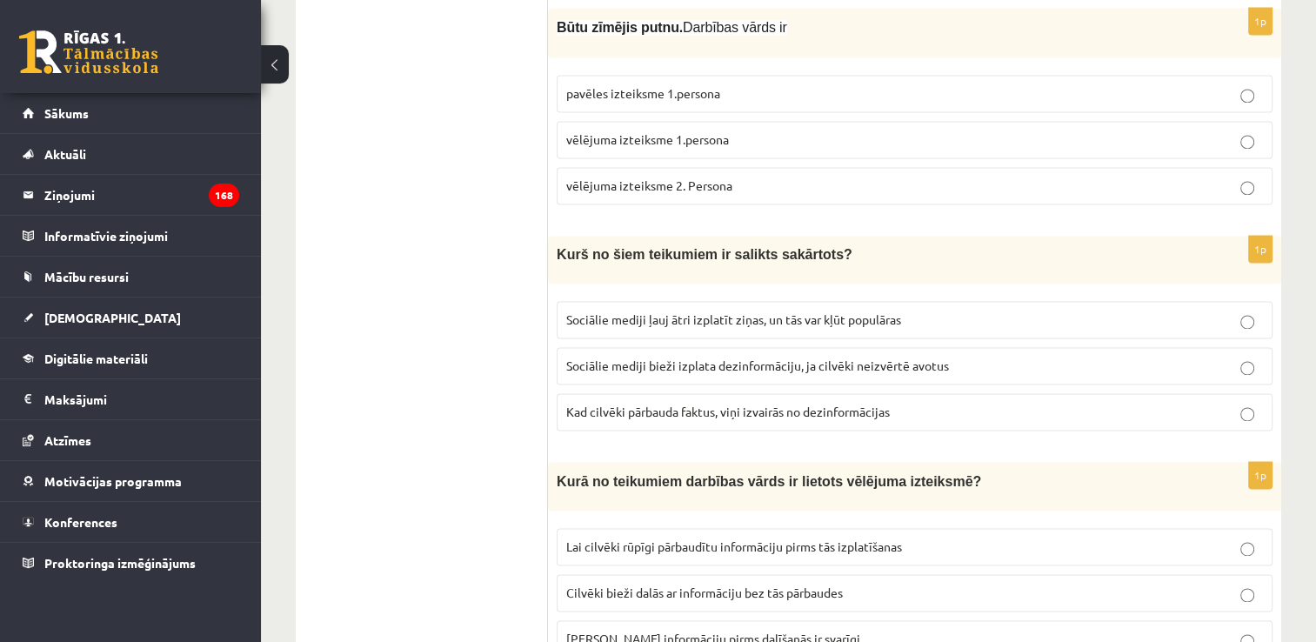
scroll to position [2523, 0]
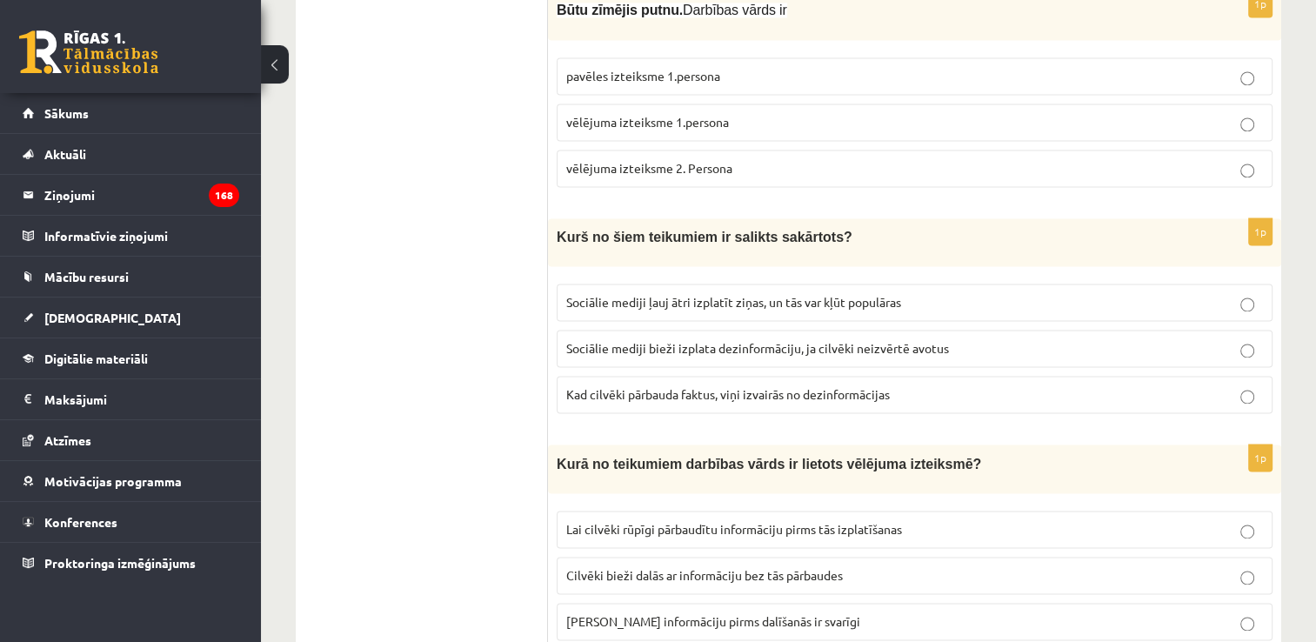
click at [672, 294] on span "Sociālie mediji ļauj ātri izplatīt ziņas, un tās var kļūt populāras" at bounding box center [733, 302] width 335 height 16
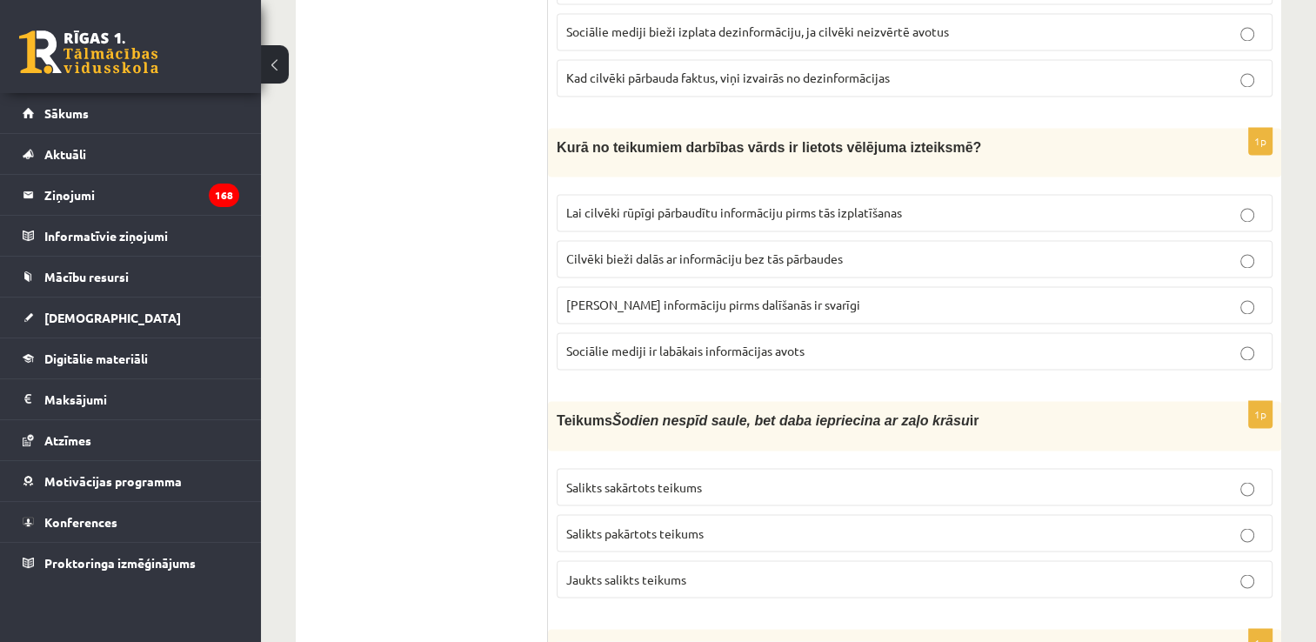
scroll to position [2871, 0]
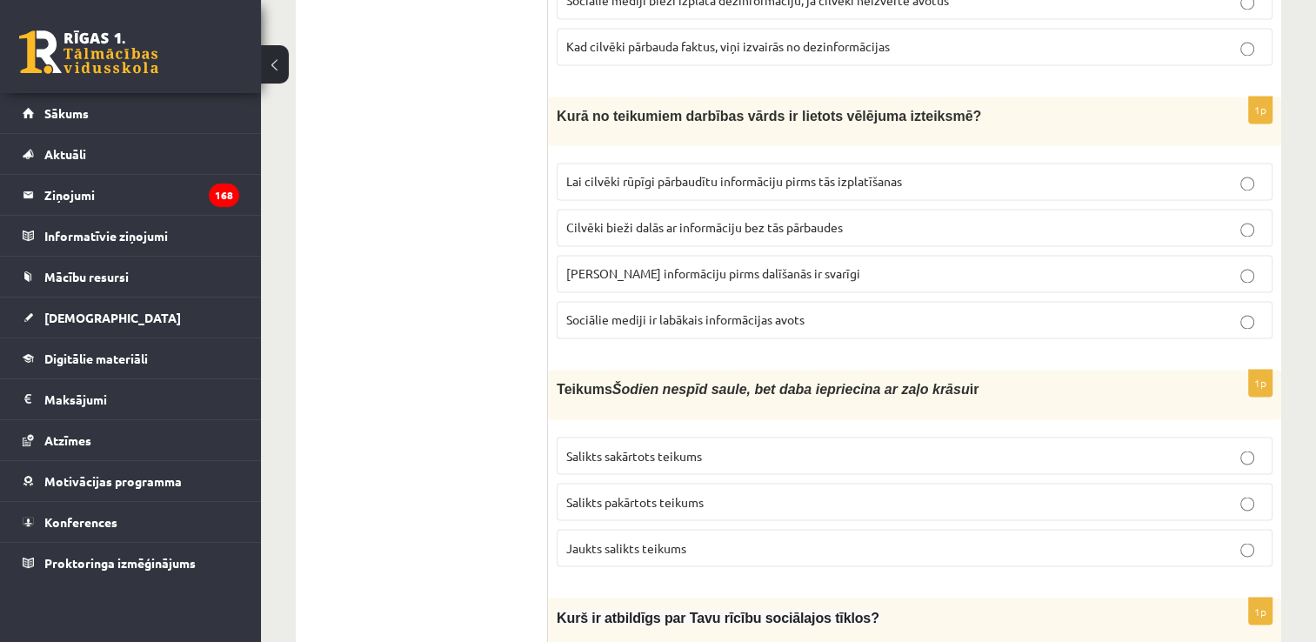
click at [685, 173] on span "Lai cilvēki rūpīgi pārbaudītu informāciju pirms tās izplatīšanas" at bounding box center [734, 181] width 336 height 16
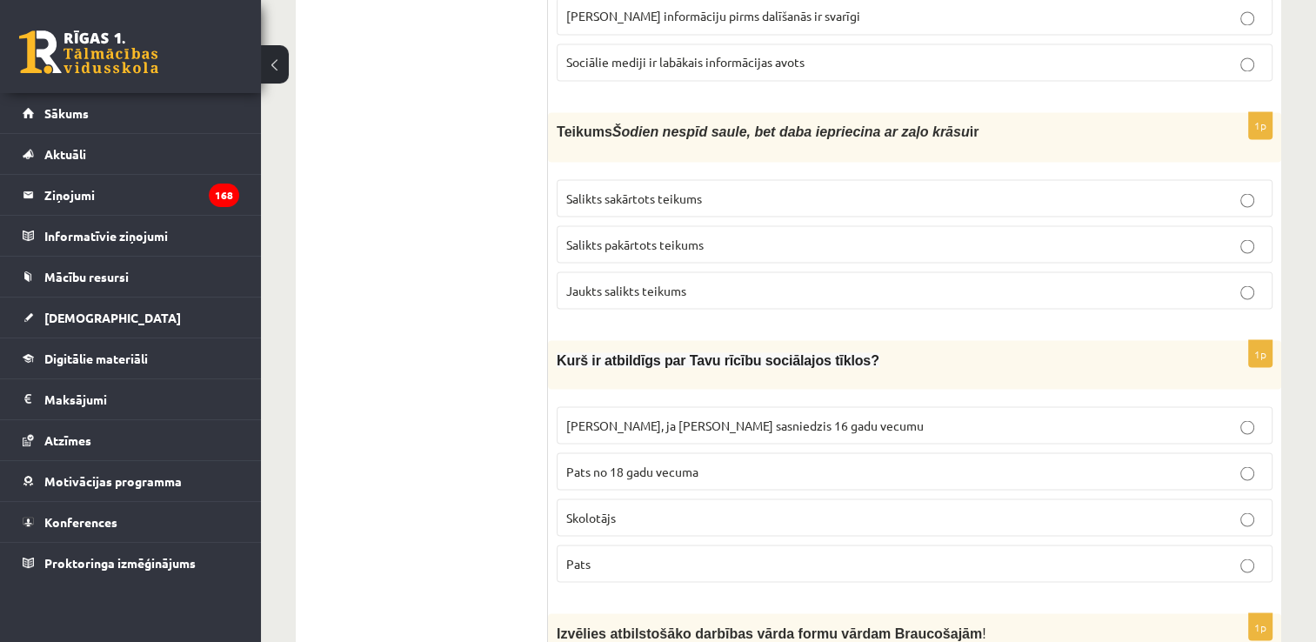
scroll to position [3131, 0]
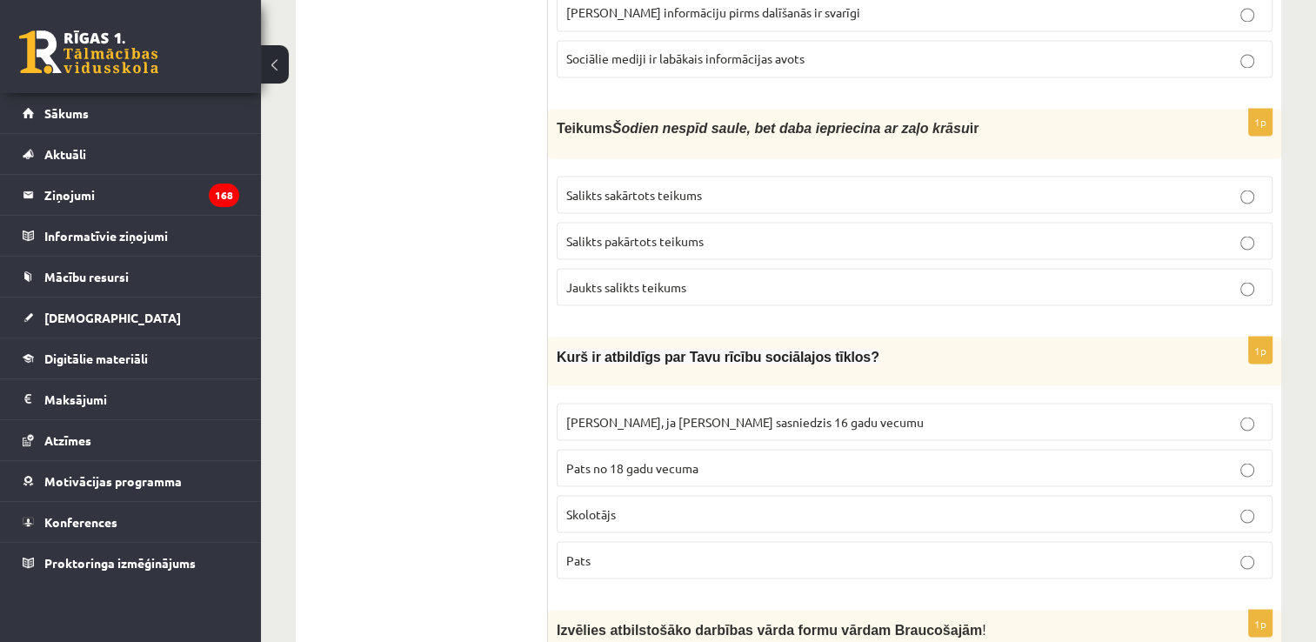
click at [704, 185] on p "Salikts sakārtots teikums" at bounding box center [914, 194] width 697 height 18
click at [658, 551] on p "Pats" at bounding box center [914, 560] width 697 height 18
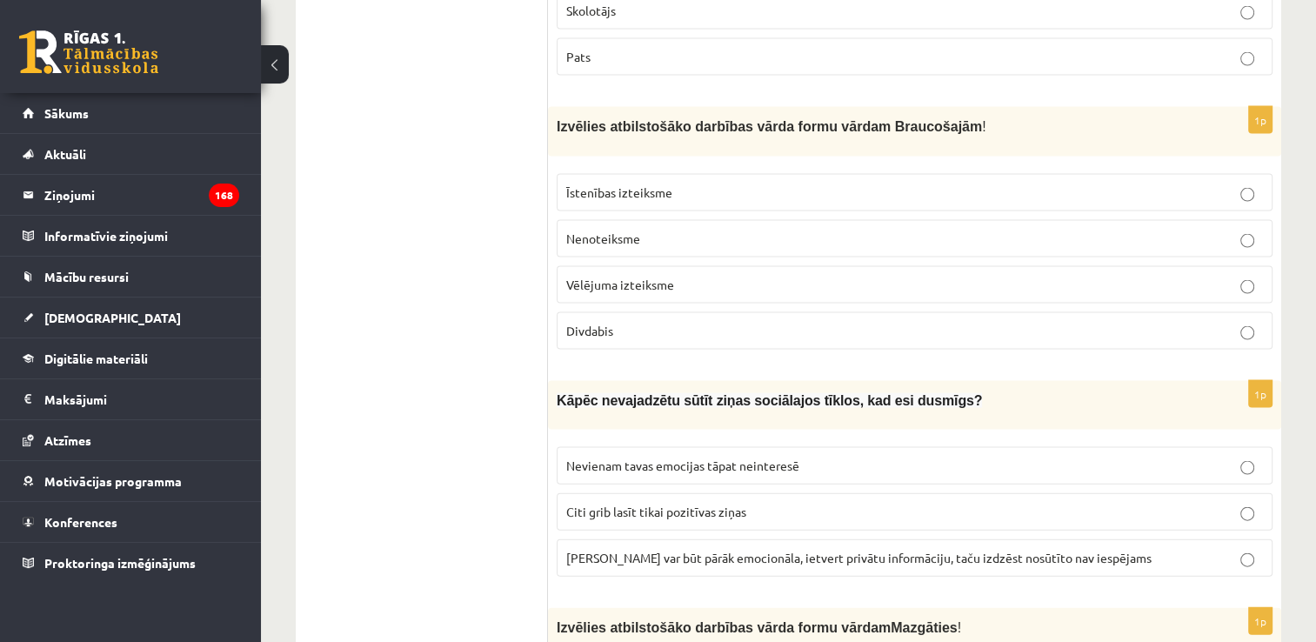
scroll to position [3653, 0]
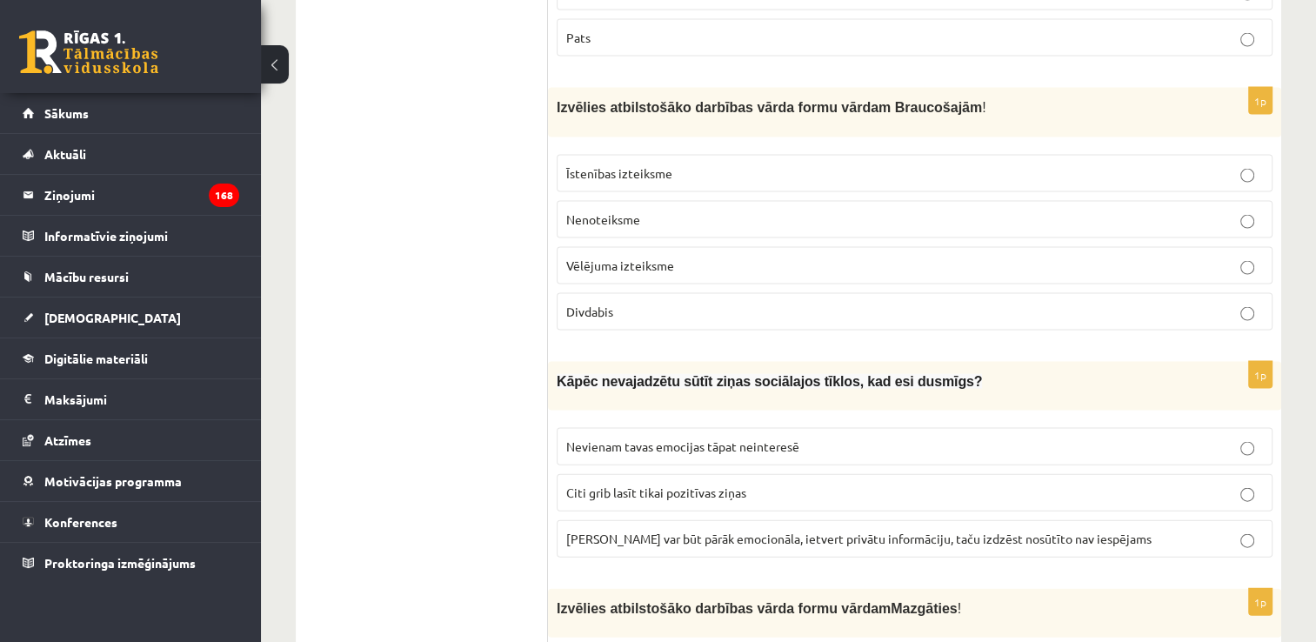
click at [753, 530] on p "Ziņa var būt pārāk emocionāla, ietvert privātu informāciju, taču izdzēst nosūtī…" at bounding box center [914, 539] width 697 height 18
click at [665, 303] on p "Divdabis" at bounding box center [914, 312] width 697 height 18
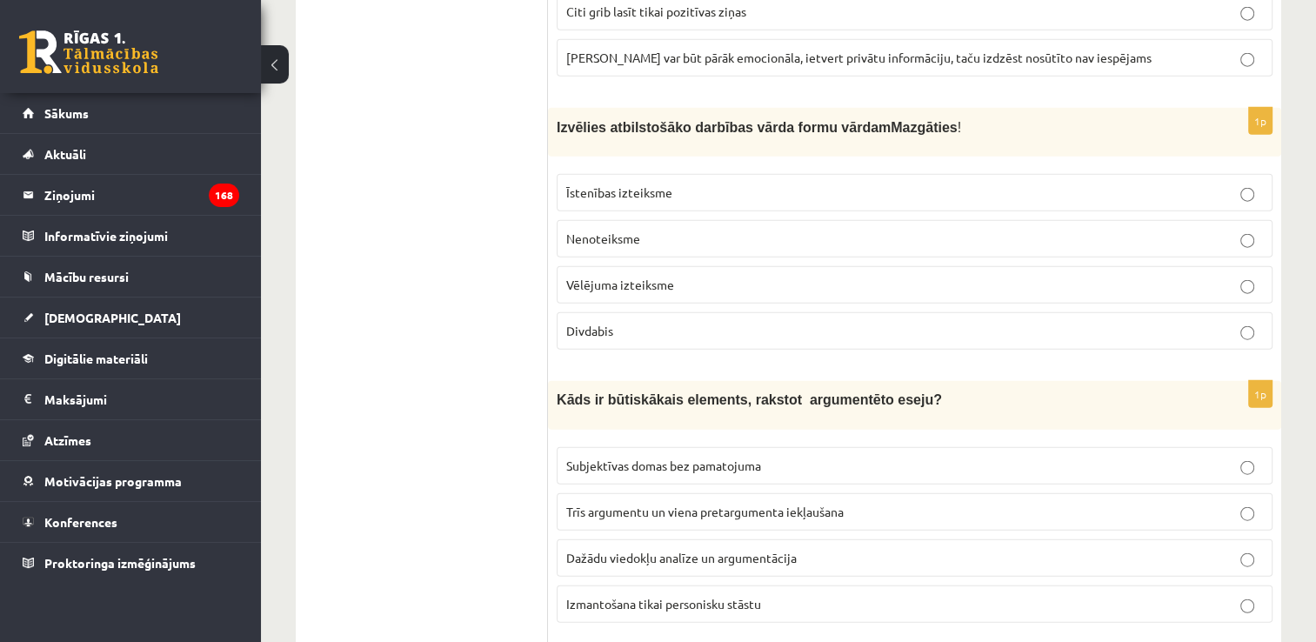
scroll to position [4175, 0]
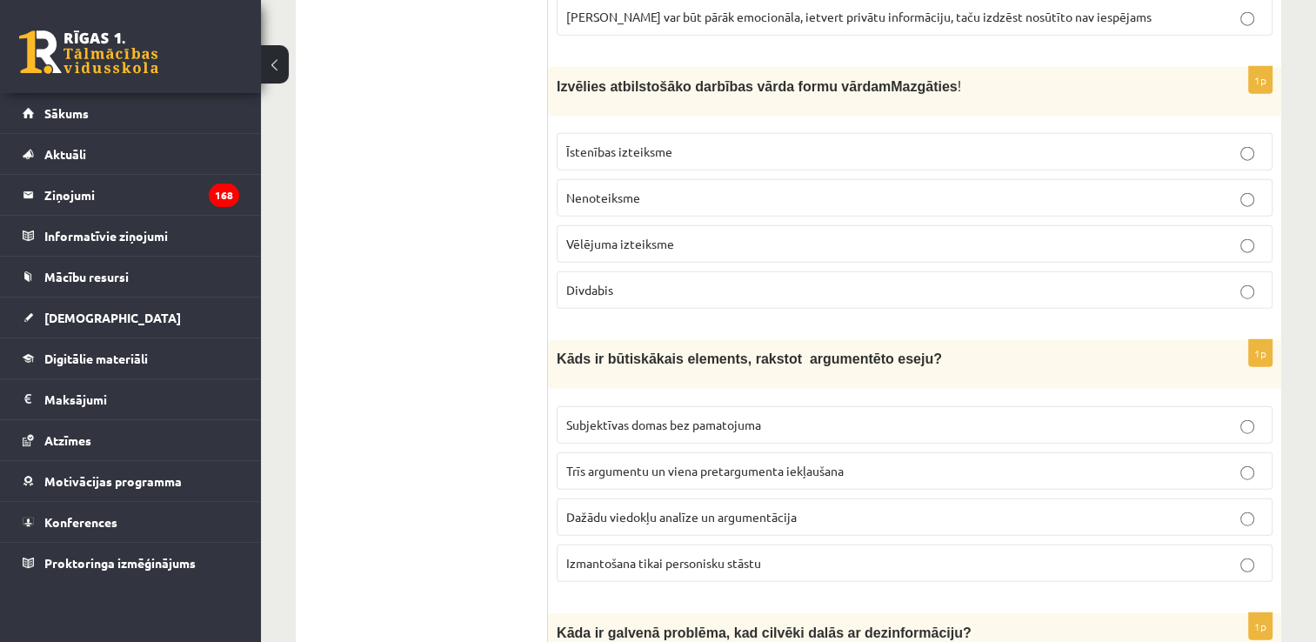
click at [658, 509] on span "Dažādu viedokļu analīze un argumentācija" at bounding box center [681, 517] width 231 height 16
drag, startPoint x: 648, startPoint y: 148, endPoint x: 632, endPoint y: 165, distance: 24.0
click at [648, 189] on p "Nenoteiksme" at bounding box center [914, 198] width 697 height 18
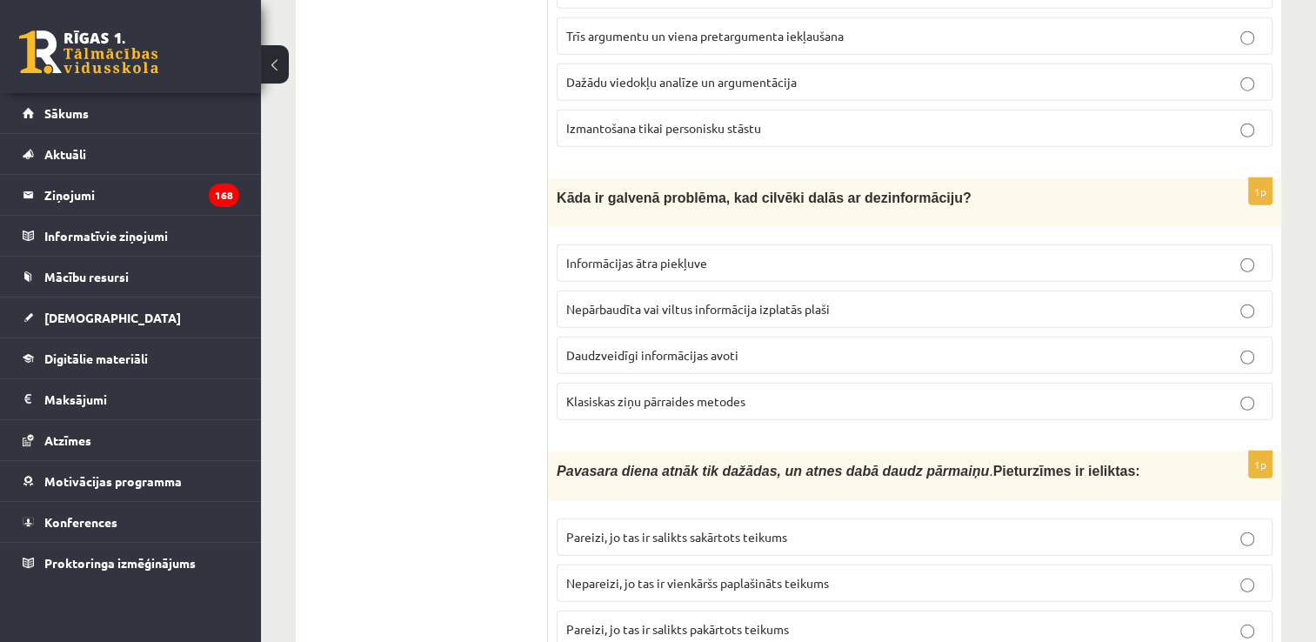
scroll to position [4627, 0]
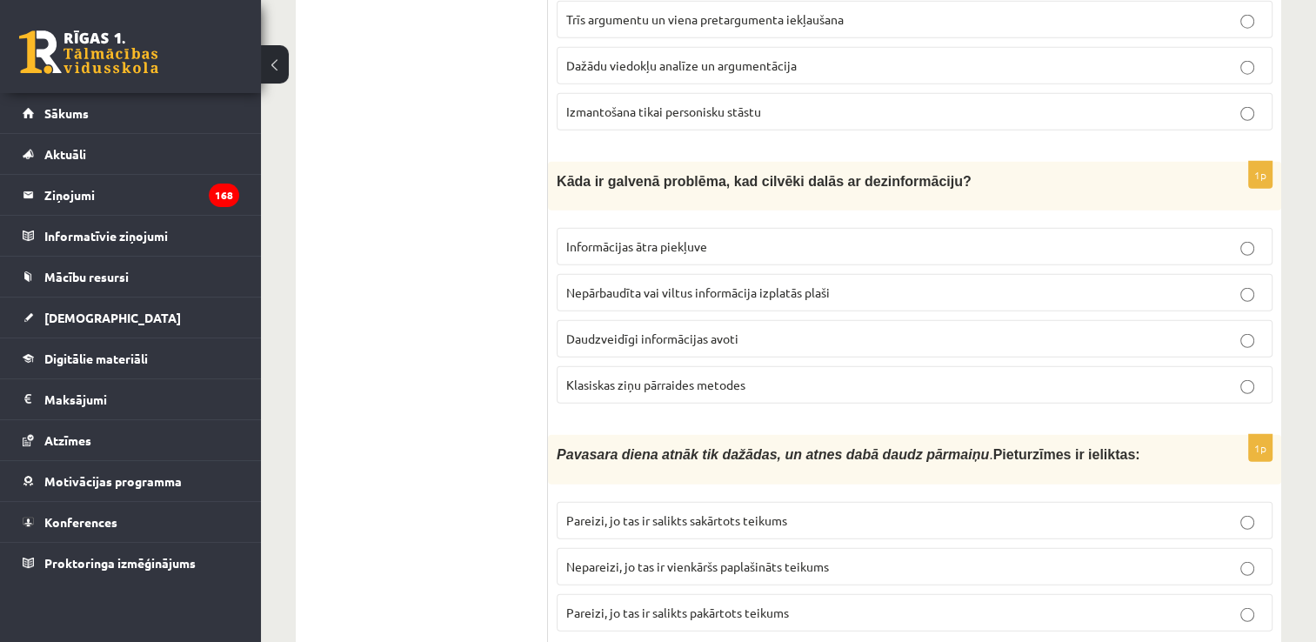
click at [731, 284] on p "Nepārbaudīta vai viltus informācija izplatās plaši" at bounding box center [914, 293] width 697 height 18
click at [750, 512] on span "Pareizi, jo tas ir salikts sakārtots teikums" at bounding box center [676, 520] width 221 height 16
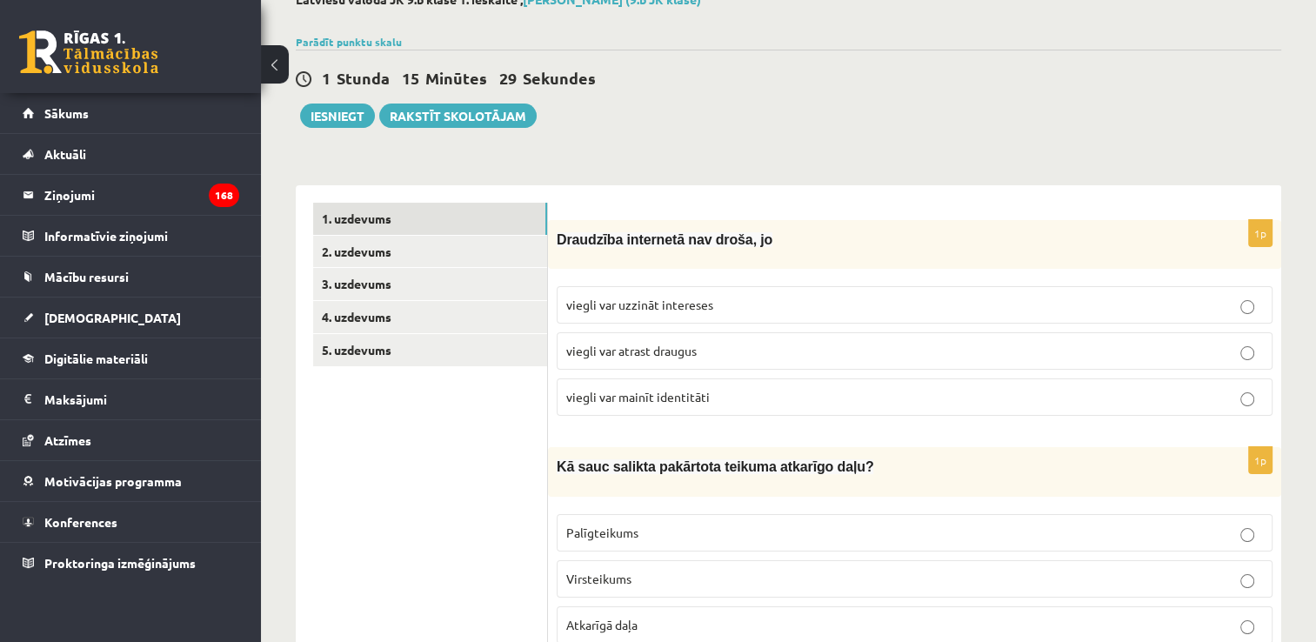
scroll to position [0, 0]
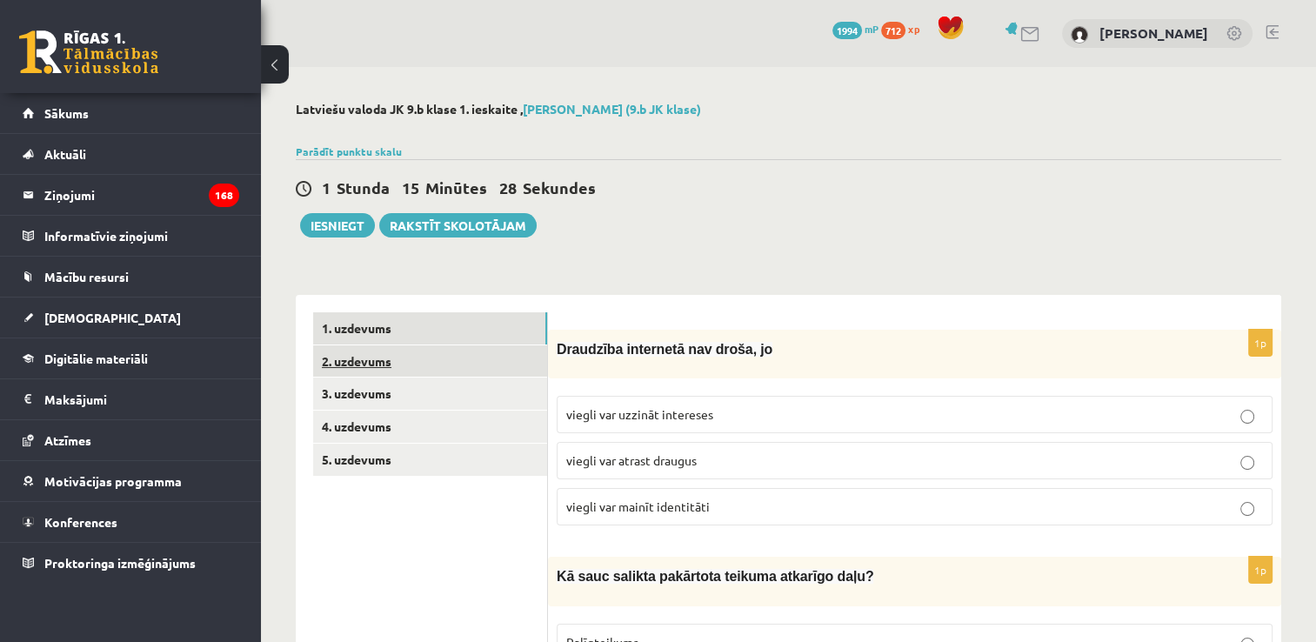
click at [449, 358] on link "2. uzdevums" at bounding box center [430, 361] width 234 height 32
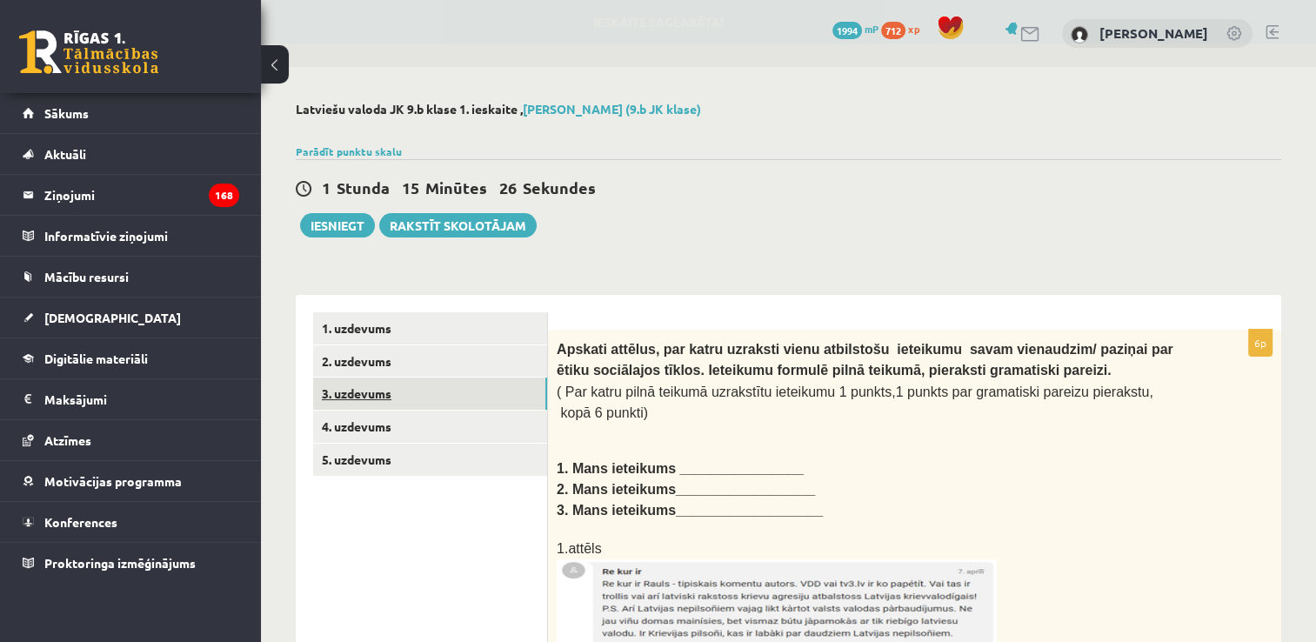
click at [442, 397] on link "3. uzdevums" at bounding box center [430, 394] width 234 height 32
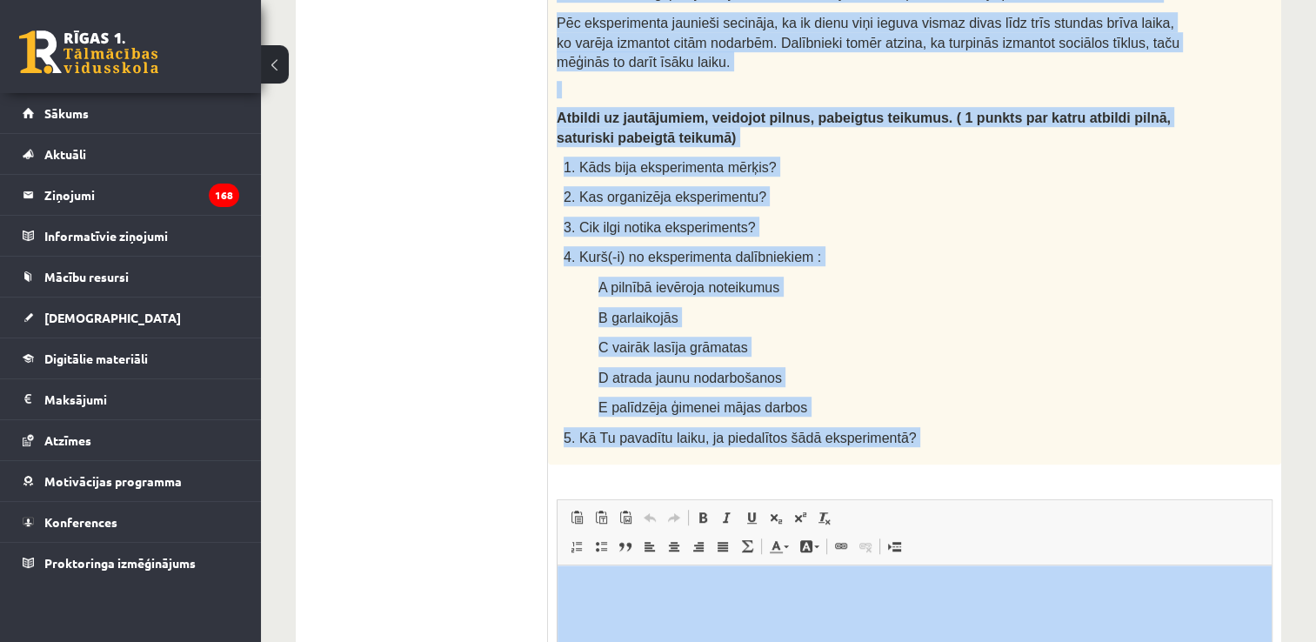
scroll to position [1292, 0]
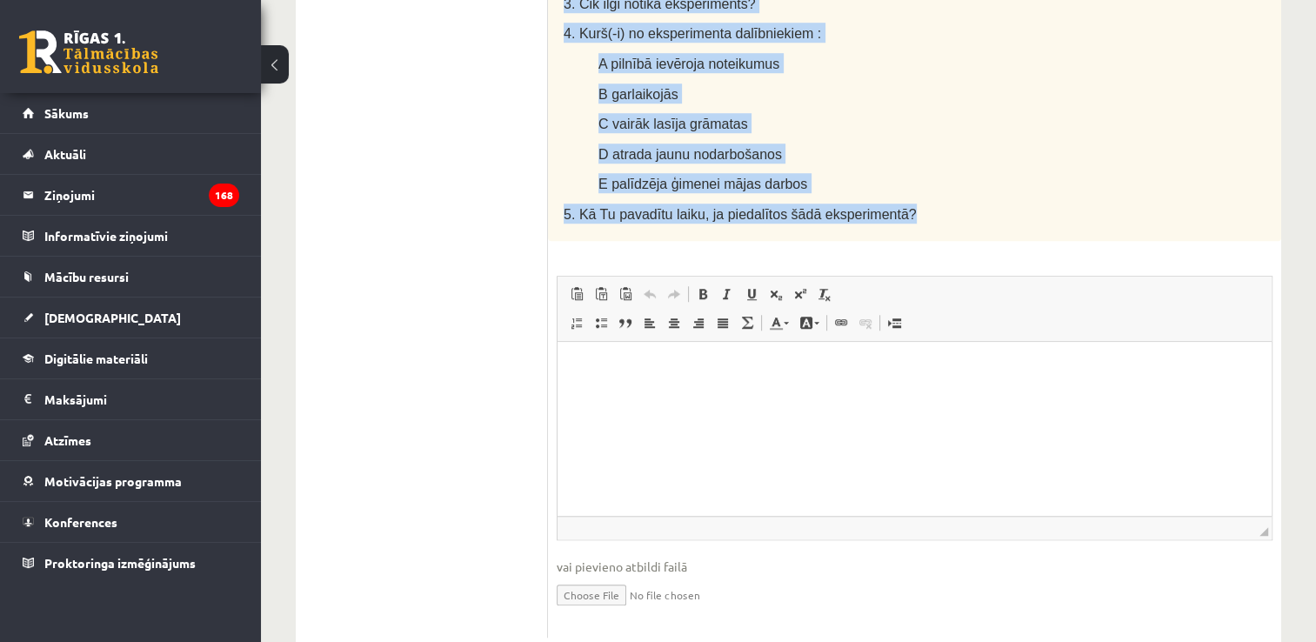
drag, startPoint x: 557, startPoint y: 184, endPoint x: 978, endPoint y: 155, distance: 422.0
copy div "Lasi tekstu un veic uzdevumus! Cik grūta ir dzīve bez sociālajiem tīkliem? Daud…"
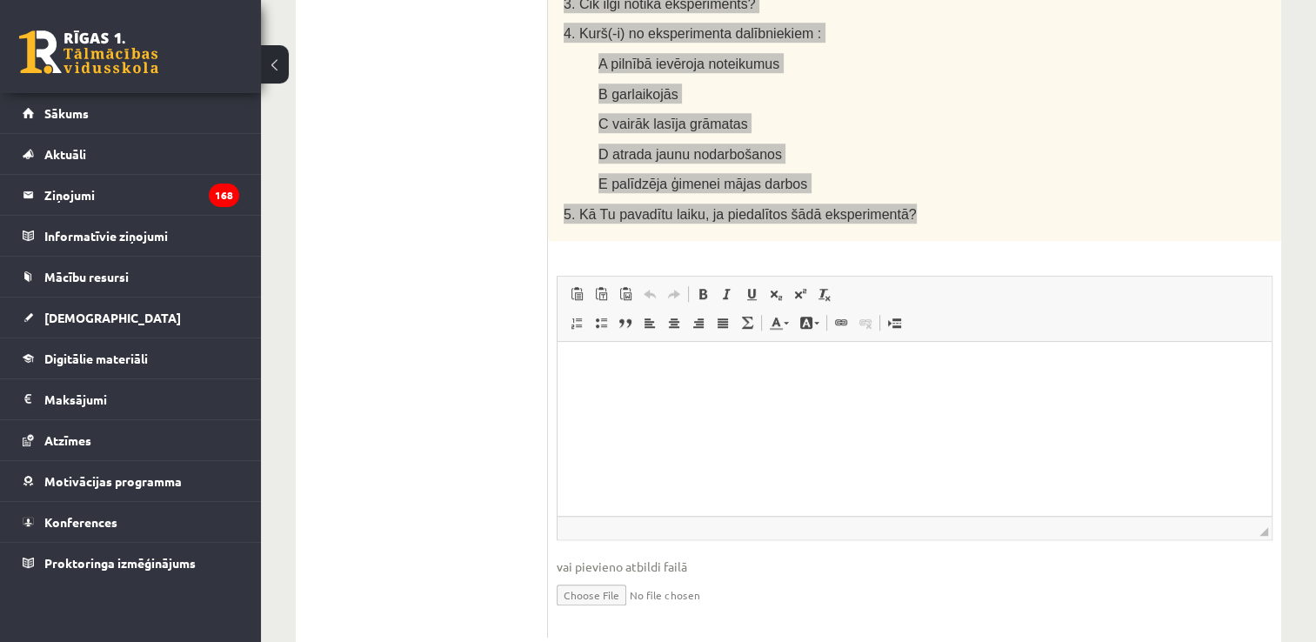
click at [585, 395] on html at bounding box center [915, 368] width 714 height 53
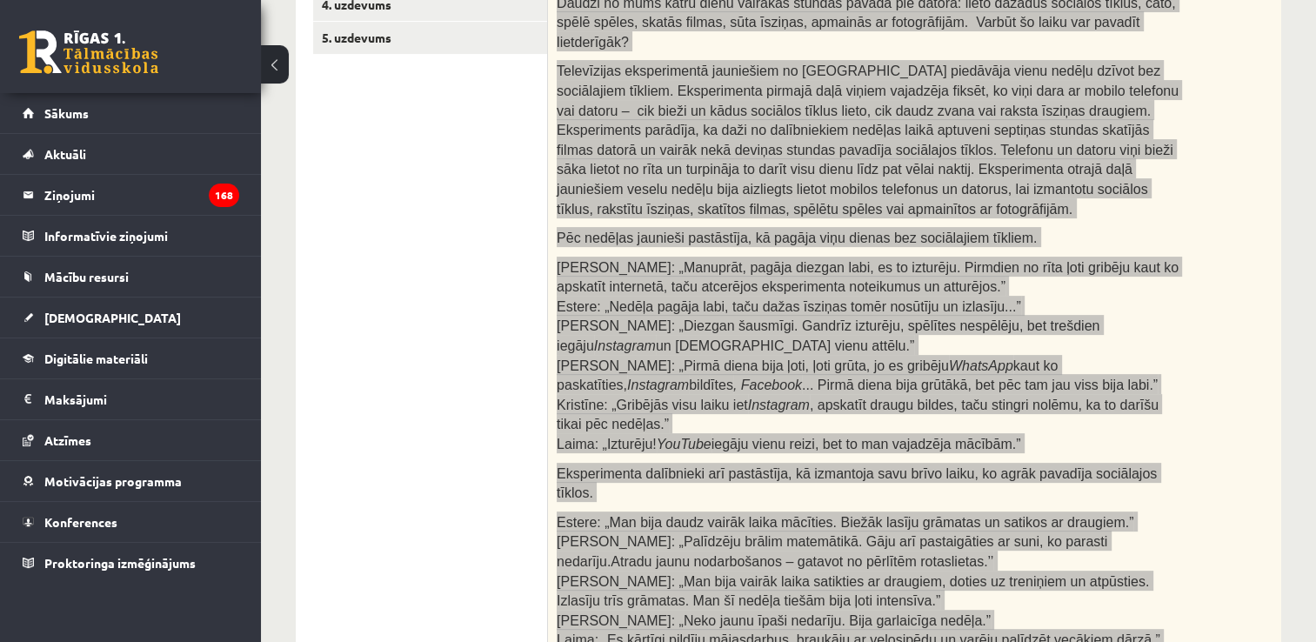
scroll to position [0, 0]
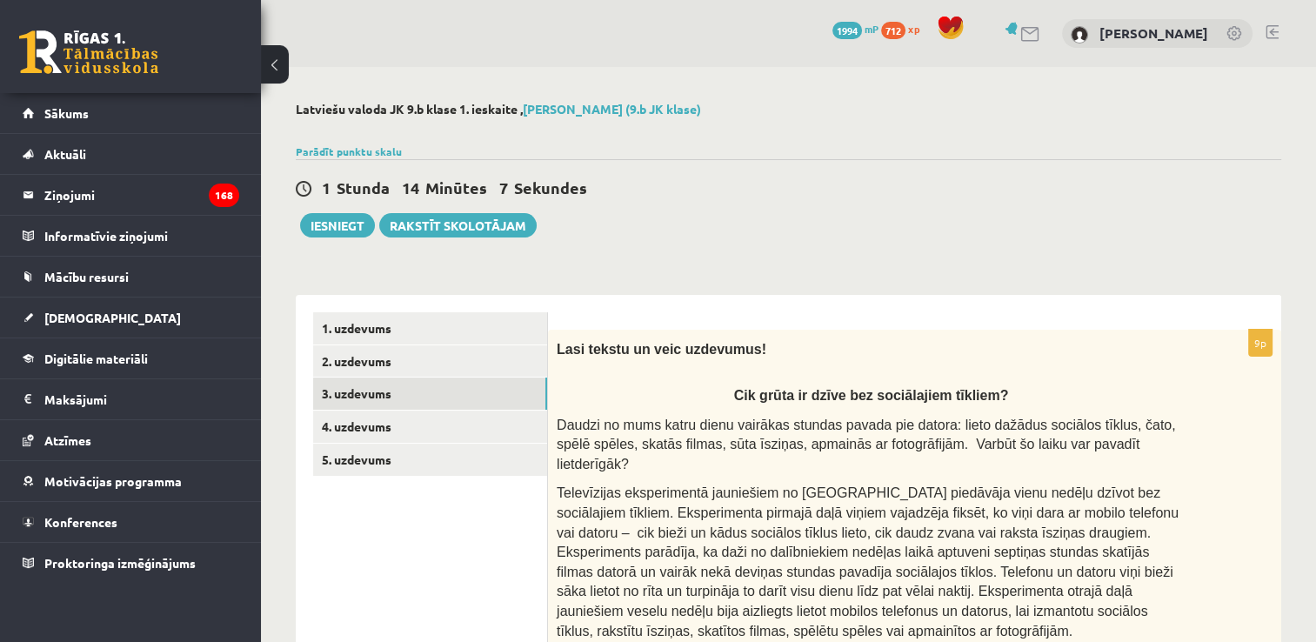
click at [403, 422] on link "4. uzdevums" at bounding box center [430, 427] width 234 height 32
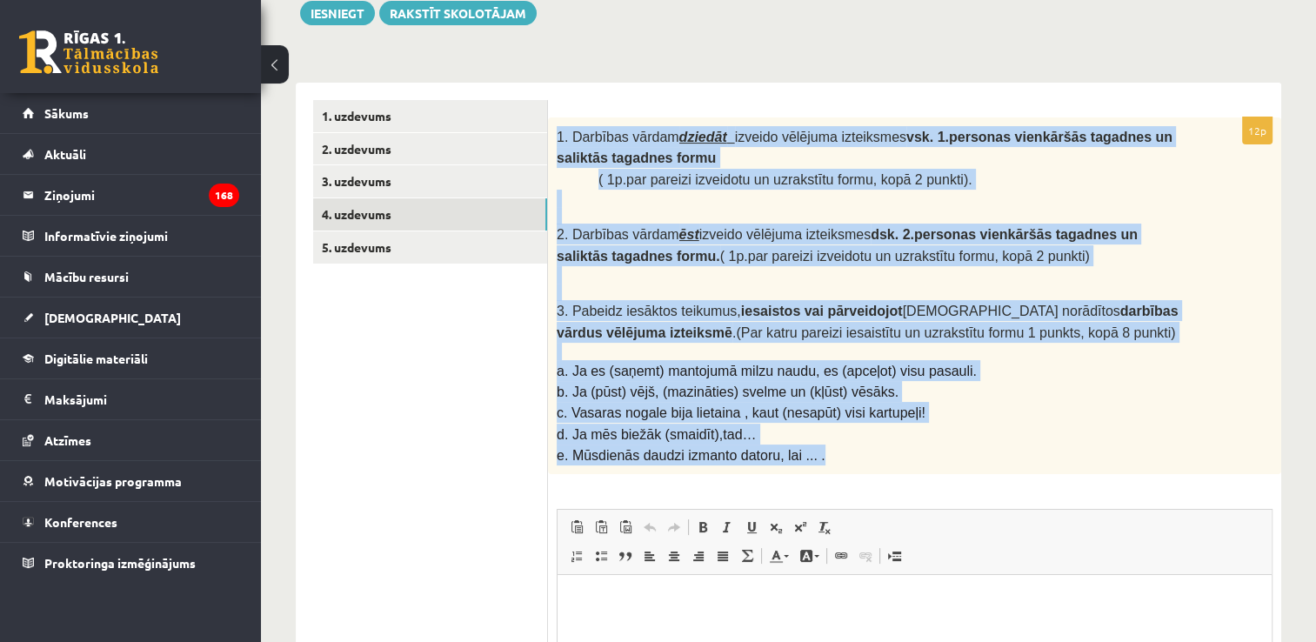
drag, startPoint x: 557, startPoint y: 128, endPoint x: 1066, endPoint y: 447, distance: 600.7
click at [1066, 447] on div "1. Darbības vārdam dziedāt izveido vēlējuma izteiksmes vsk. 1.personas vienkārš…" at bounding box center [914, 296] width 733 height 358
copy div "1. Darbības vārdam dziedāt izveido vēlējuma izteiksmes vsk. 1.personas vienkārš…"
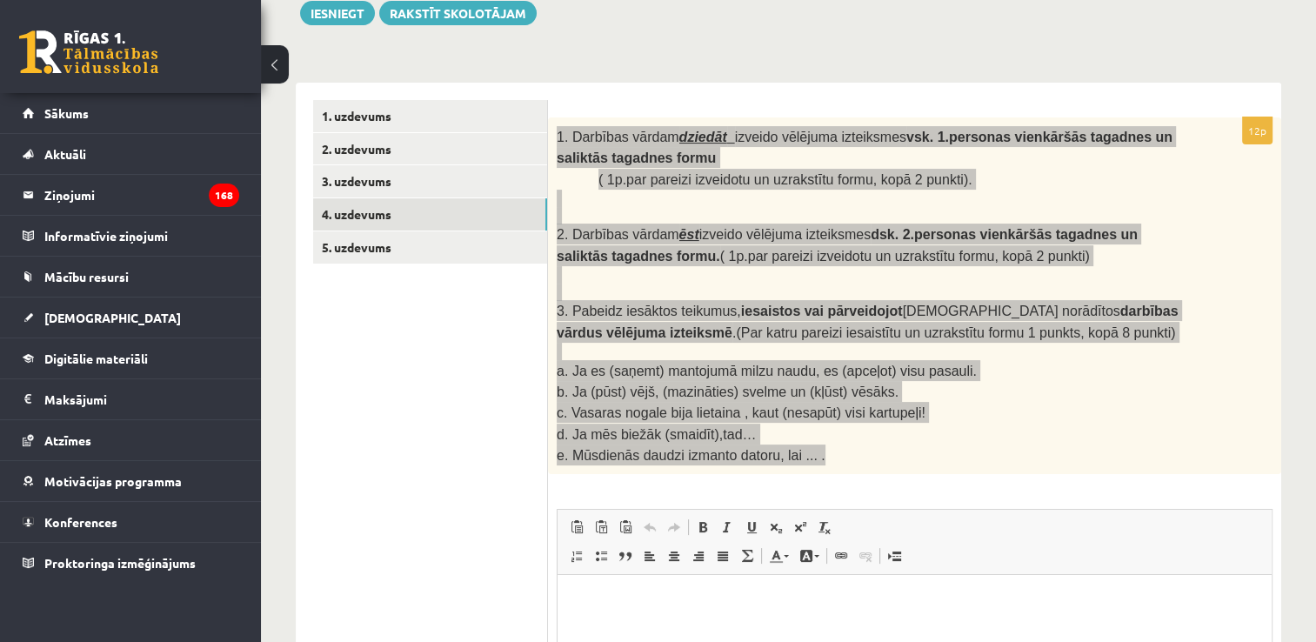
click at [628, 607] on p "Rich Text Editor, wiswyg-editor-user-answer-47024920256140" at bounding box center [914, 601] width 679 height 18
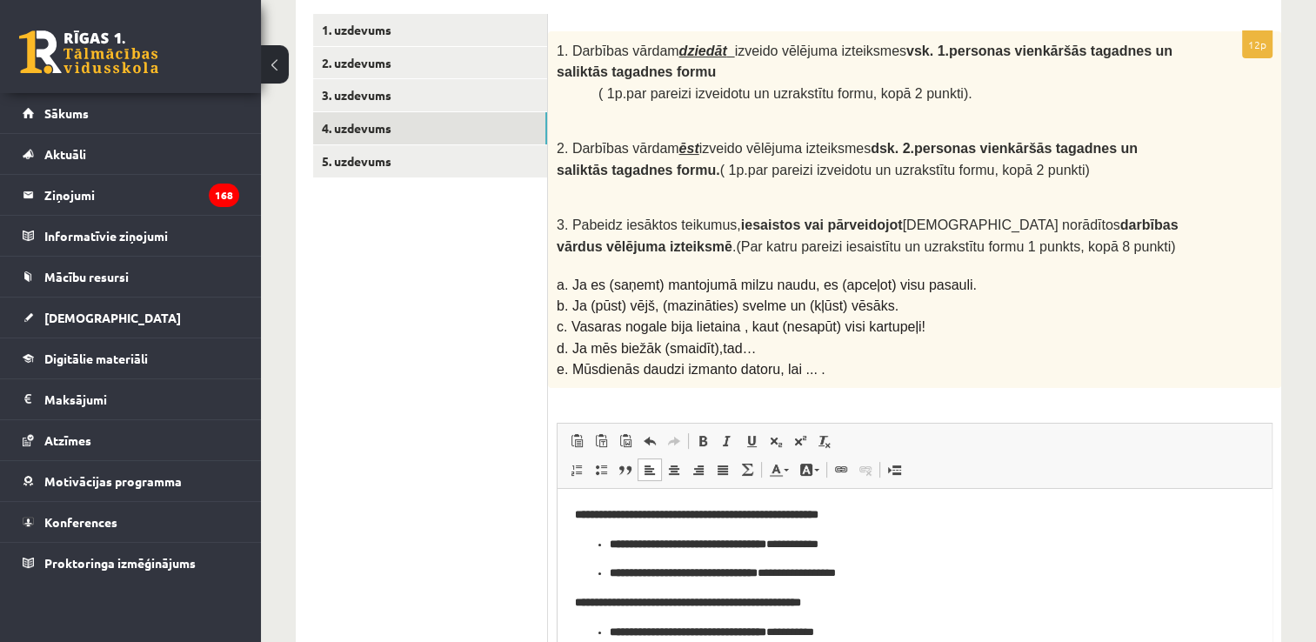
click at [491, 425] on ul "1. uzdevums 2. uzdevums 3. uzdevums 4. uzdevums 5. uzdevums" at bounding box center [430, 400] width 235 height 772
click at [411, 169] on link "5. uzdevums" at bounding box center [430, 161] width 234 height 32
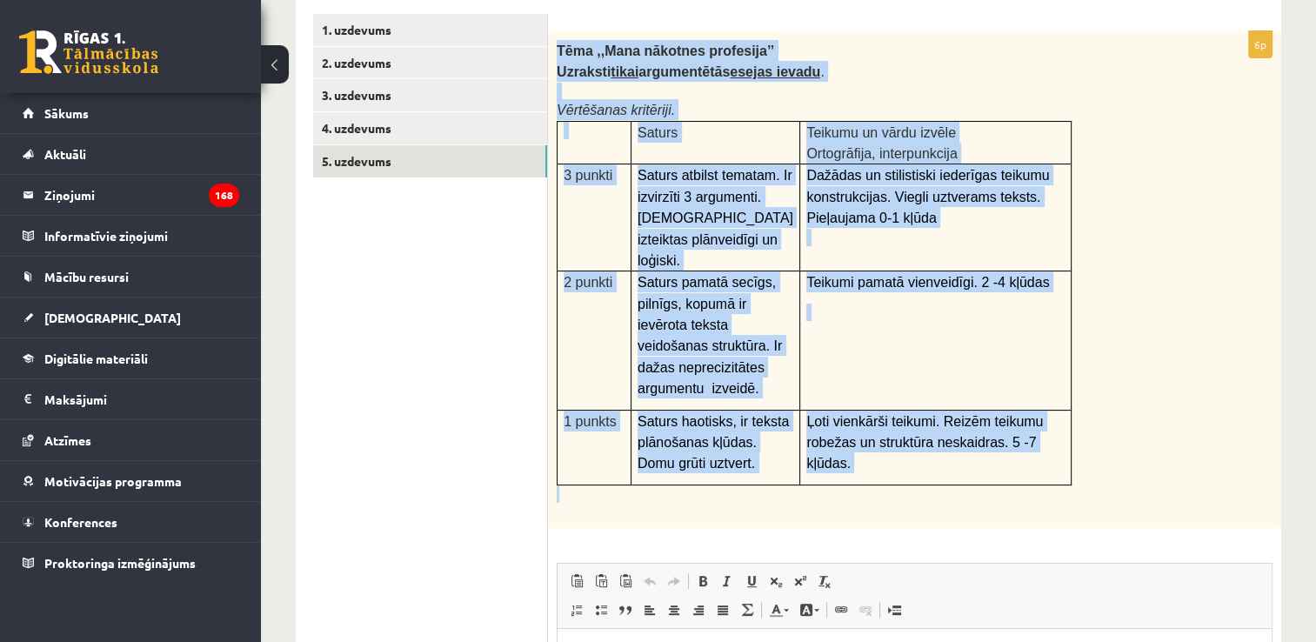
drag, startPoint x: 555, startPoint y: 43, endPoint x: 1123, endPoint y: 450, distance: 698.3
click at [1123, 450] on div "Tēma ,,Mana nākotnes profesija’’ Uzraksti tikai argumentētās esejas ievadu . Vē…" at bounding box center [914, 279] width 733 height 497
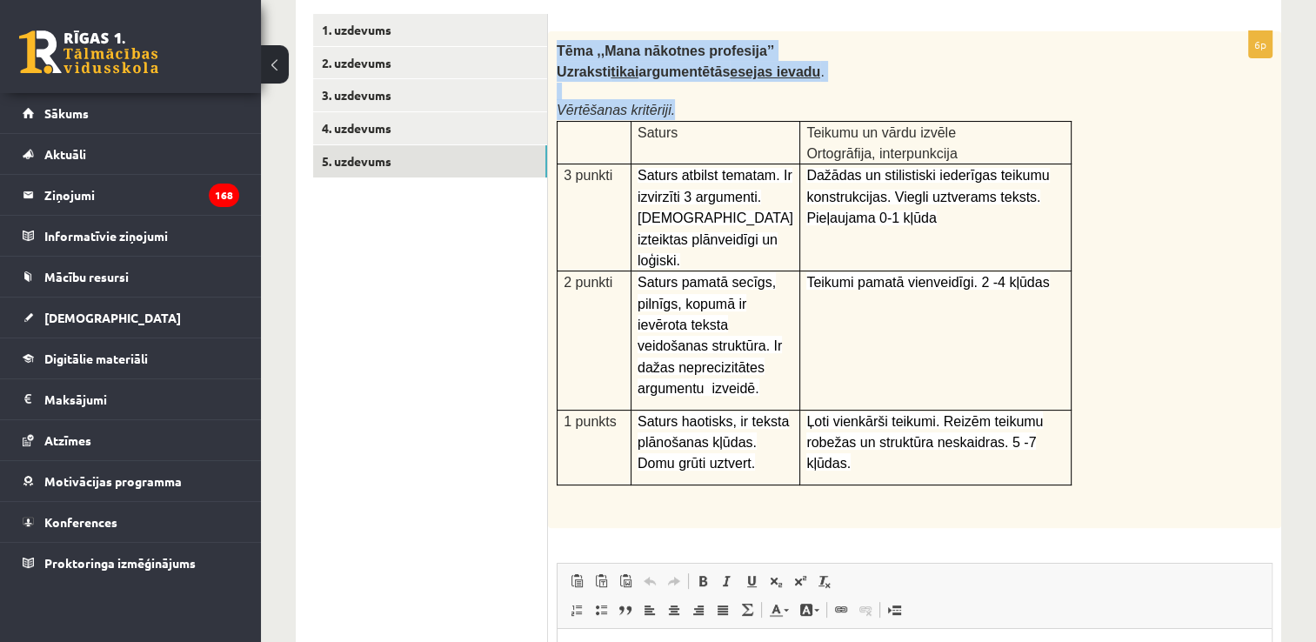
copy div "Tēma ,,Mana nākotnes profesija’’ Uzraksti tikai argumentētās esejas ievadu . Vē…"
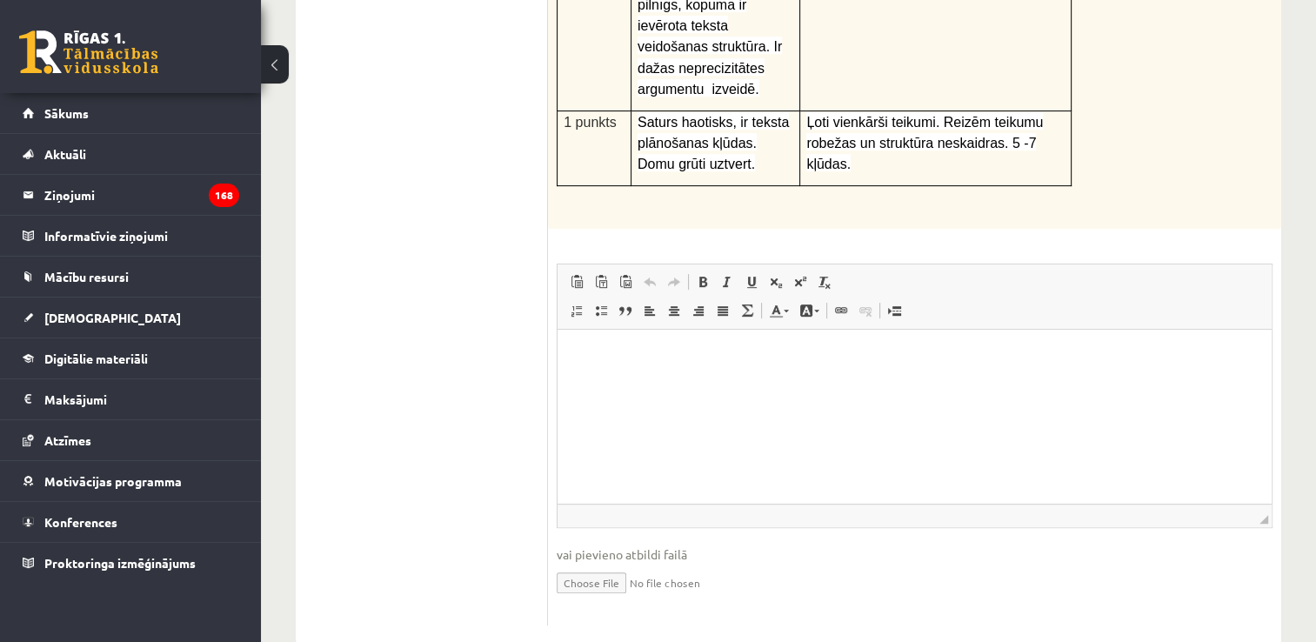
scroll to position [598, 0]
click at [645, 382] on html at bounding box center [915, 355] width 714 height 53
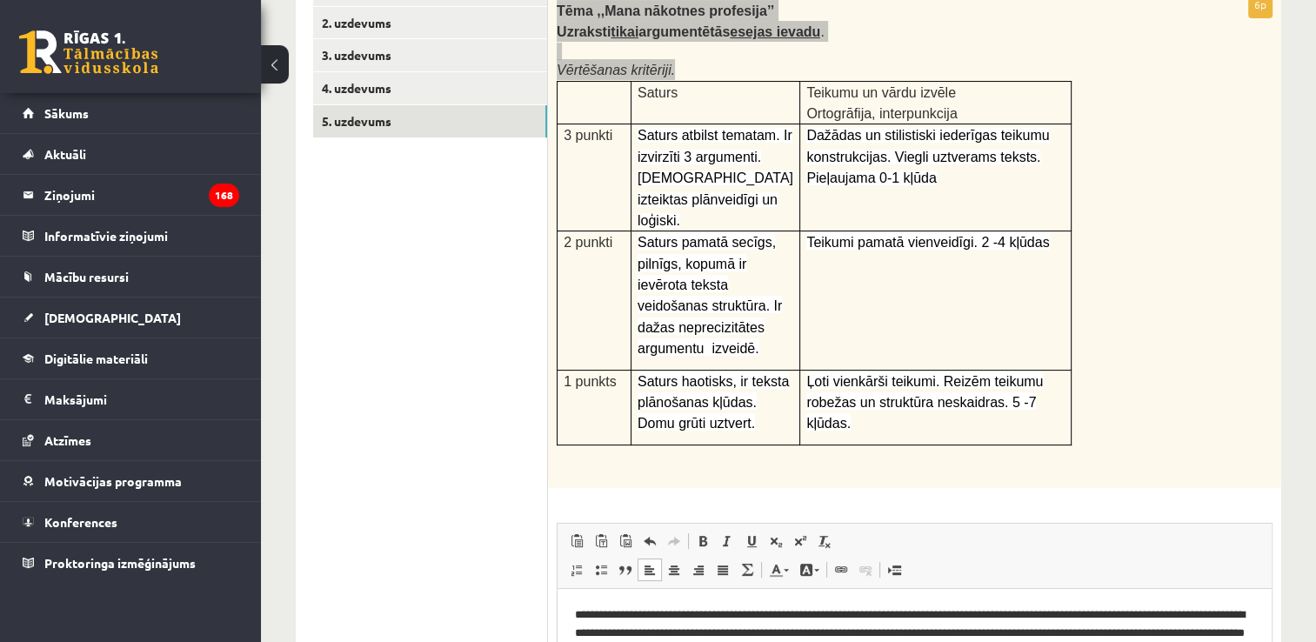
scroll to position [338, 0]
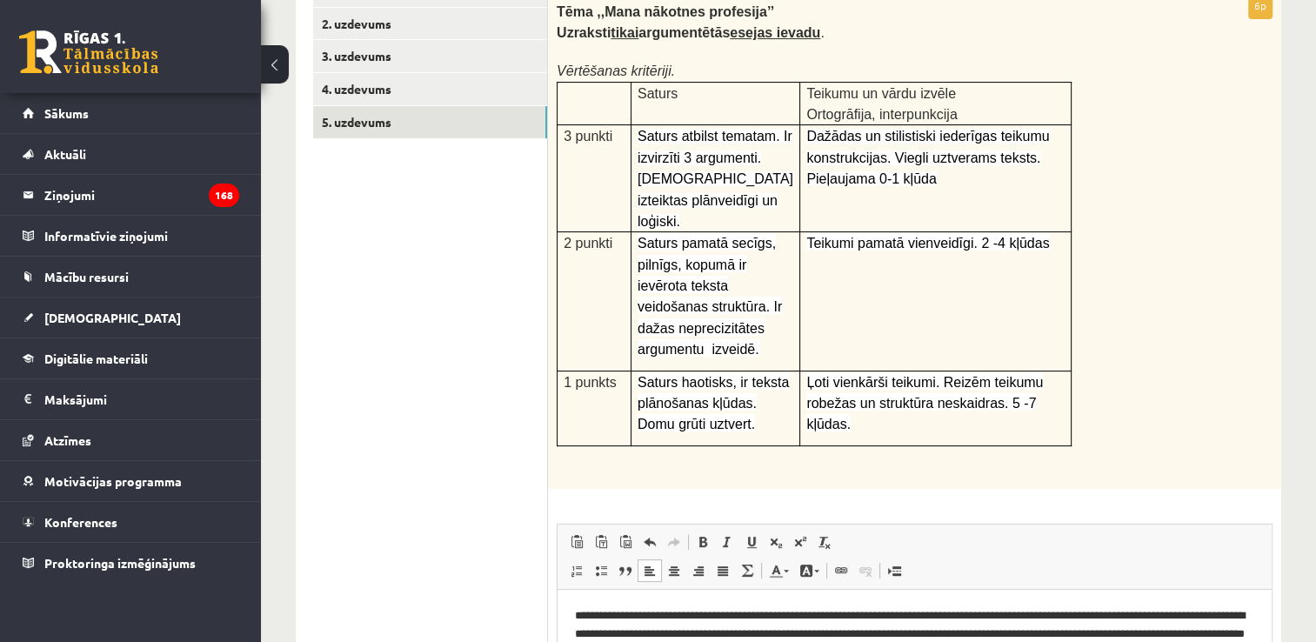
click at [459, 352] on ul "1. uzdevums 2. uzdevums 3. uzdevums 4. uzdevums 5. uzdevums" at bounding box center [430, 430] width 235 height 911
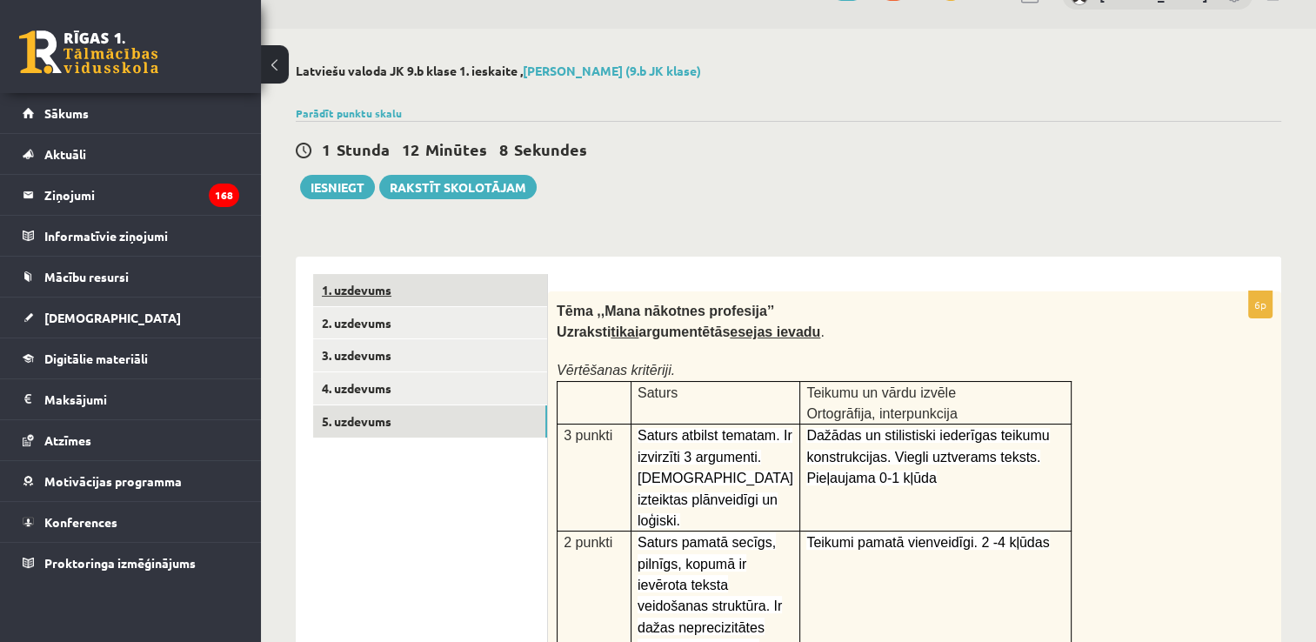
scroll to position [0, 0]
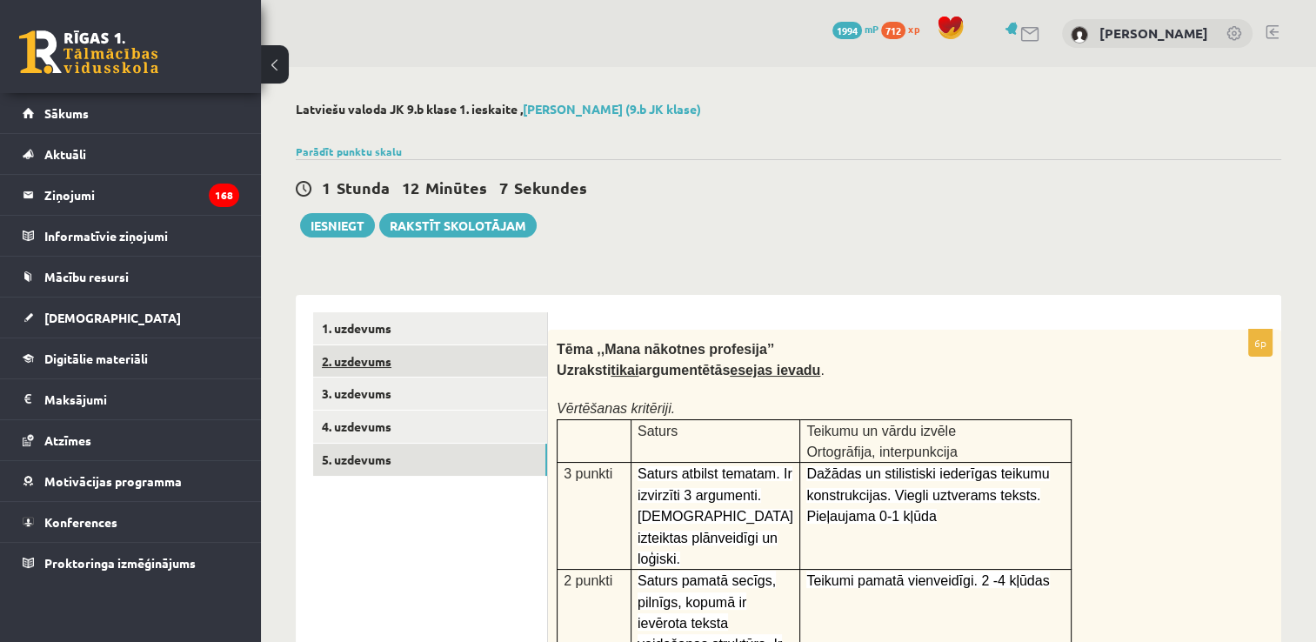
click at [431, 353] on link "2. uzdevums" at bounding box center [430, 361] width 234 height 32
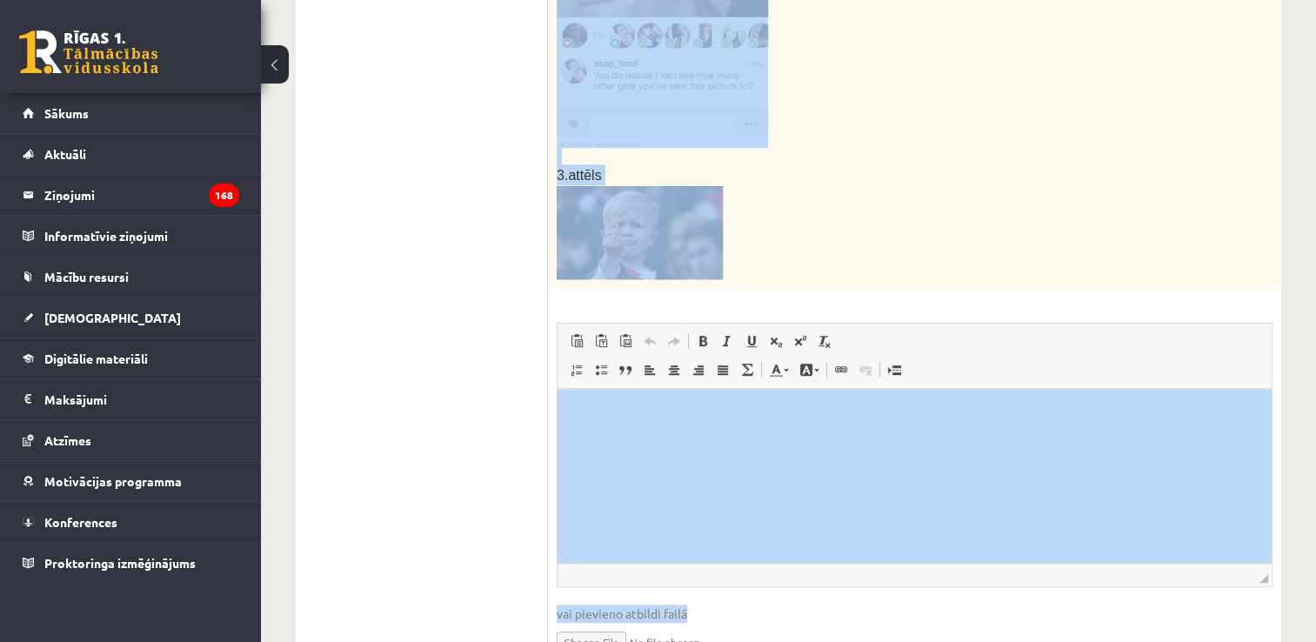
scroll to position [1037, 0]
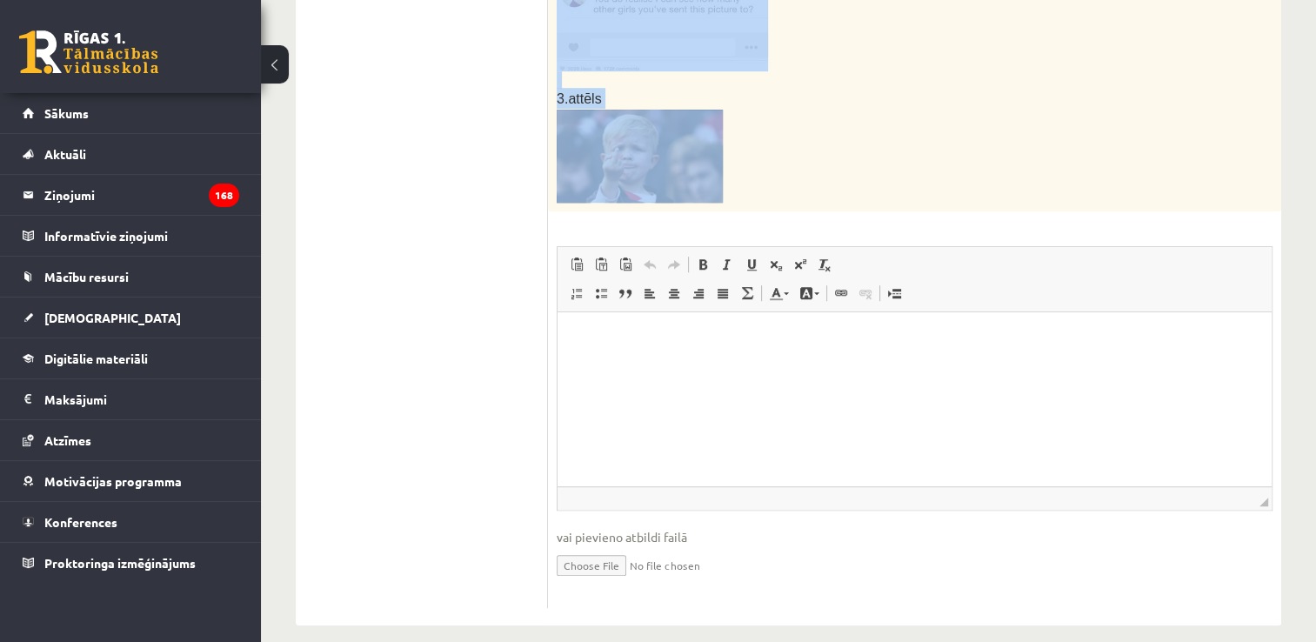
drag, startPoint x: 557, startPoint y: 92, endPoint x: 794, endPoint y: 141, distance: 242.4
copy div "Apskati attēlus, par katru uzraksti vienu atbilstošu ieteikumu savam vienaudzim…"
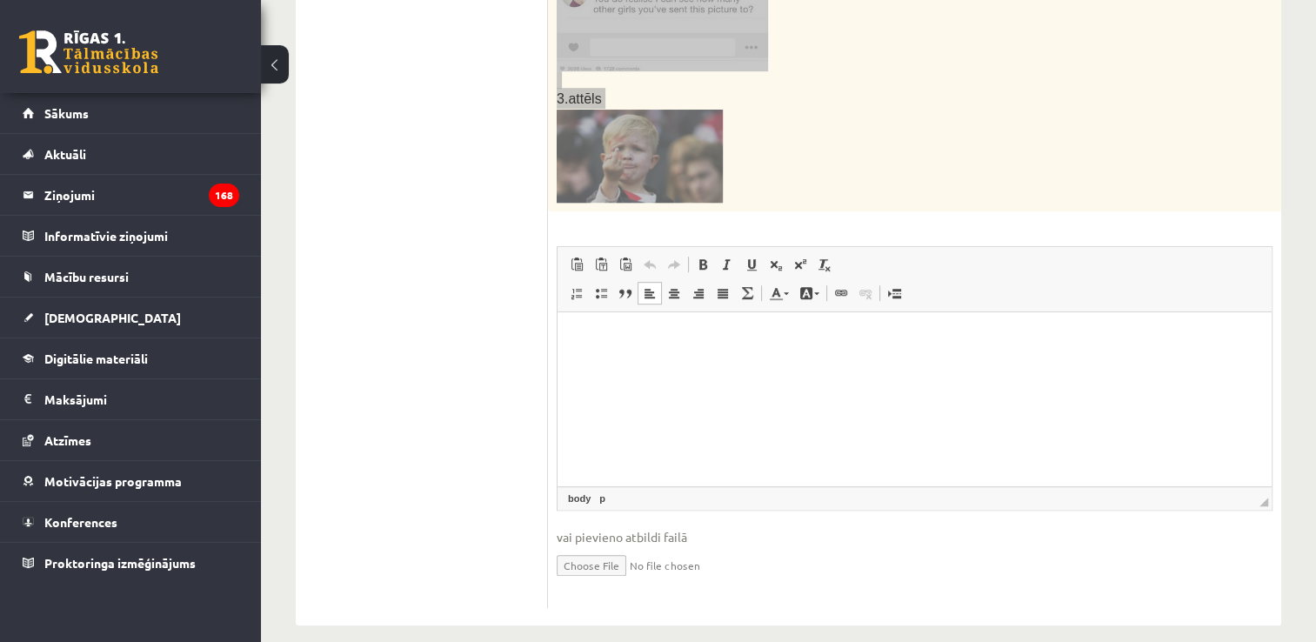
click at [662, 364] on html at bounding box center [915, 337] width 714 height 53
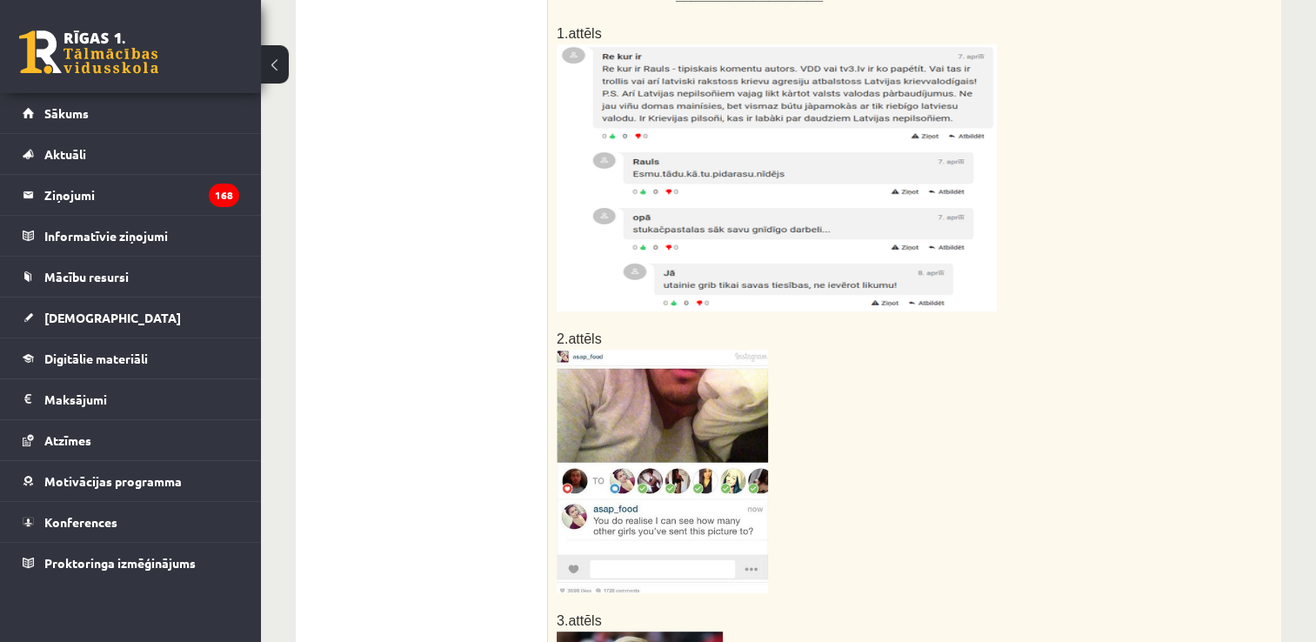
click at [384, 278] on ul "1. uzdevums 2. uzdevums 3. uzdevums 4. uzdevums 5. uzdevums" at bounding box center [430, 463] width 235 height 1333
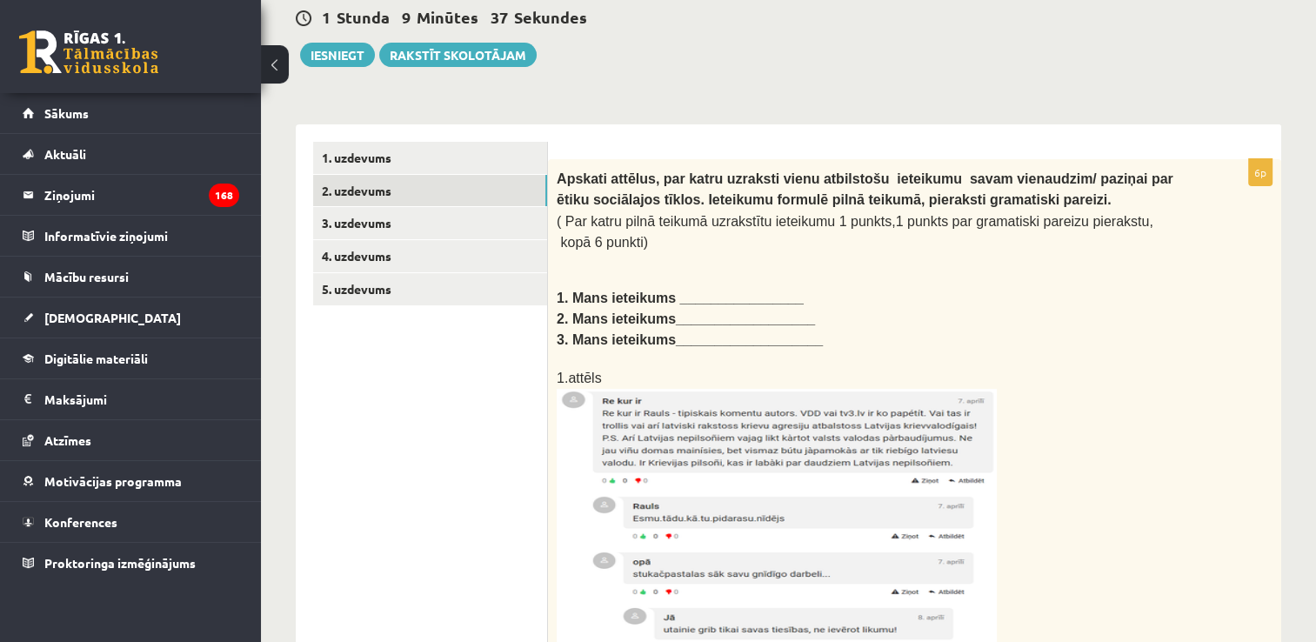
scroll to position [167, 0]
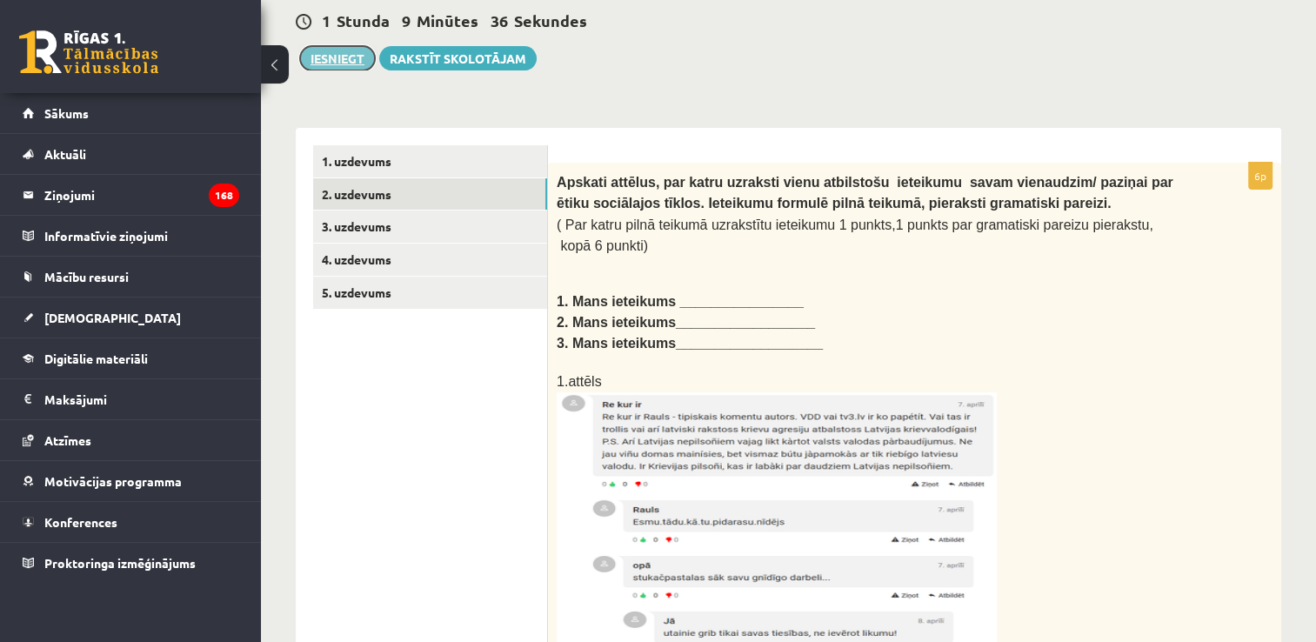
click at [331, 53] on button "Iesniegt" at bounding box center [337, 58] width 75 height 24
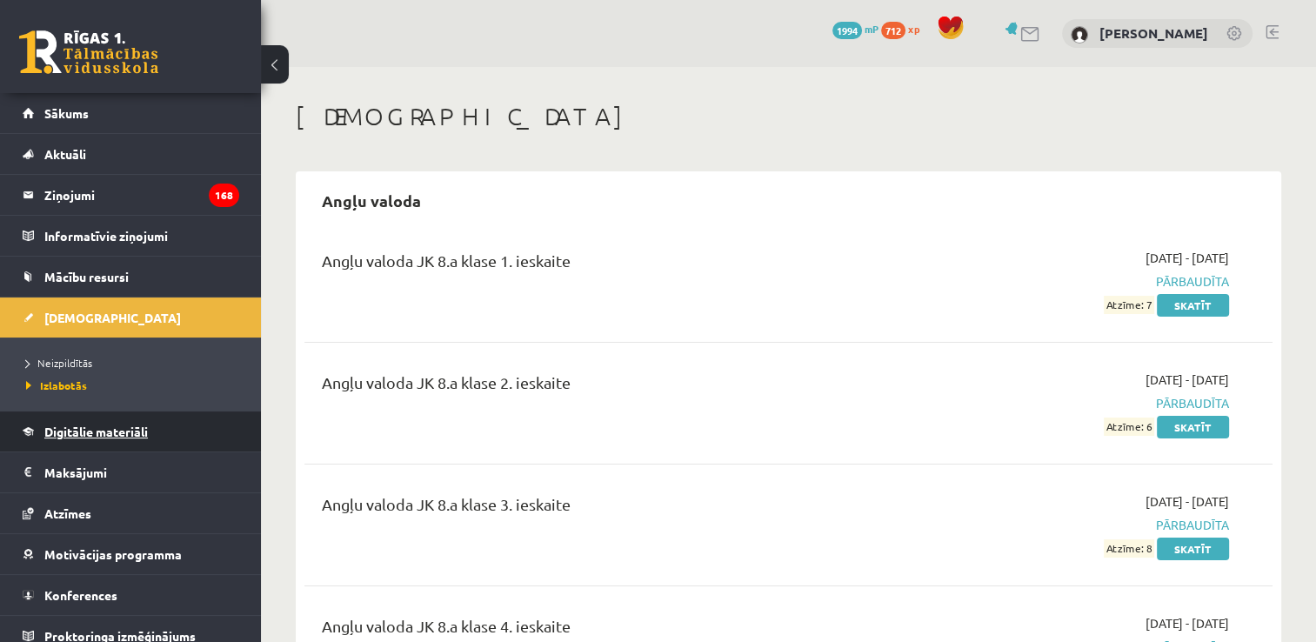
click at [151, 414] on link "Digitālie materiāli" at bounding box center [131, 431] width 217 height 40
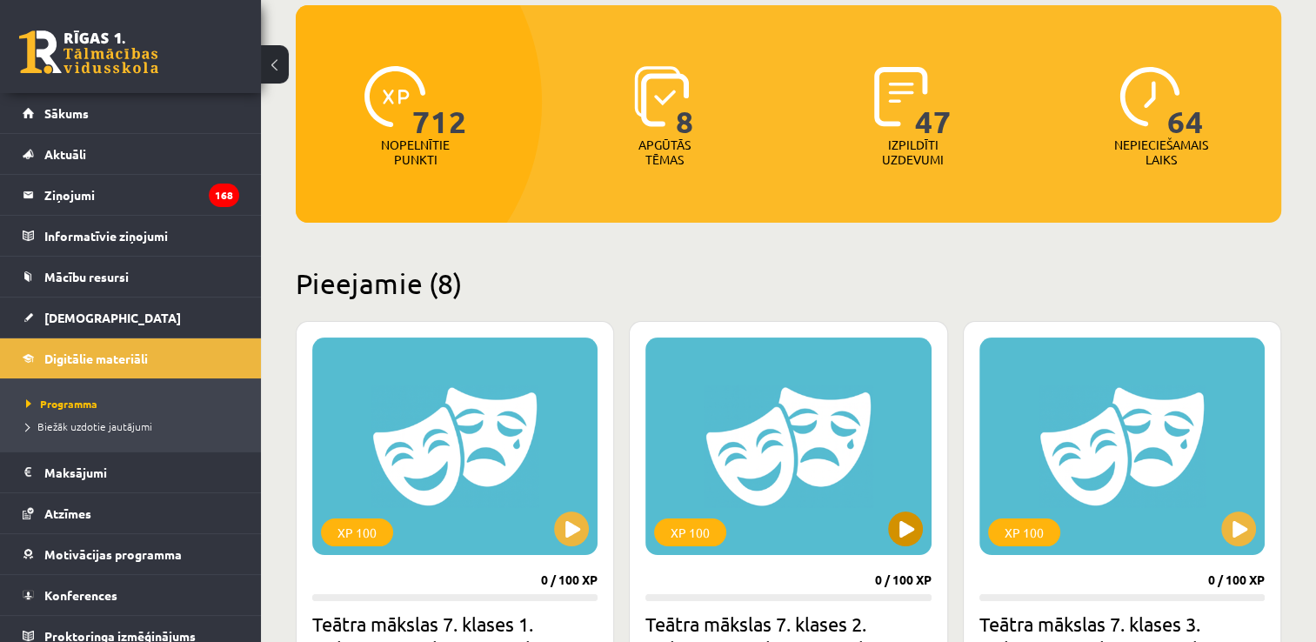
scroll to position [87, 0]
